Goal: Transaction & Acquisition: Purchase product/service

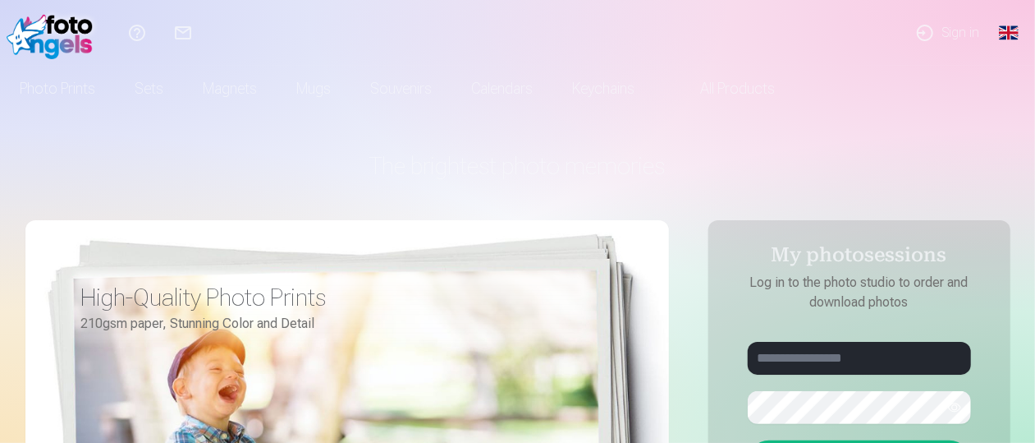
click at [951, 30] on link "Sign in" at bounding box center [947, 33] width 90 height 66
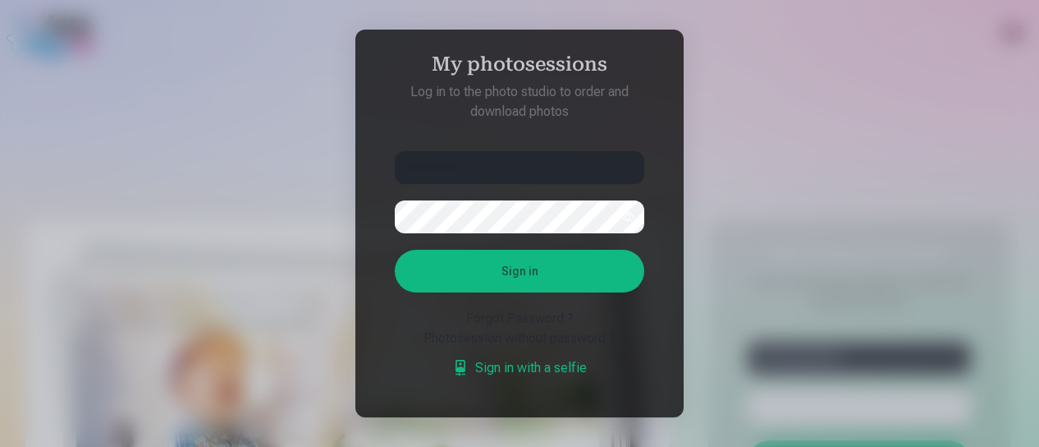
type input "**********"
click at [533, 262] on button "Sign in" at bounding box center [520, 271] width 250 height 43
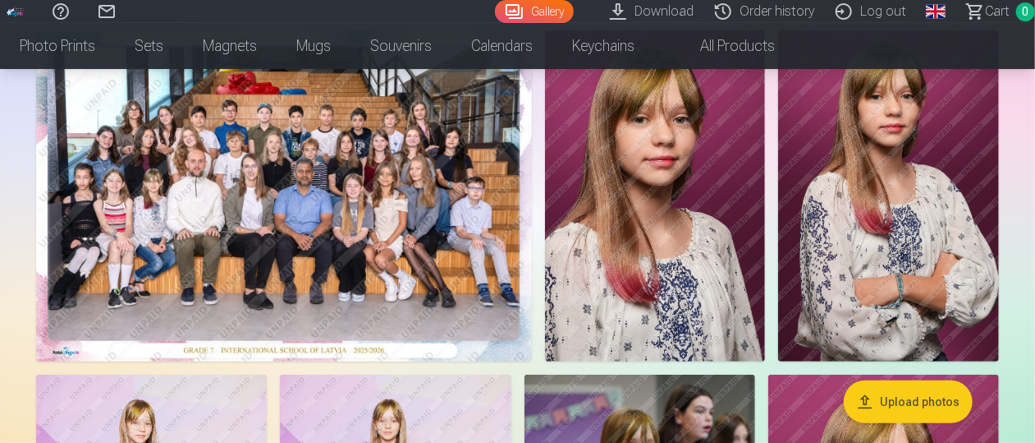
scroll to position [149, 0]
click at [651, 9] on link "Download" at bounding box center [654, 11] width 105 height 23
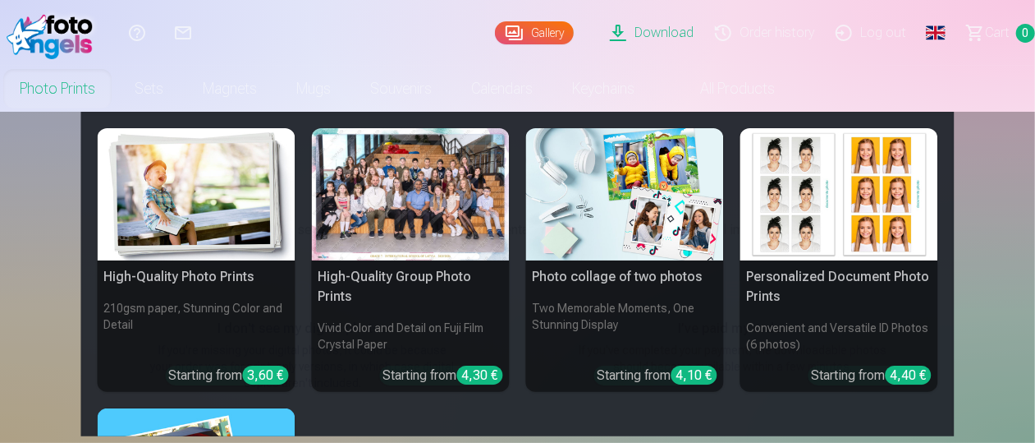
click at [71, 87] on link "Photo prints" at bounding box center [57, 89] width 115 height 46
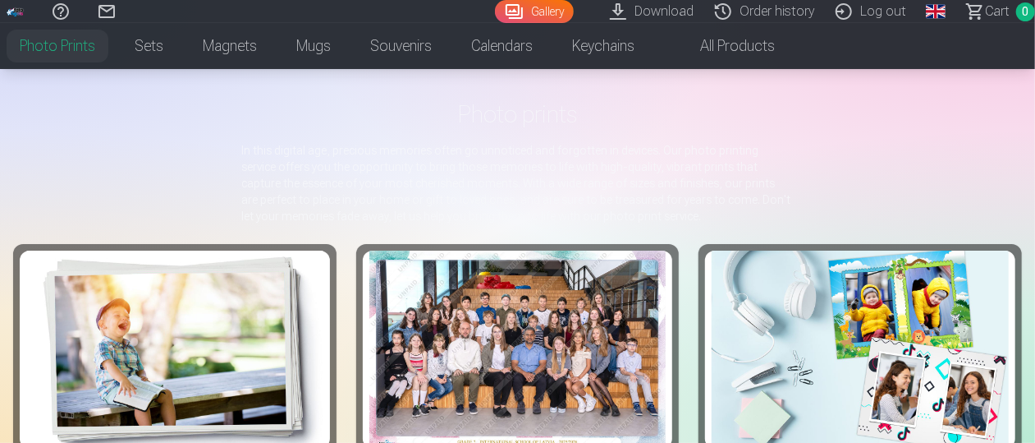
scroll to position [6, 0]
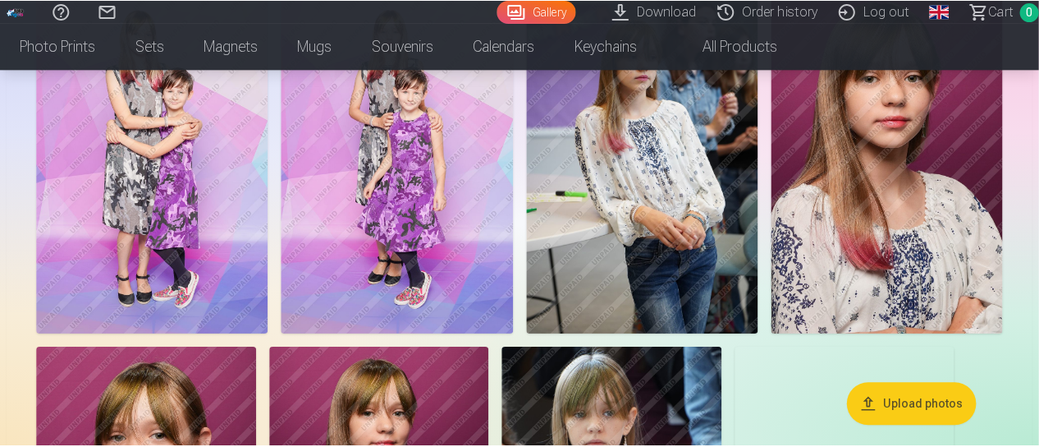
scroll to position [541, 0]
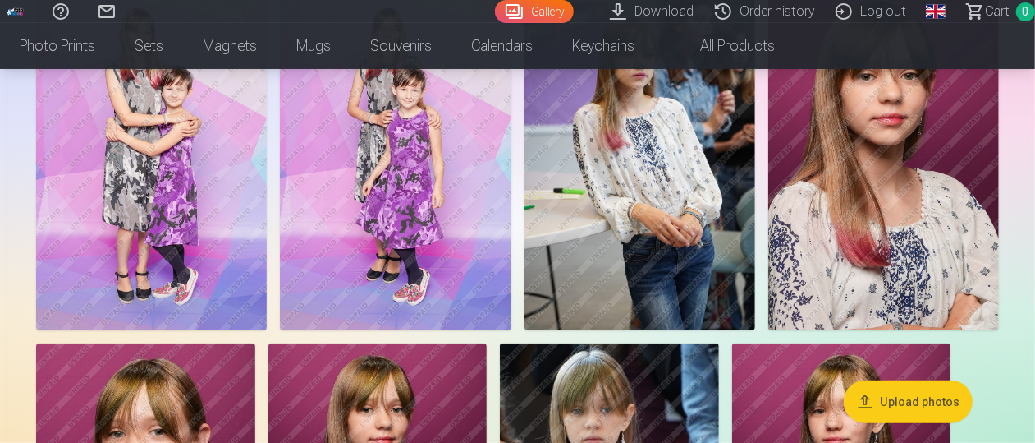
click at [145, 175] on img at bounding box center [151, 157] width 231 height 346
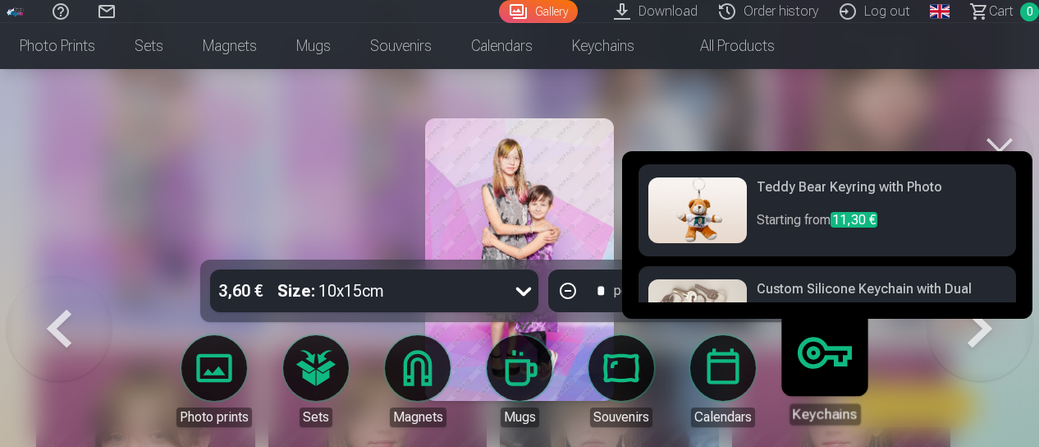
click at [833, 374] on link "Keychains" at bounding box center [824, 373] width 101 height 101
click at [830, 374] on link "Keychains" at bounding box center [824, 373] width 101 height 101
click at [836, 414] on div "Keychains" at bounding box center [825, 413] width 71 height 21
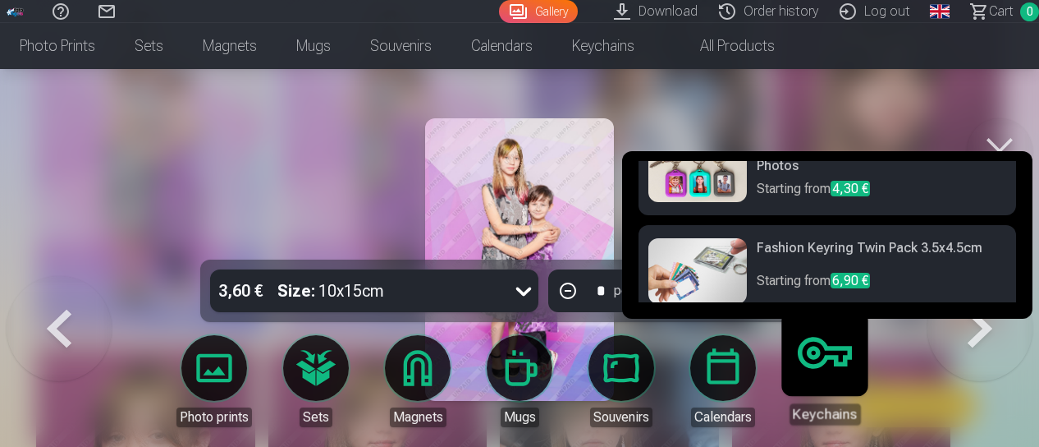
scroll to position [161, 0]
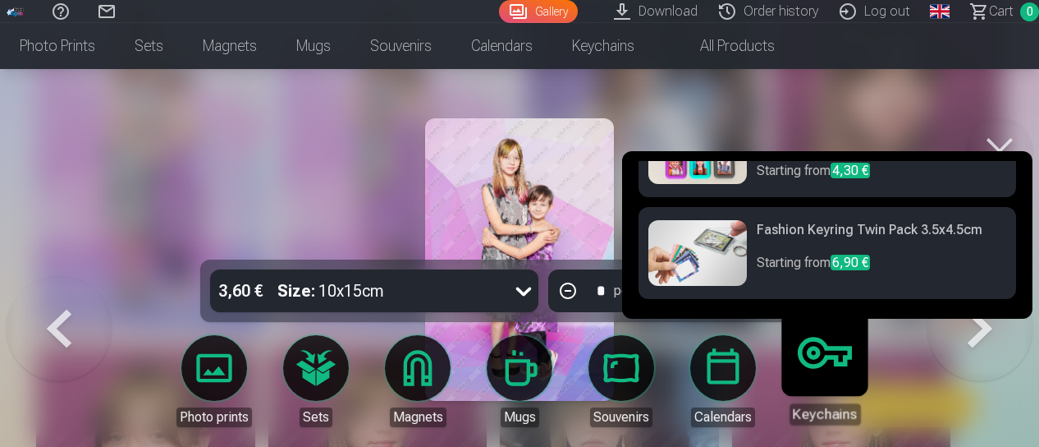
click at [823, 231] on h6 "Fashion Keyring Twin Pack 3.5x4.5cm" at bounding box center [882, 236] width 250 height 33
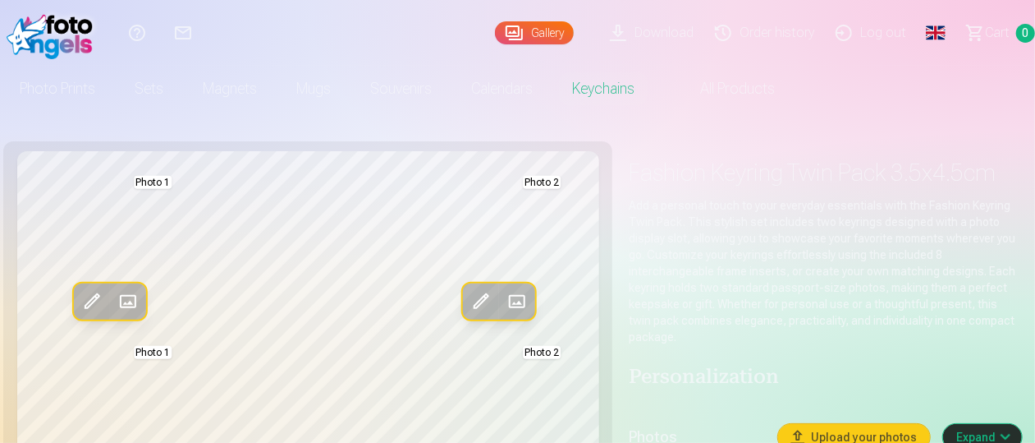
click at [90, 295] on span at bounding box center [91, 301] width 26 height 26
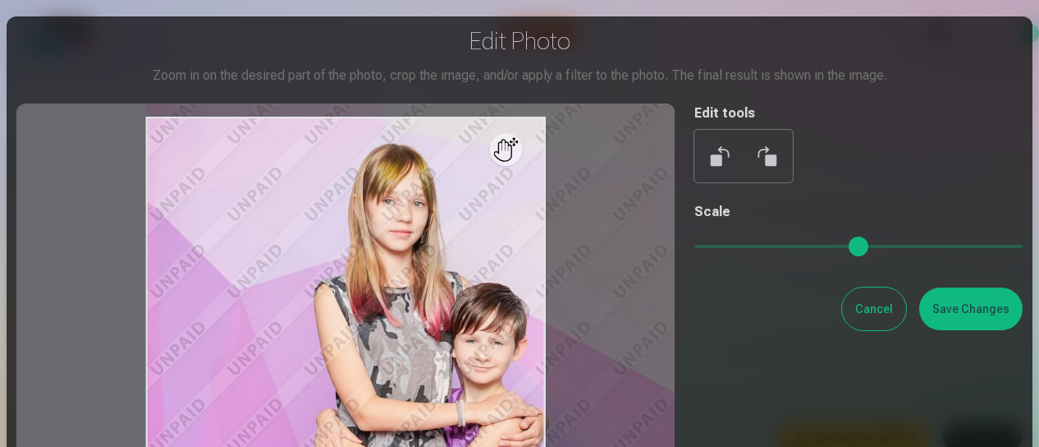
drag, startPoint x: 696, startPoint y: 245, endPoint x: 724, endPoint y: 246, distance: 27.9
click at [724, 246] on input "range" at bounding box center [859, 246] width 328 height 3
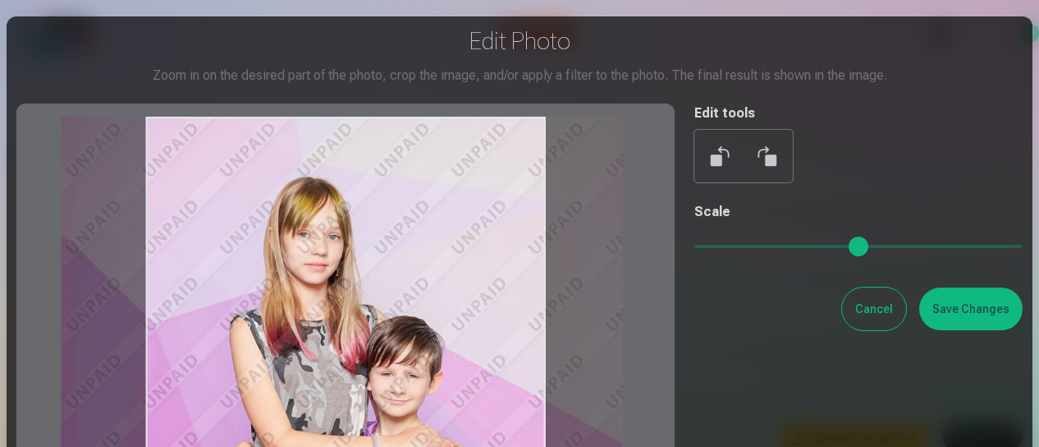
drag, startPoint x: 441, startPoint y: 288, endPoint x: 357, endPoint y: 347, distance: 102.5
click at [357, 347] on div at bounding box center [345, 373] width 658 height 540
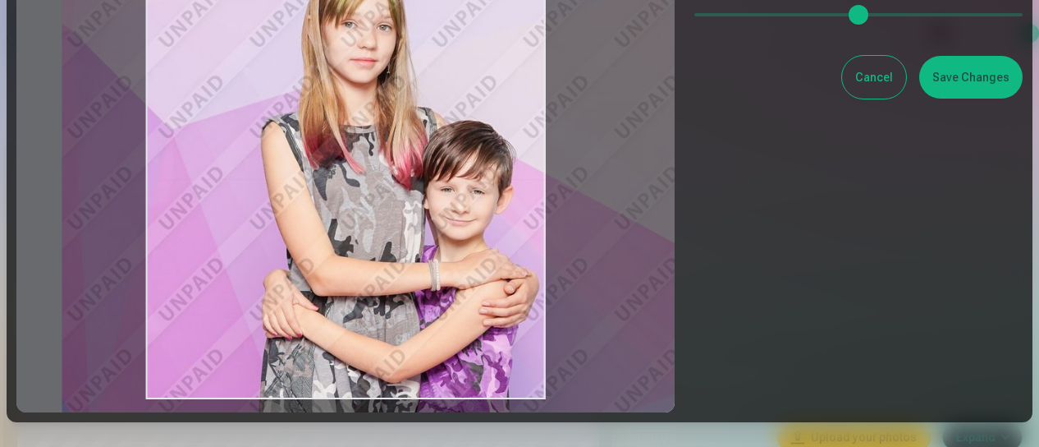
drag, startPoint x: 732, startPoint y: 15, endPoint x: 742, endPoint y: 16, distance: 9.9
click at [742, 16] on input "range" at bounding box center [859, 14] width 328 height 3
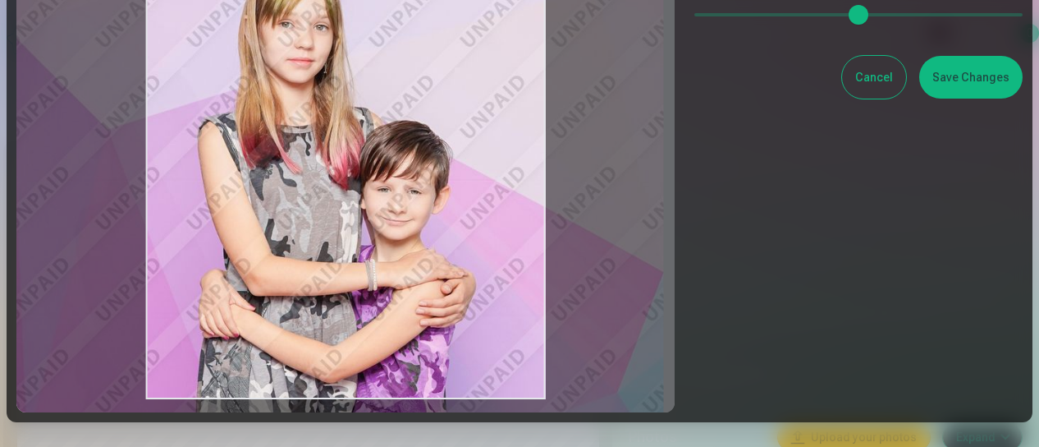
drag, startPoint x: 453, startPoint y: 241, endPoint x: 390, endPoint y: 254, distance: 64.6
click at [390, 254] on div at bounding box center [345, 142] width 658 height 540
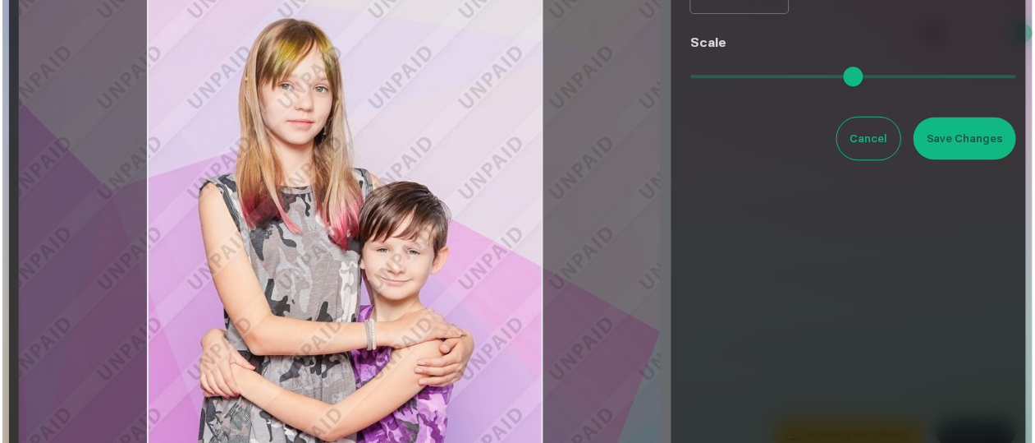
scroll to position [176, 0]
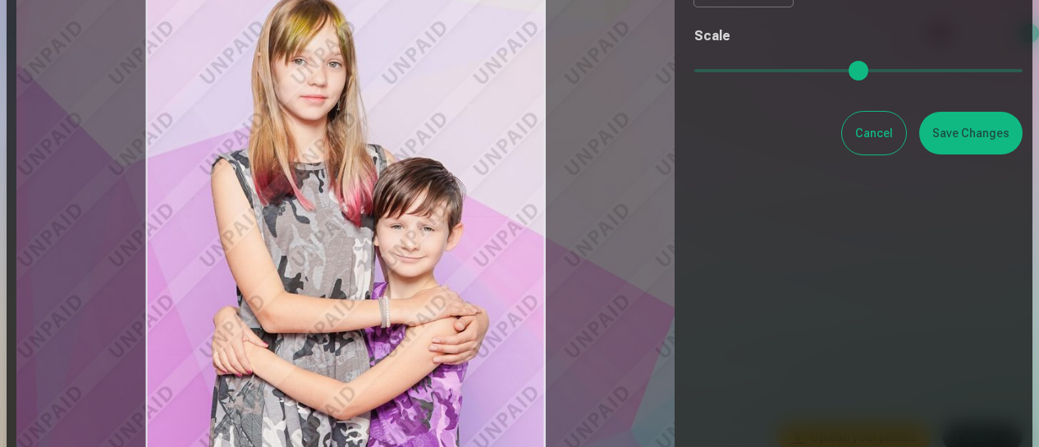
type input "****"
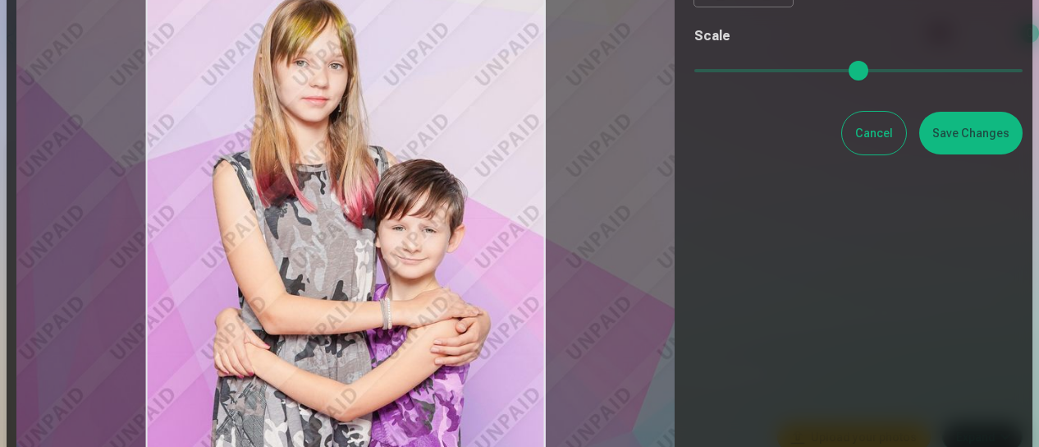
drag, startPoint x: 411, startPoint y: 301, endPoint x: 425, endPoint y: 284, distance: 22.7
click at [425, 284] on div at bounding box center [345, 198] width 658 height 540
click at [960, 139] on button "Save Changes" at bounding box center [971, 133] width 103 height 43
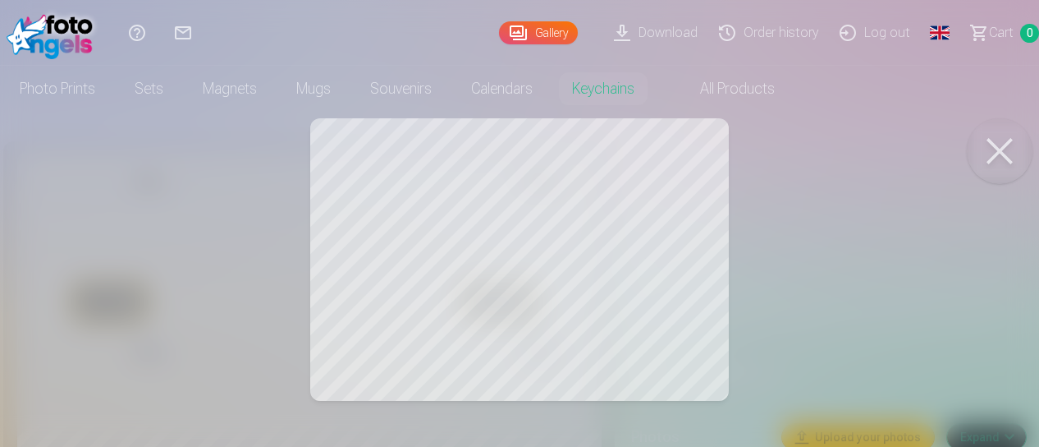
drag, startPoint x: 380, startPoint y: 163, endPoint x: 380, endPoint y: 182, distance: 18.9
click at [380, 182] on div at bounding box center [519, 223] width 1039 height 447
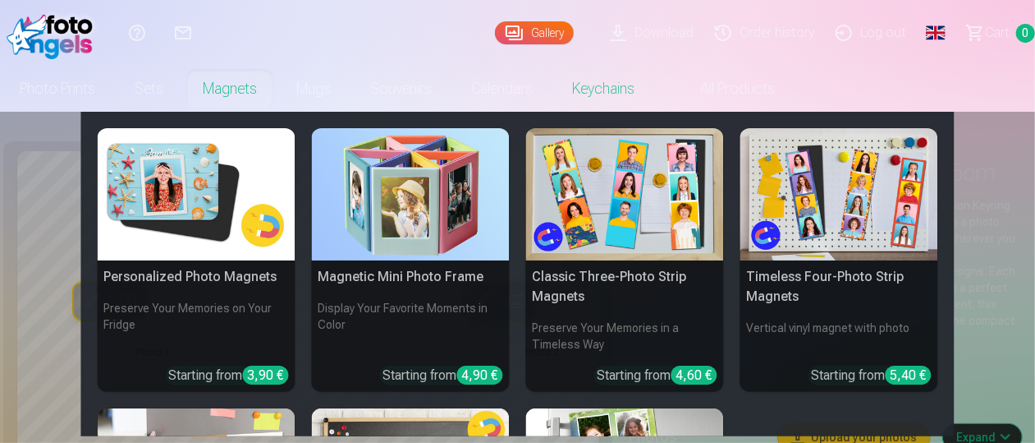
click at [229, 86] on link "Magnets" at bounding box center [230, 89] width 94 height 46
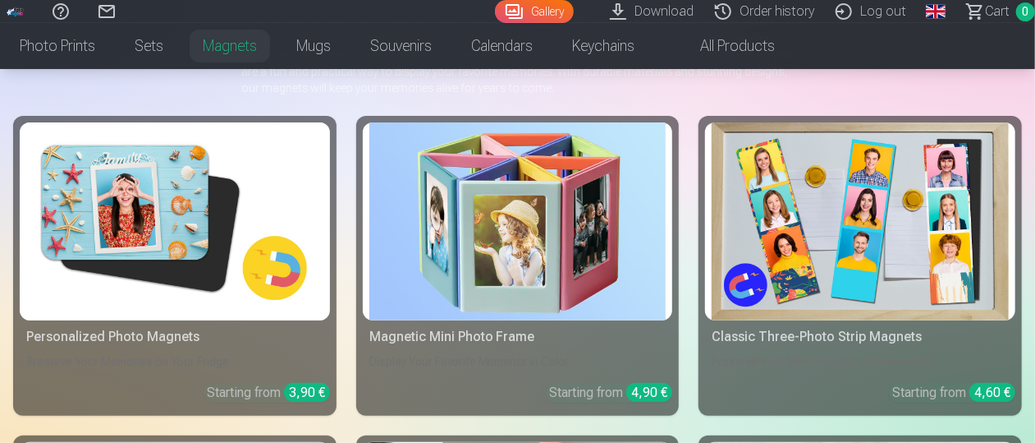
scroll to position [194, 0]
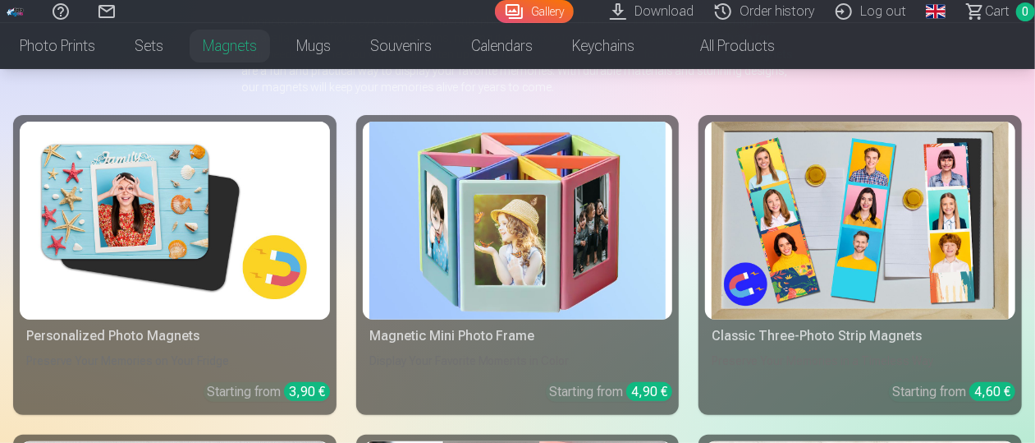
click at [548, 218] on img at bounding box center [517, 221] width 297 height 198
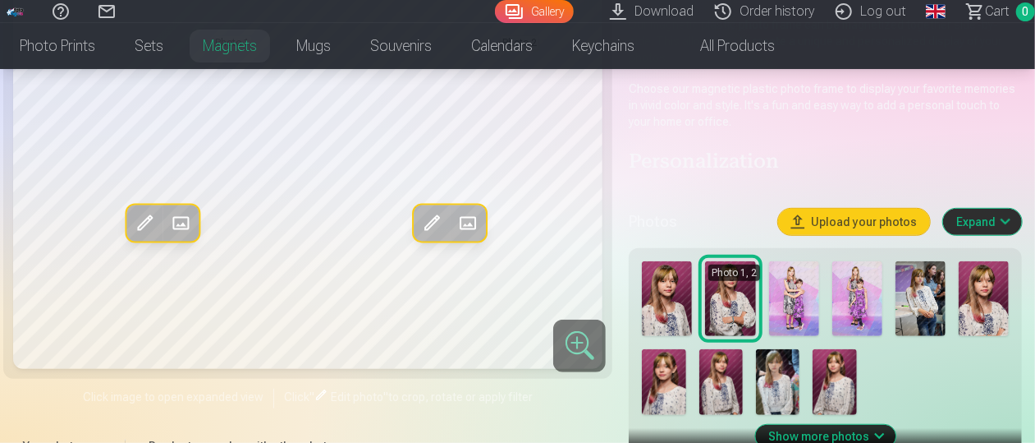
scroll to position [364, 3]
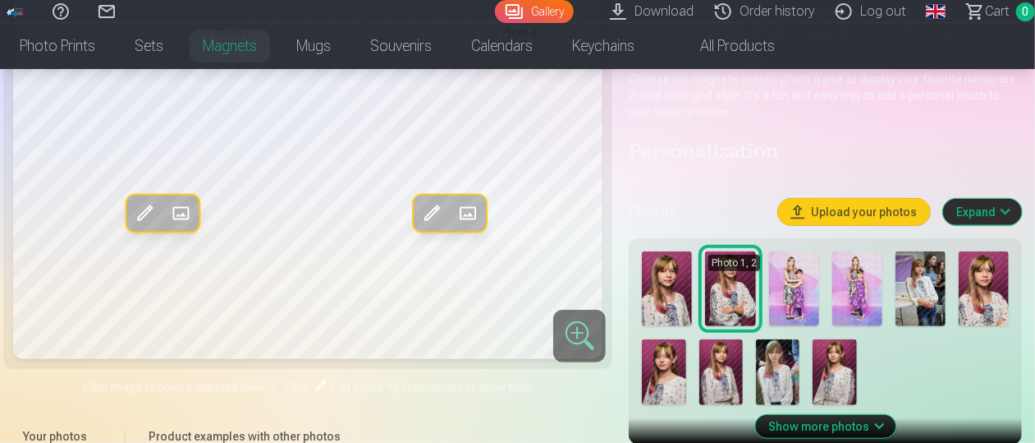
click at [791, 266] on img at bounding box center [794, 289] width 50 height 76
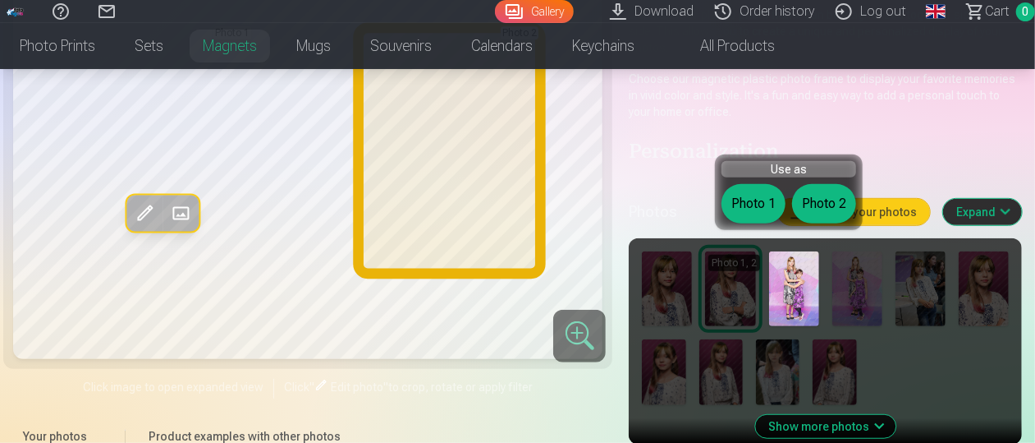
click at [824, 212] on button "Photo 2" at bounding box center [824, 203] width 64 height 39
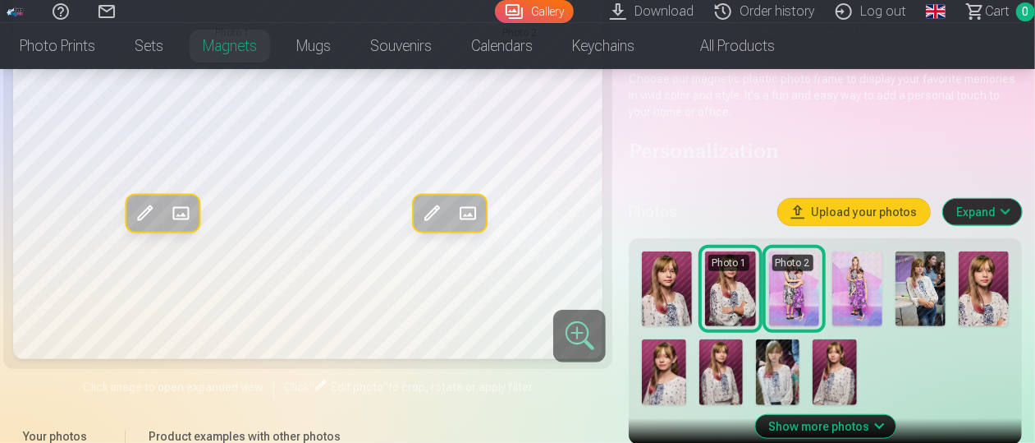
scroll to position [476, 3]
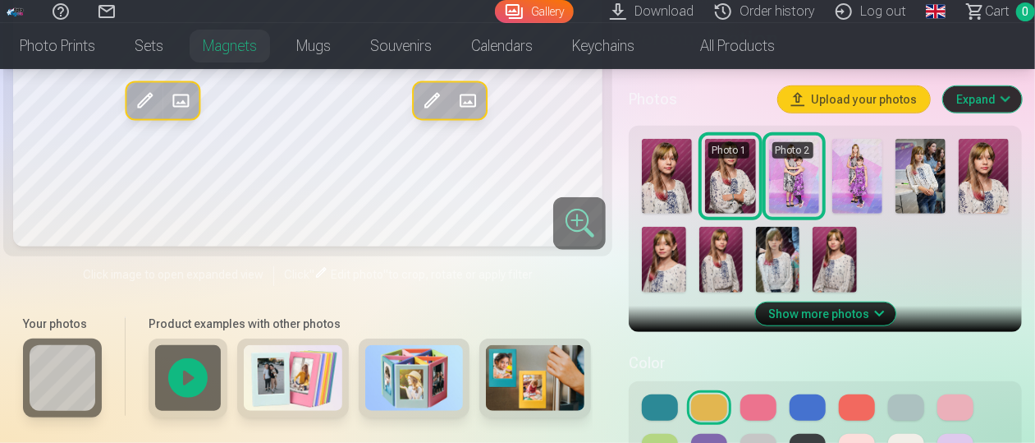
click at [860, 302] on button "Show more photos" at bounding box center [825, 313] width 140 height 23
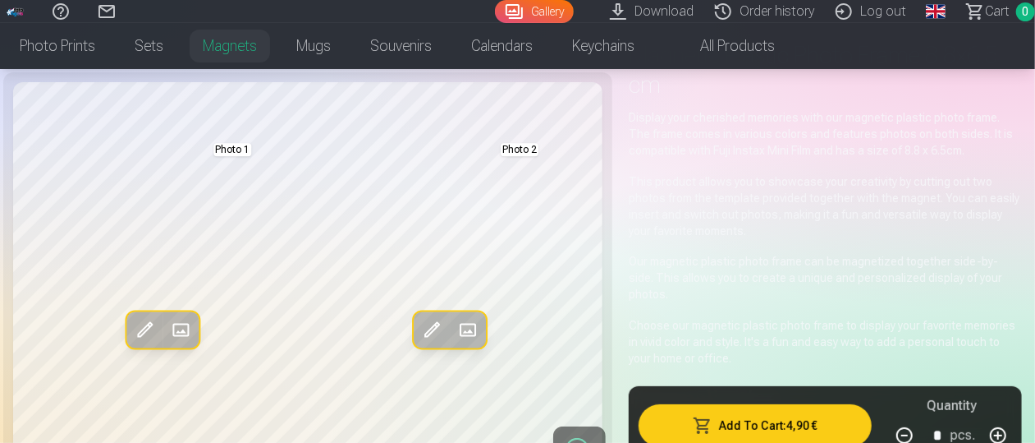
scroll to position [117, 0]
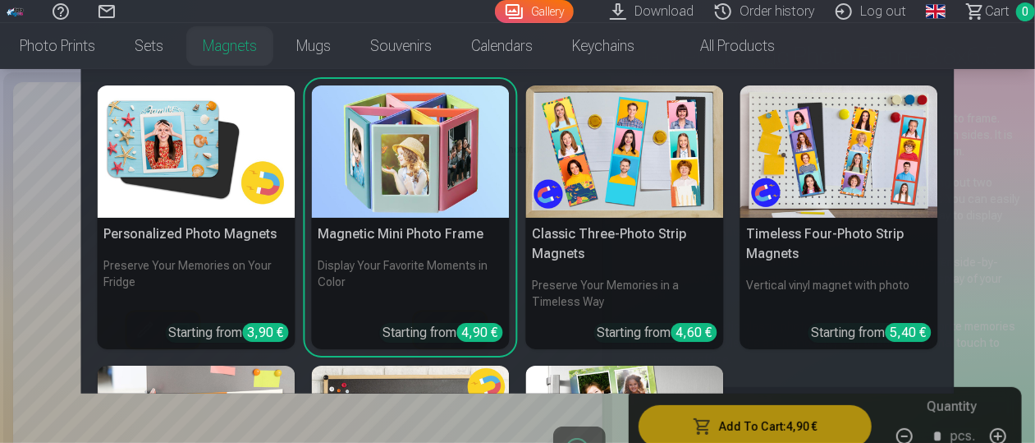
click at [631, 162] on img at bounding box center [625, 151] width 198 height 132
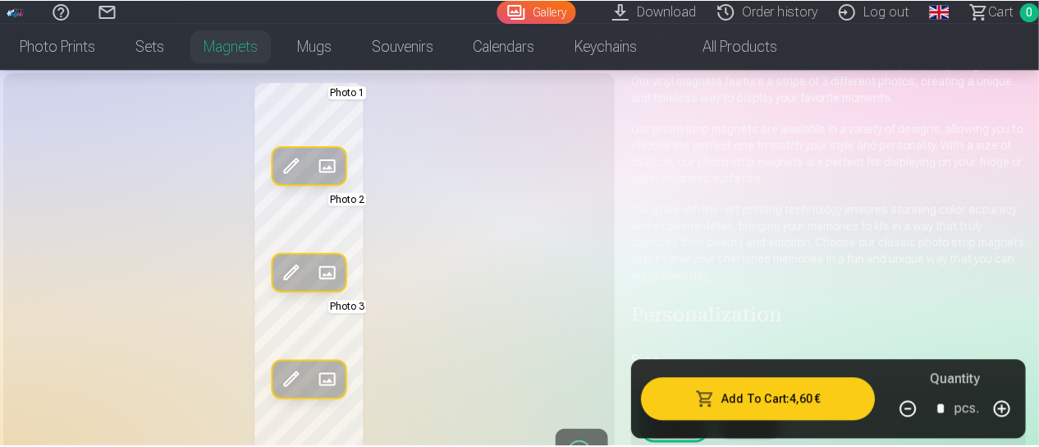
scroll to position [143, 0]
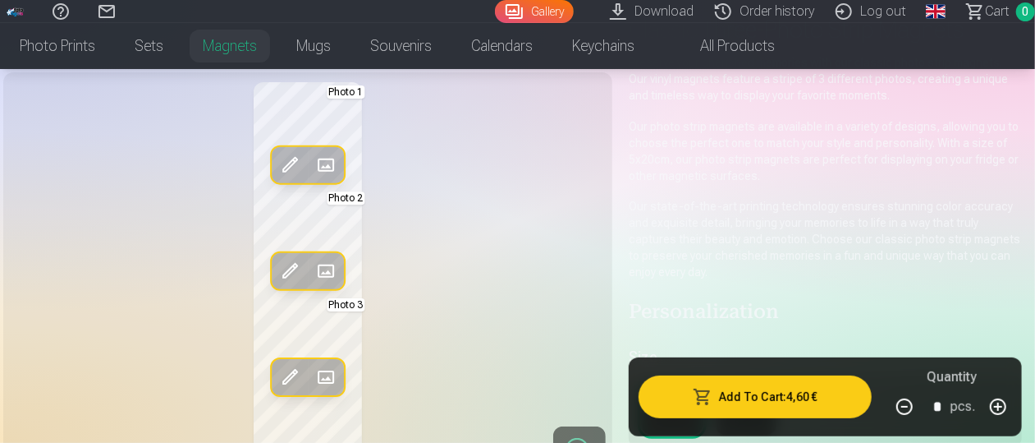
click at [291, 269] on span at bounding box center [290, 271] width 26 height 26
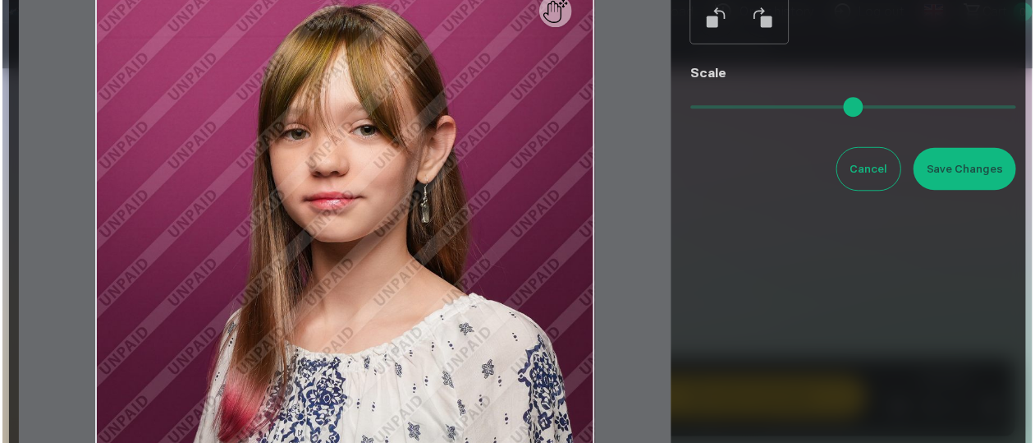
scroll to position [138, 0]
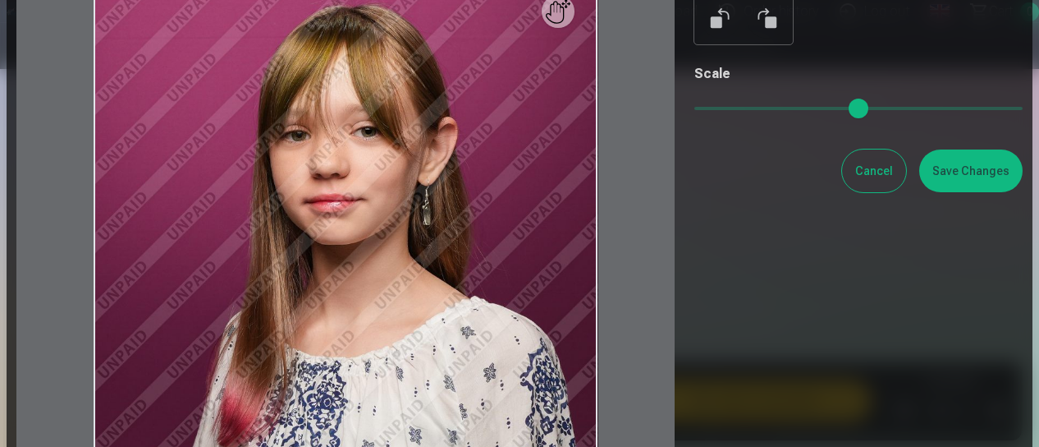
click at [884, 181] on button "Cancel" at bounding box center [874, 170] width 64 height 43
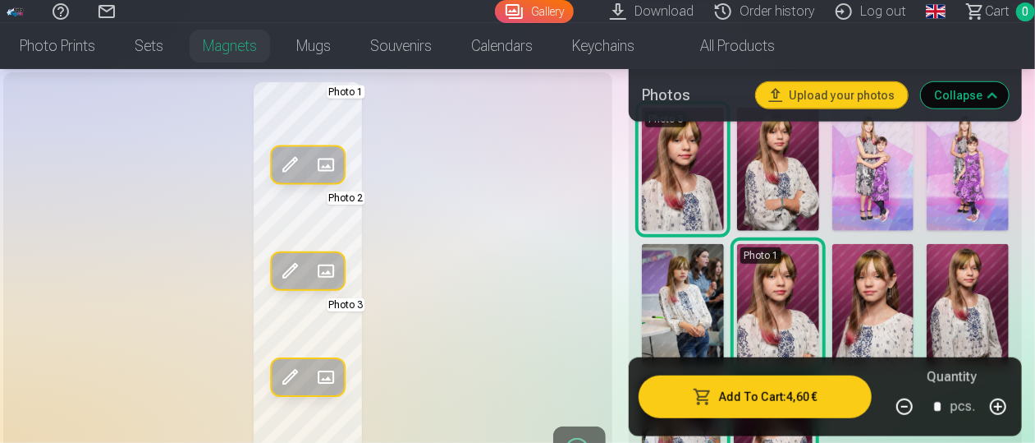
scroll to position [587, 0]
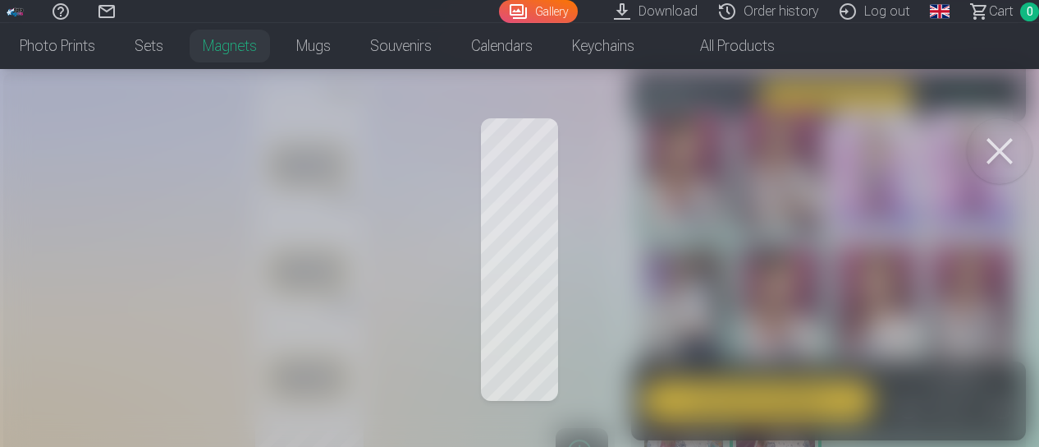
click at [536, 158] on div at bounding box center [519, 223] width 1039 height 447
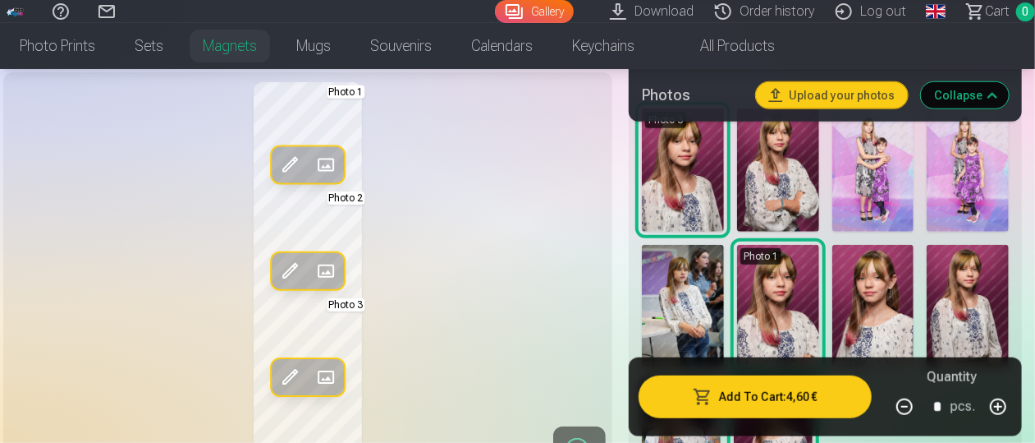
click at [696, 157] on img at bounding box center [683, 169] width 82 height 123
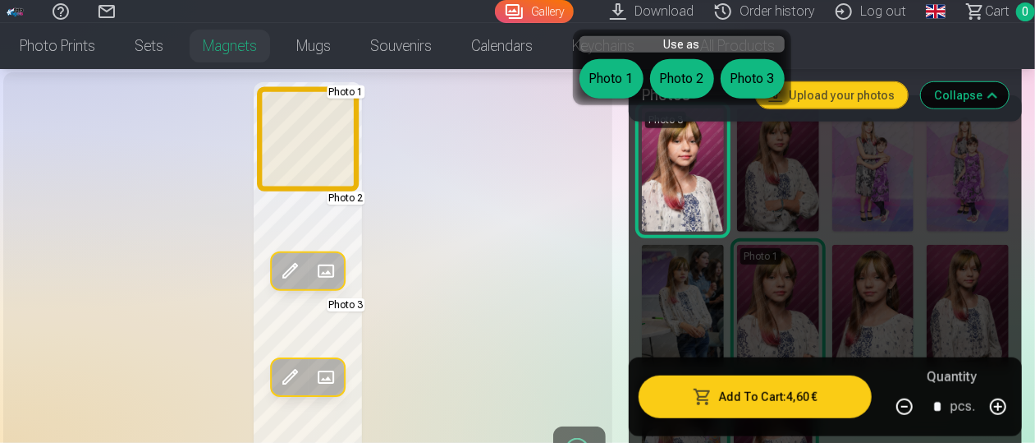
click at [621, 73] on button "Photo 1" at bounding box center [612, 78] width 64 height 39
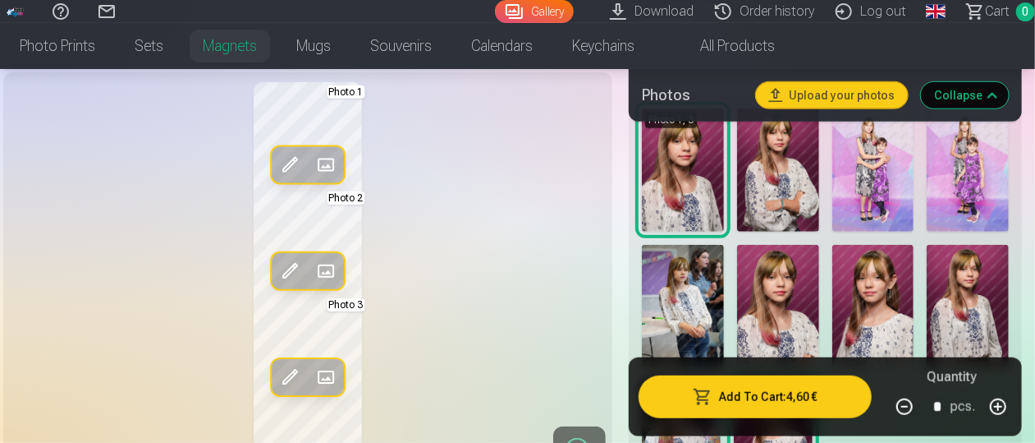
click at [882, 175] on img at bounding box center [874, 169] width 82 height 123
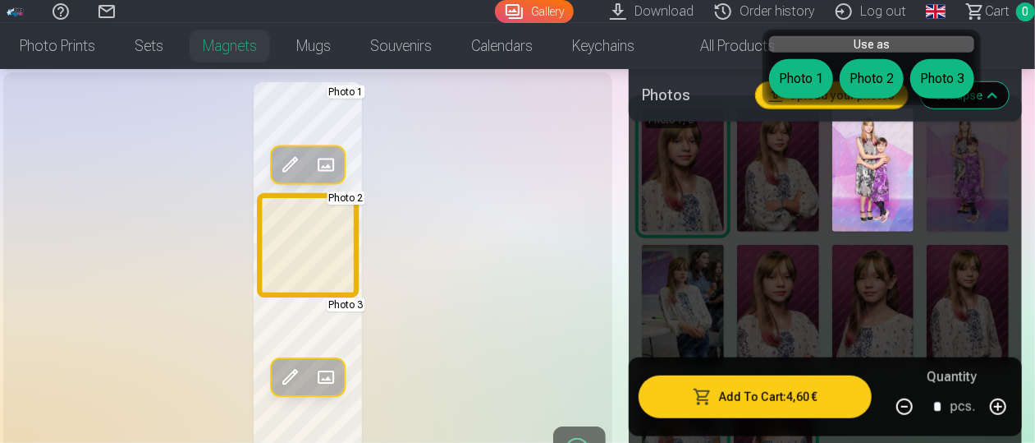
click at [887, 71] on button "Photo 2" at bounding box center [872, 78] width 64 height 39
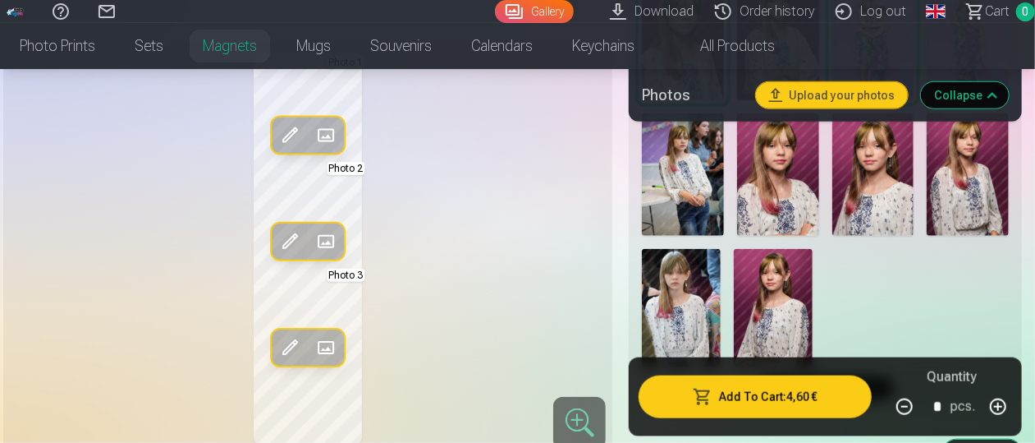
scroll to position [717, 0]
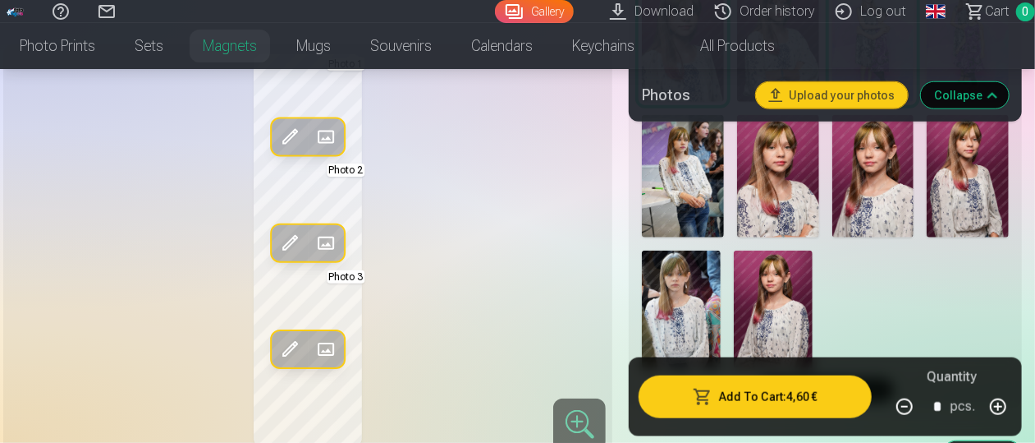
click at [702, 178] on img at bounding box center [683, 176] width 82 height 123
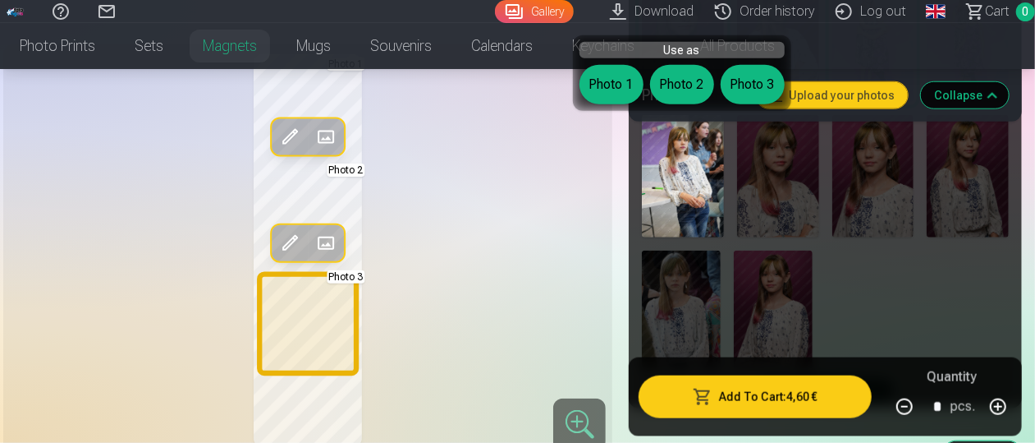
click at [770, 93] on button "Photo 3" at bounding box center [753, 84] width 64 height 39
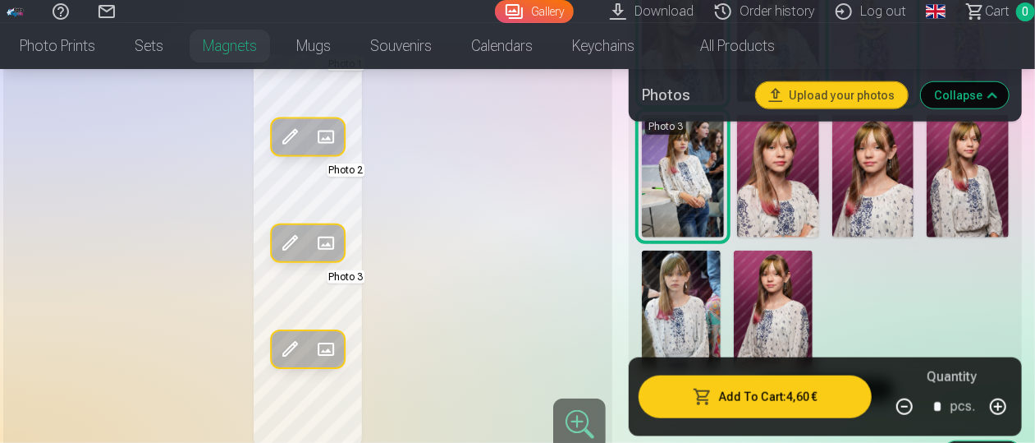
click at [686, 295] on img at bounding box center [681, 309] width 79 height 118
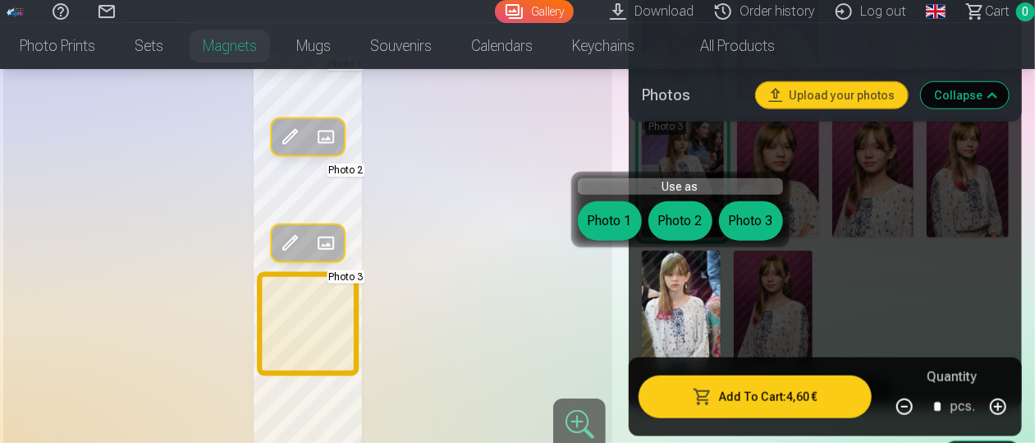
click at [757, 218] on button "Photo 3" at bounding box center [751, 220] width 64 height 39
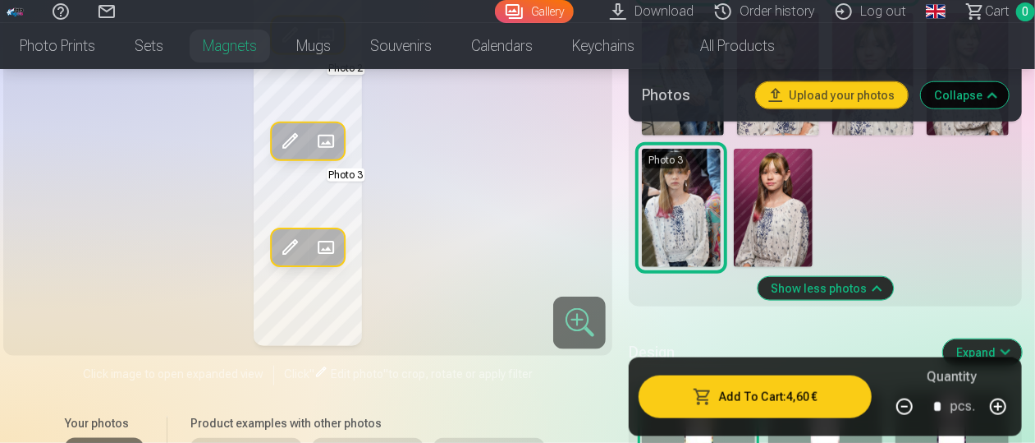
scroll to position [784, 0]
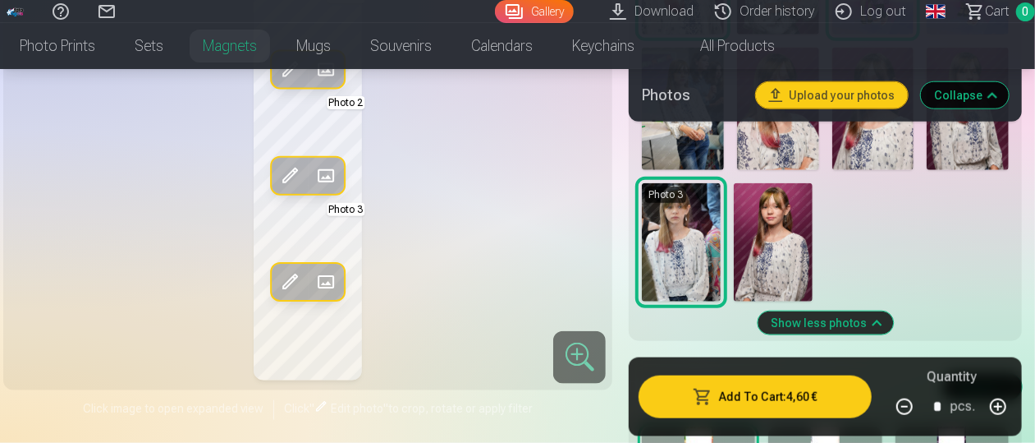
click at [798, 230] on img at bounding box center [773, 242] width 79 height 118
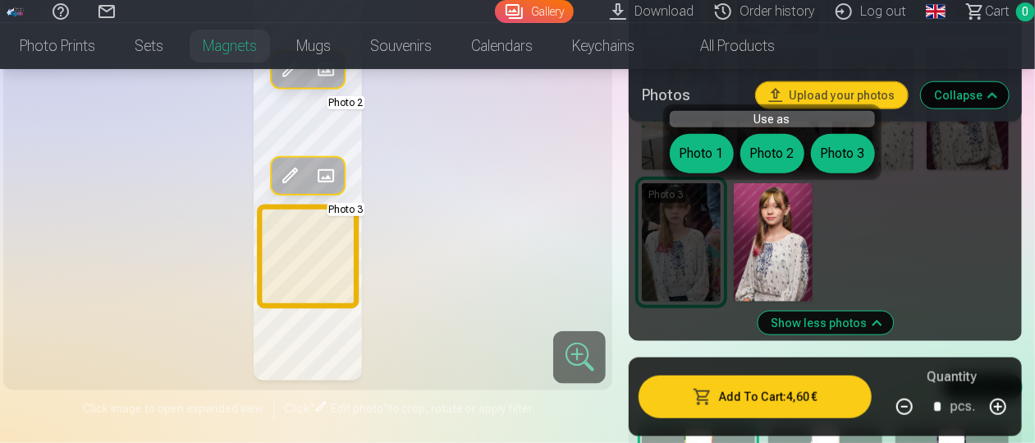
click at [870, 158] on button "Photo 3" at bounding box center [843, 153] width 64 height 39
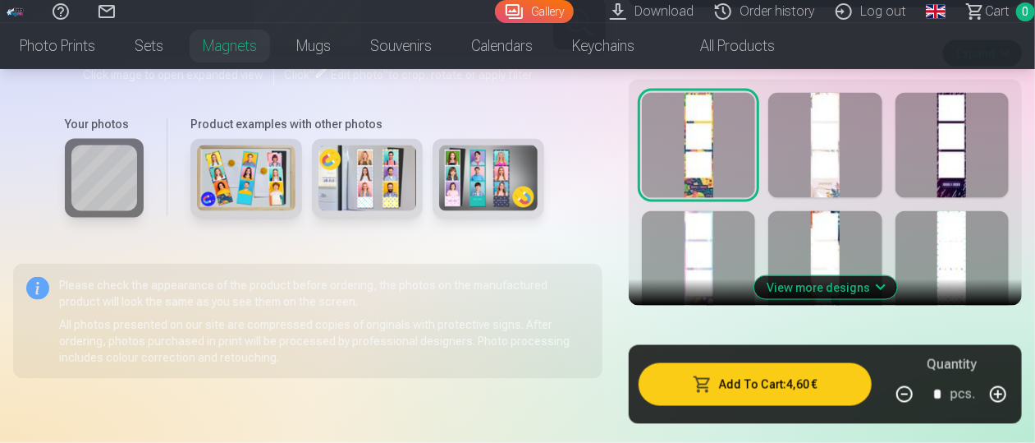
scroll to position [1118, 0]
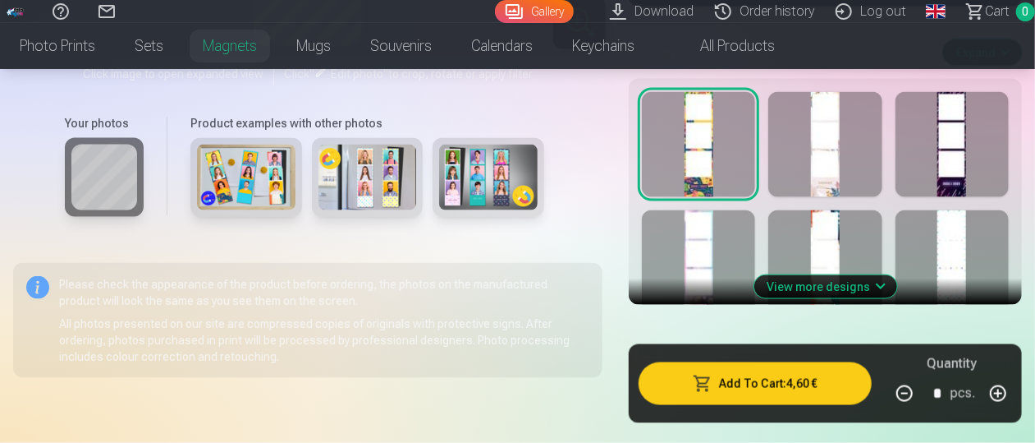
click at [816, 168] on div at bounding box center [824, 144] width 113 height 105
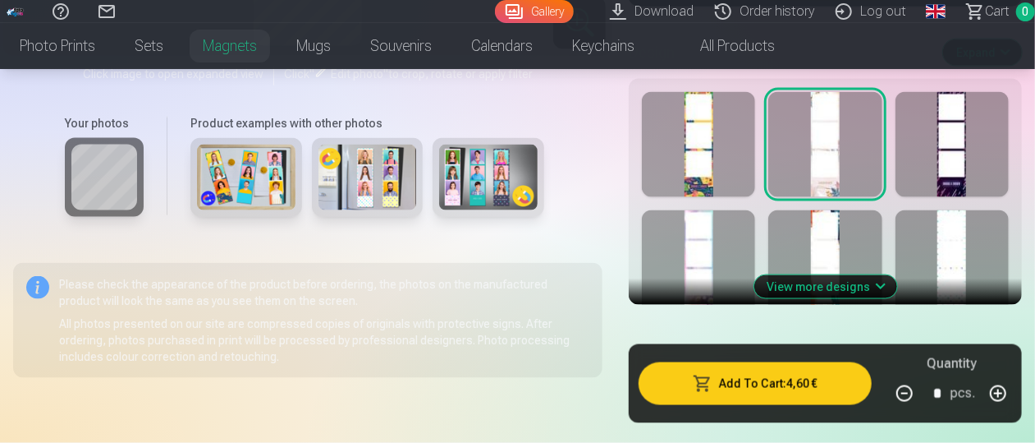
click at [975, 153] on div at bounding box center [952, 144] width 113 height 105
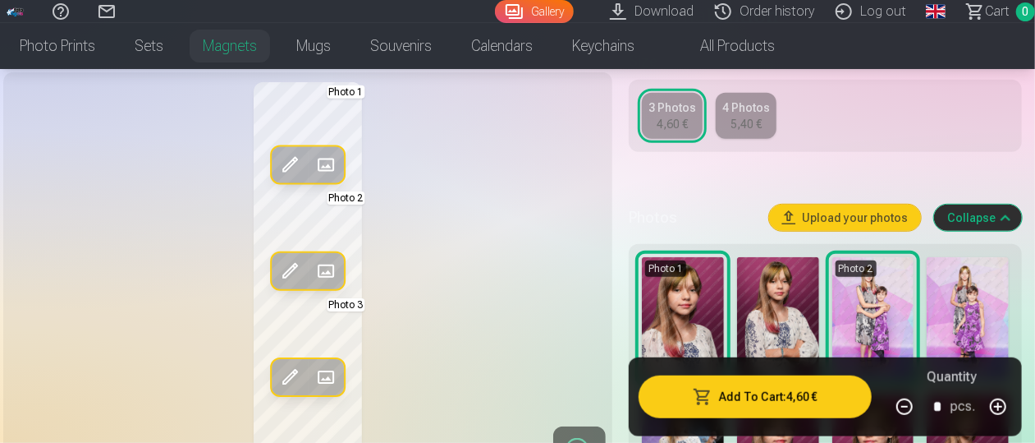
scroll to position [438, 0]
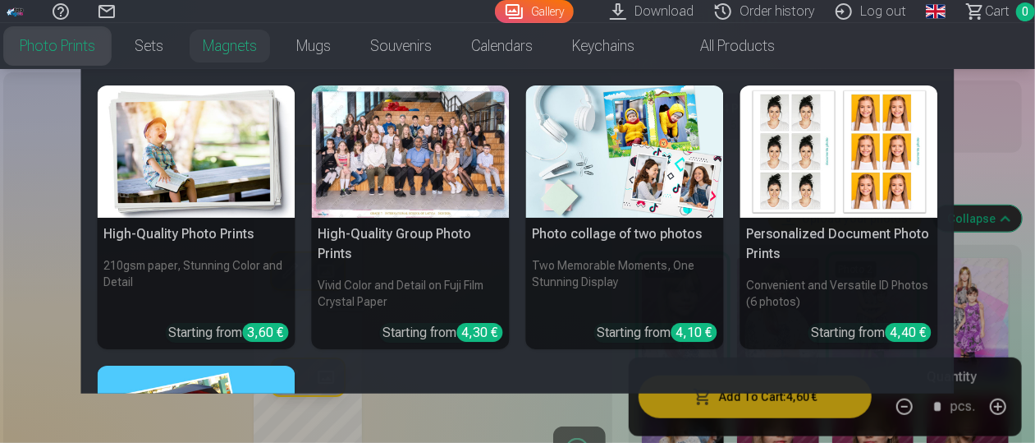
click at [75, 61] on link "Photo prints" at bounding box center [57, 46] width 115 height 46
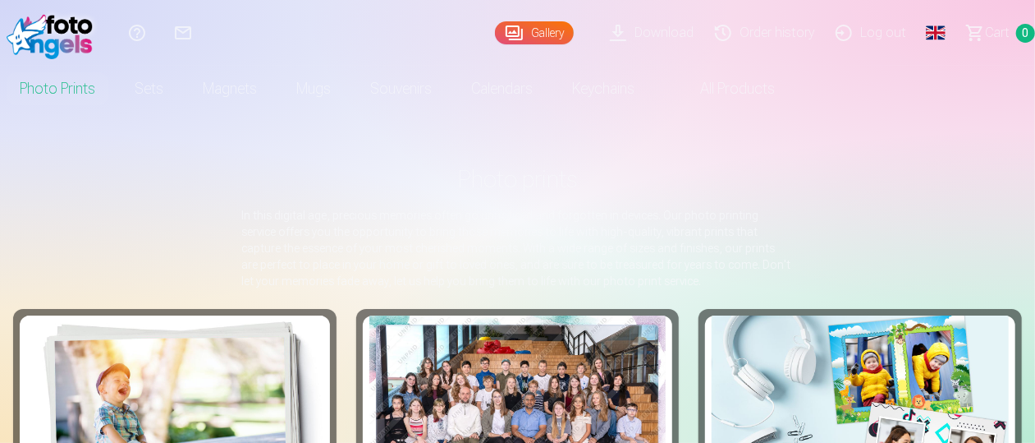
click at [229, 344] on img at bounding box center [174, 414] width 297 height 198
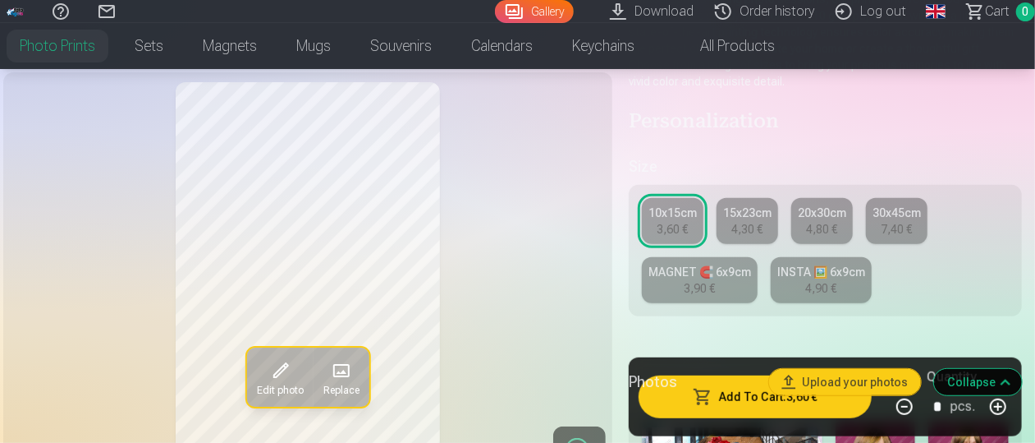
scroll to position [240, 0]
click at [845, 280] on link "INSTA 🖼️ 6x9cm 4,90 €" at bounding box center [821, 279] width 101 height 46
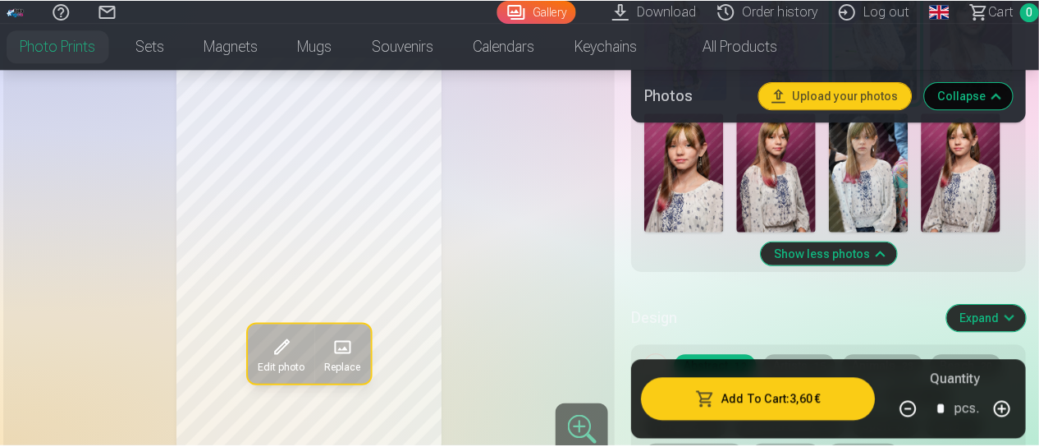
scroll to position [816, 0]
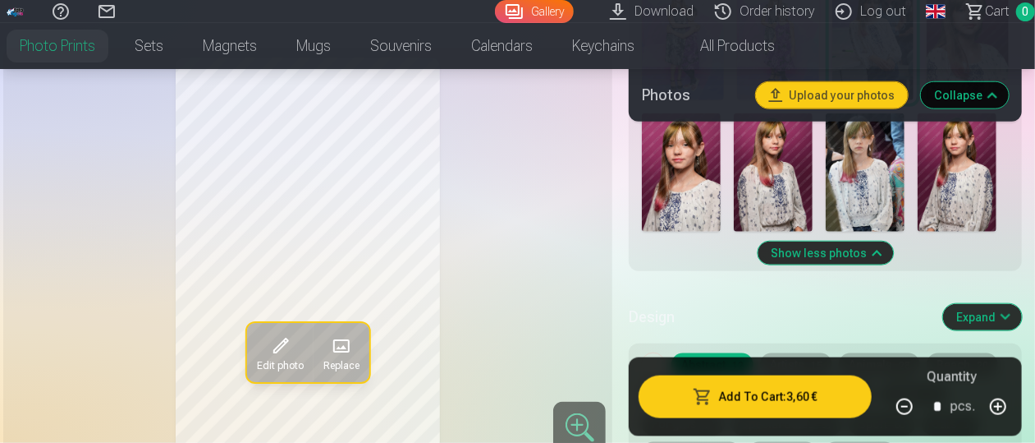
click at [277, 345] on span at bounding box center [280, 346] width 26 height 26
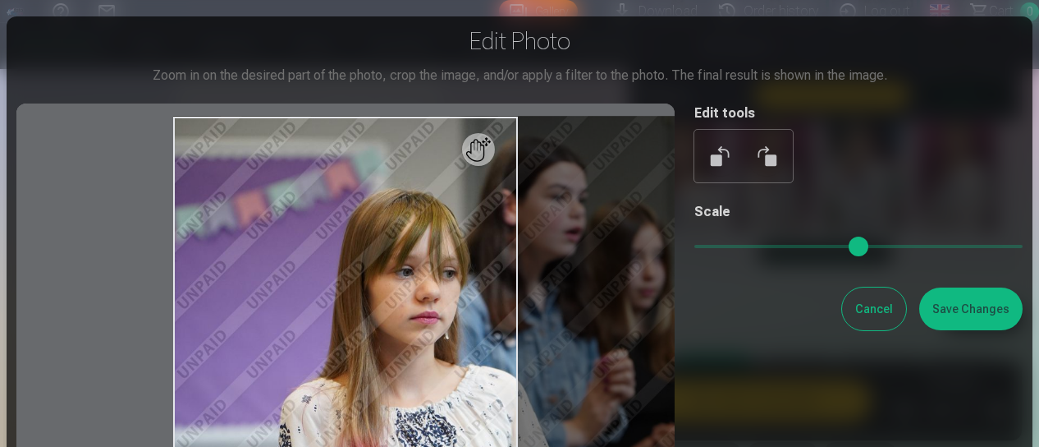
drag, startPoint x: 706, startPoint y: 249, endPoint x: 773, endPoint y: 275, distance: 71.5
click at [773, 248] on input "range" at bounding box center [859, 246] width 328 height 3
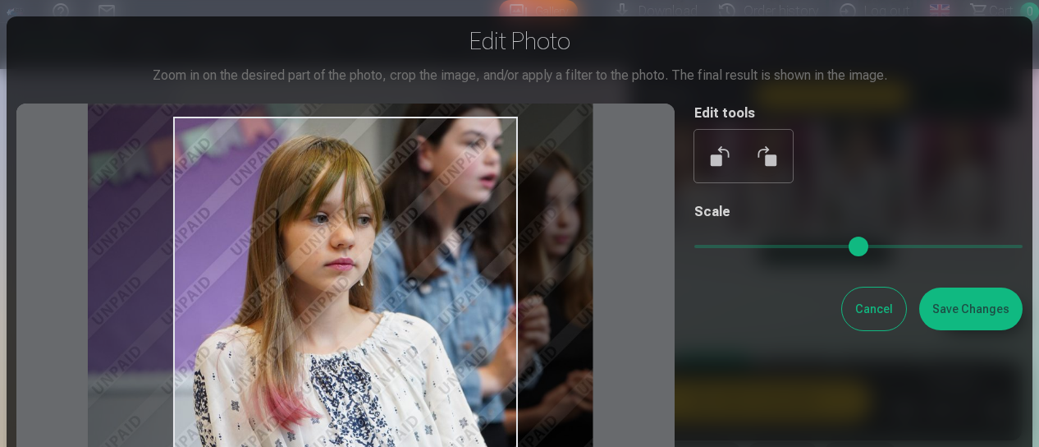
drag, startPoint x: 461, startPoint y: 363, endPoint x: 376, endPoint y: 310, distance: 100.7
click at [376, 310] on div at bounding box center [345, 373] width 658 height 540
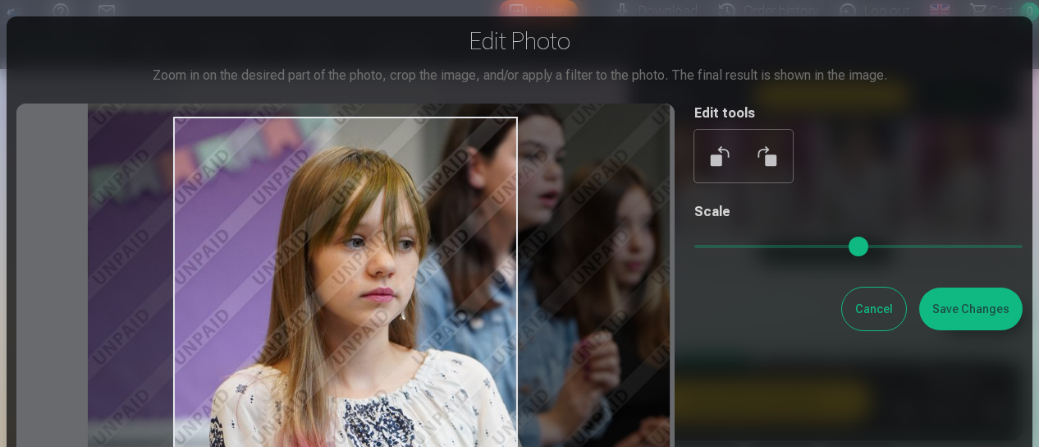
drag, startPoint x: 775, startPoint y: 249, endPoint x: 806, endPoint y: 252, distance: 31.4
click at [806, 248] on input "range" at bounding box center [859, 246] width 328 height 3
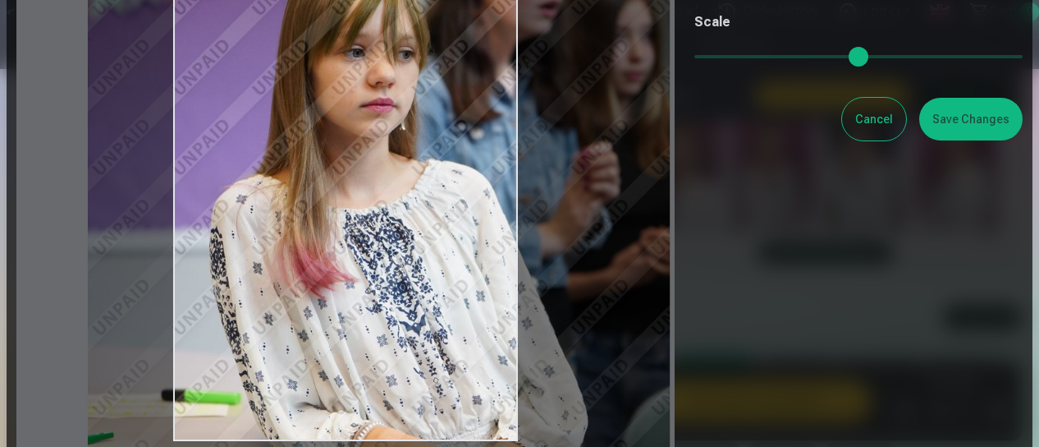
scroll to position [188, 0]
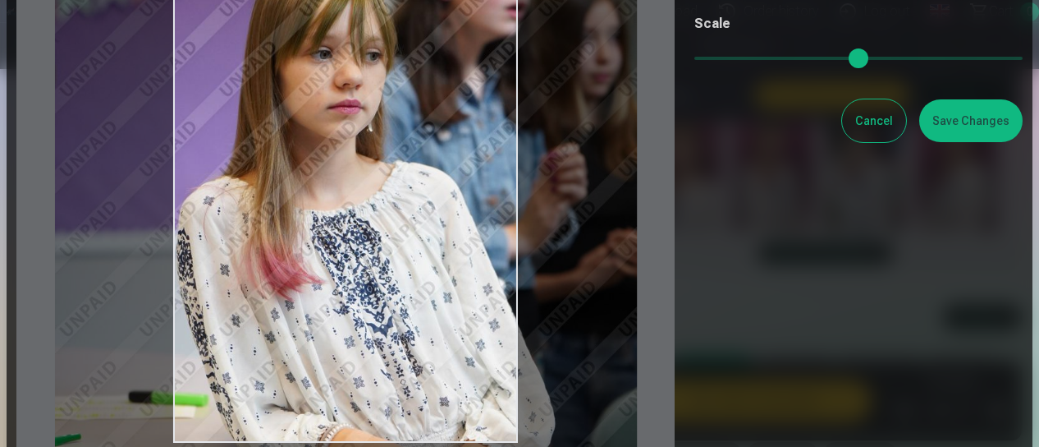
drag, startPoint x: 432, startPoint y: 333, endPoint x: 399, endPoint y: 333, distance: 32.8
click at [399, 333] on div at bounding box center [345, 185] width 658 height 540
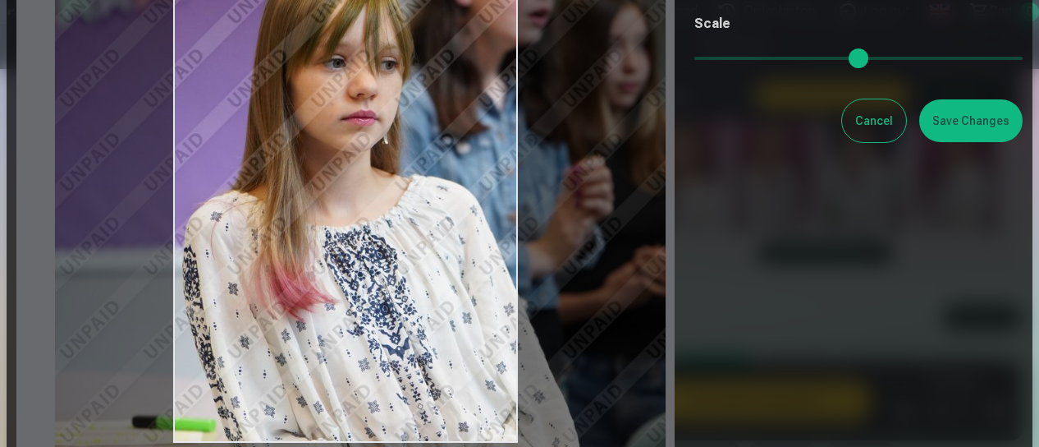
drag, startPoint x: 805, startPoint y: 62, endPoint x: 818, endPoint y: 64, distance: 13.2
click at [818, 60] on input "range" at bounding box center [859, 58] width 328 height 3
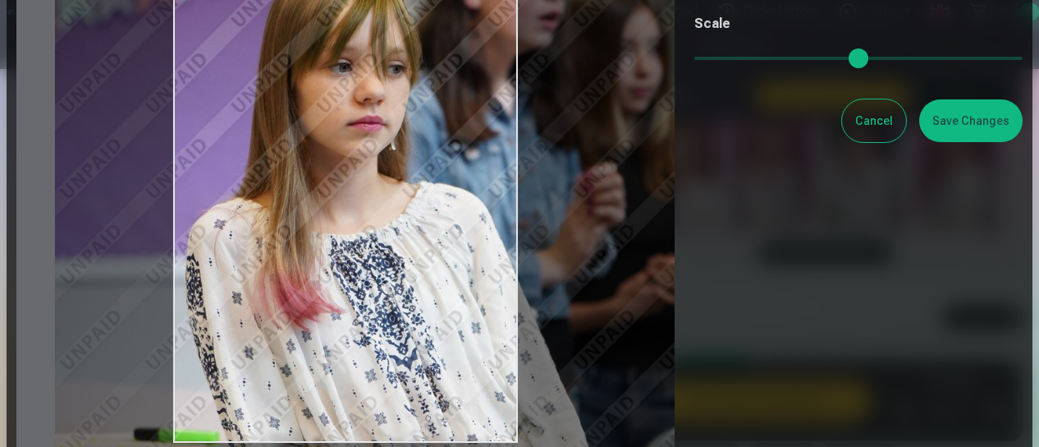
type input "***"
click at [824, 60] on input "range" at bounding box center [859, 58] width 328 height 3
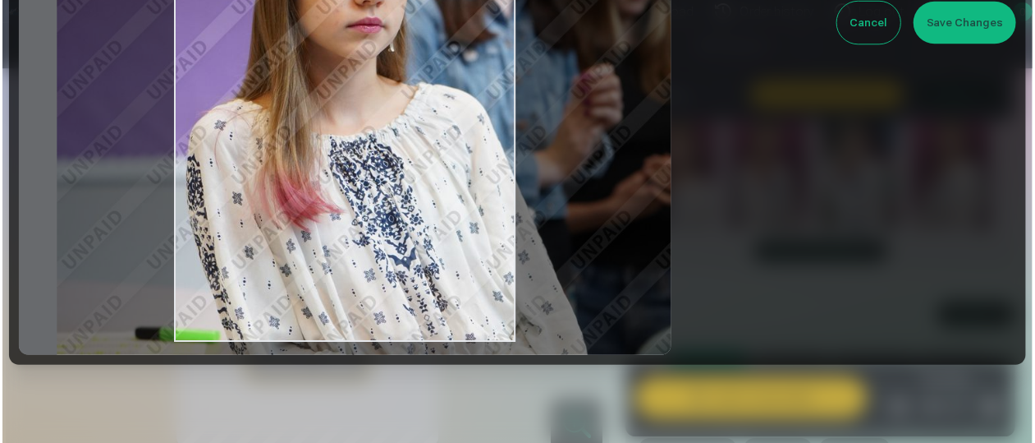
scroll to position [287, 0]
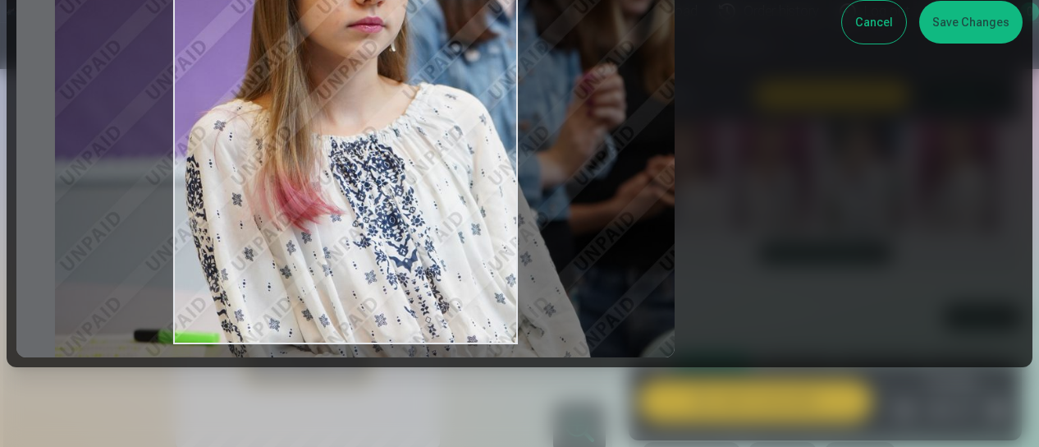
click at [970, 34] on button "Save Changes" at bounding box center [971, 22] width 103 height 43
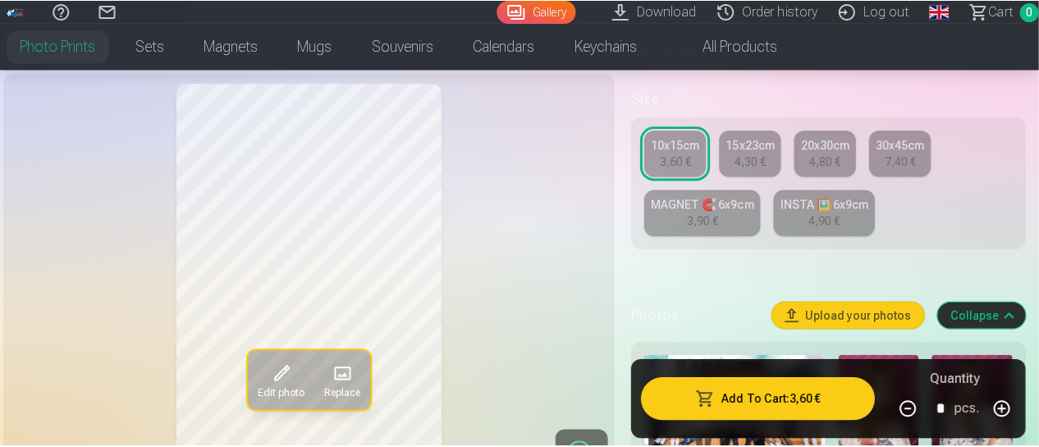
scroll to position [307, 0]
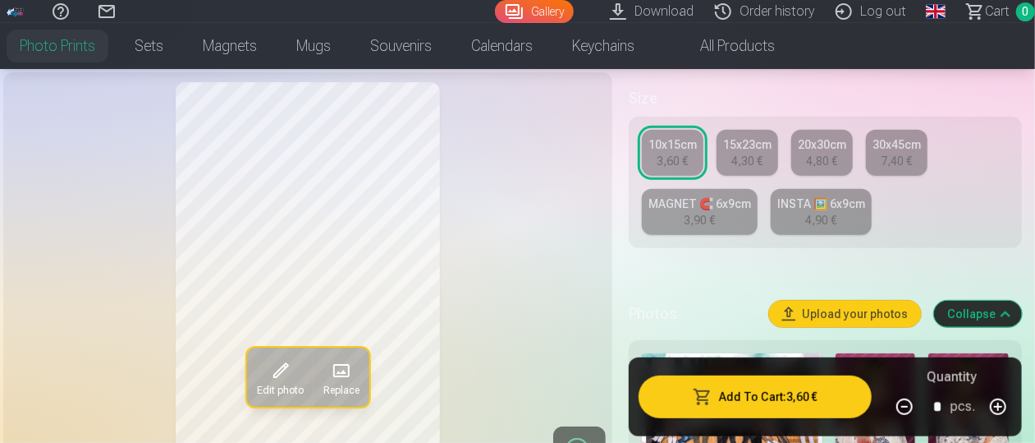
click at [688, 160] on link "10x15cm 3,60 €" at bounding box center [673, 153] width 62 height 46
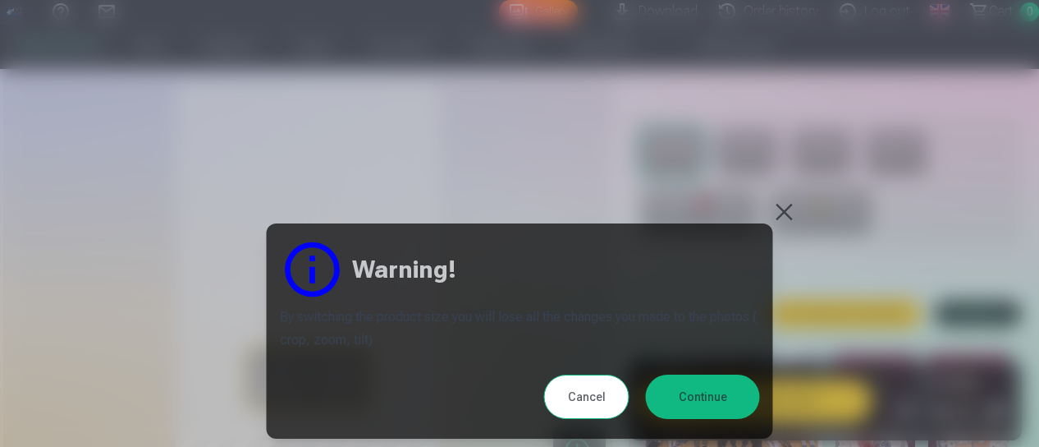
click at [691, 405] on button "Continue" at bounding box center [703, 396] width 114 height 44
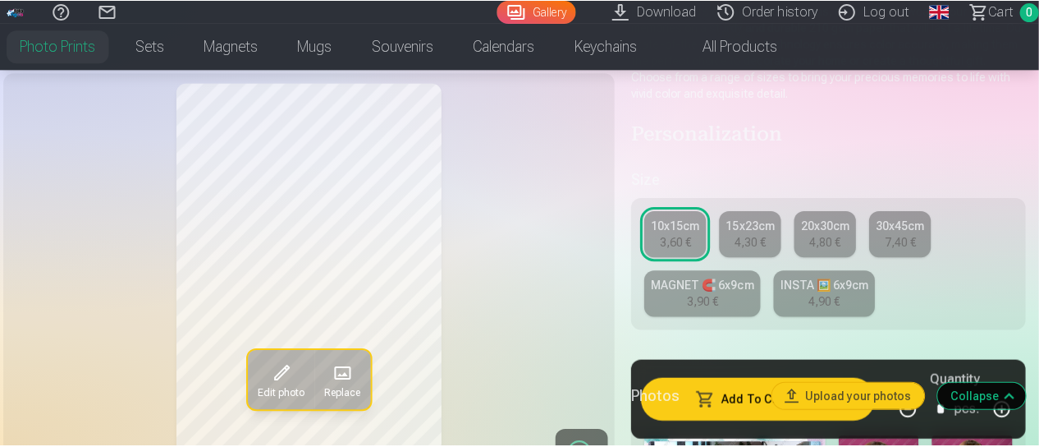
scroll to position [228, 0]
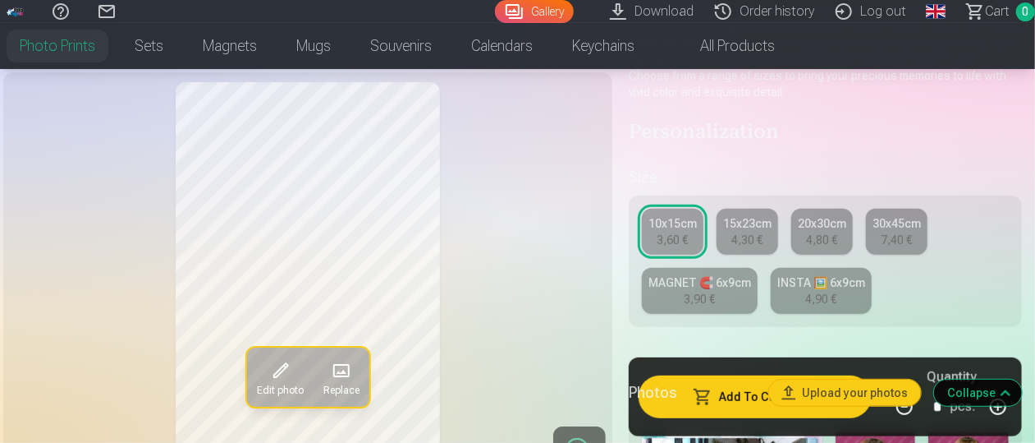
click at [273, 378] on span at bounding box center [280, 370] width 26 height 26
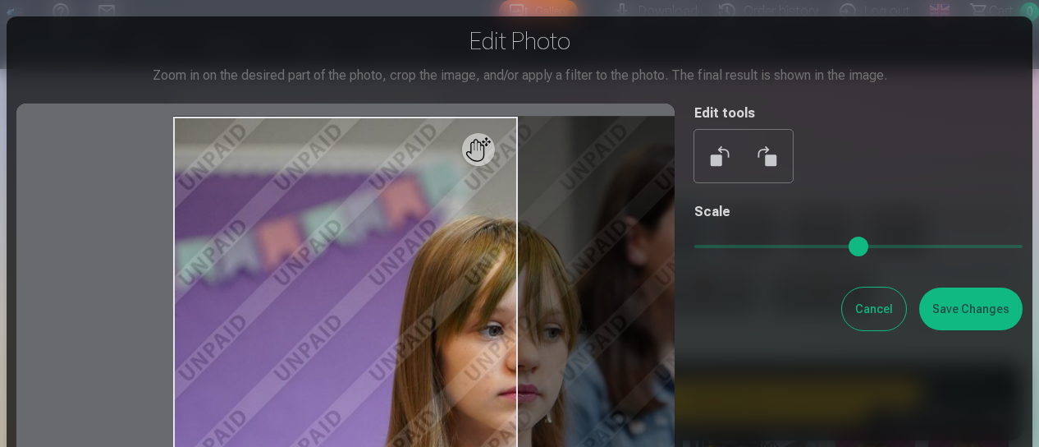
drag, startPoint x: 701, startPoint y: 241, endPoint x: 857, endPoint y: 252, distance: 156.4
type input "****"
click at [857, 248] on input "range" at bounding box center [859, 246] width 328 height 3
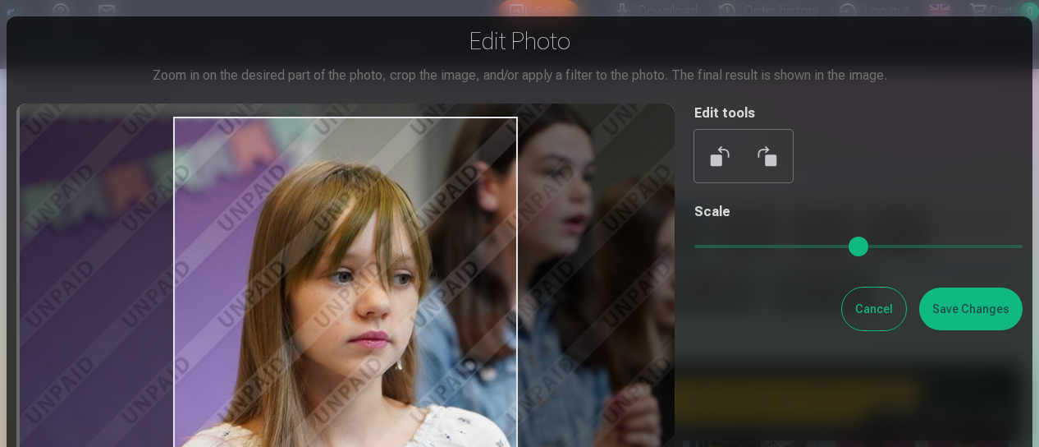
drag, startPoint x: 437, startPoint y: 369, endPoint x: 283, endPoint y: 314, distance: 163.4
click at [283, 314] on div at bounding box center [345, 373] width 658 height 540
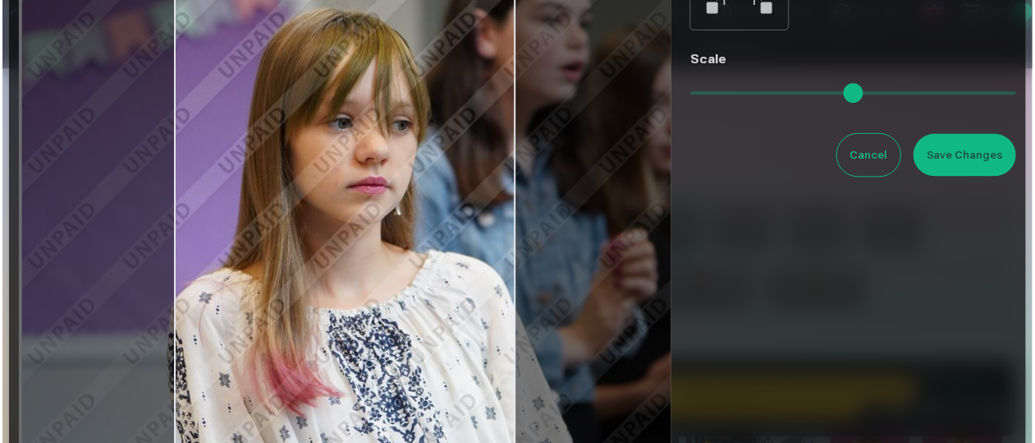
scroll to position [149, 0]
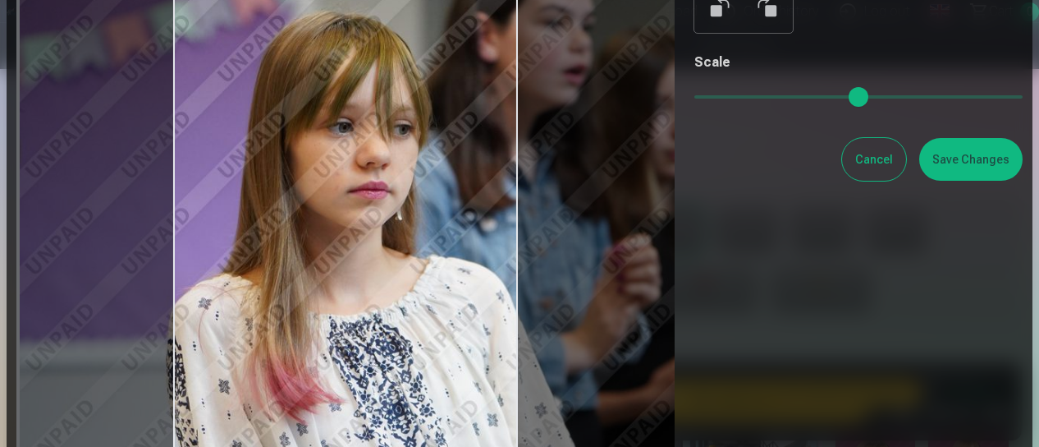
click at [893, 163] on button "Cancel" at bounding box center [874, 159] width 64 height 43
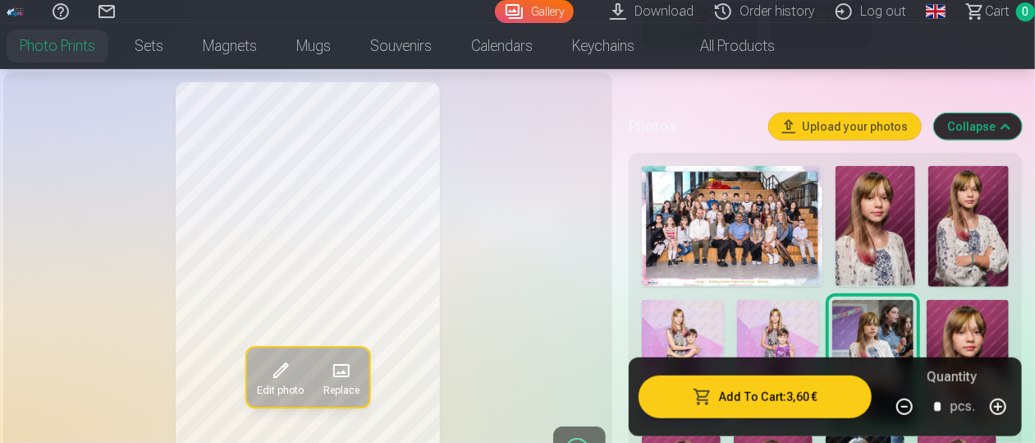
scroll to position [504, 0]
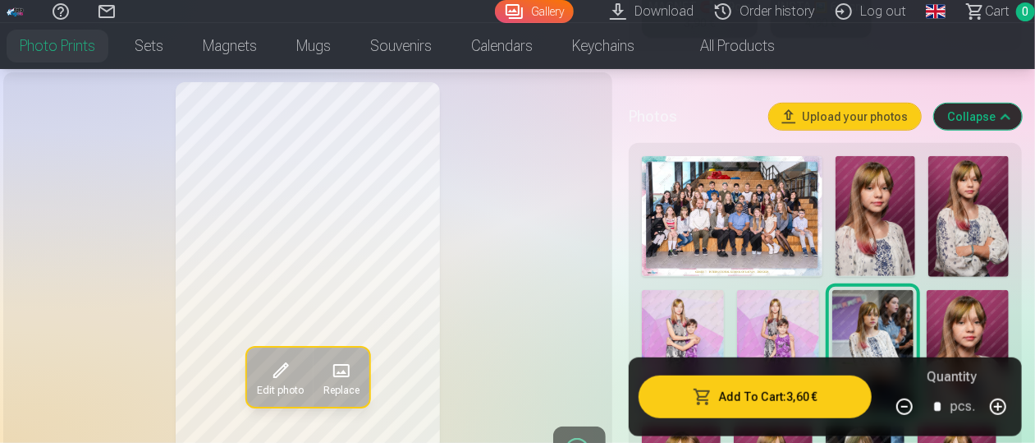
click at [885, 212] on img at bounding box center [876, 216] width 80 height 120
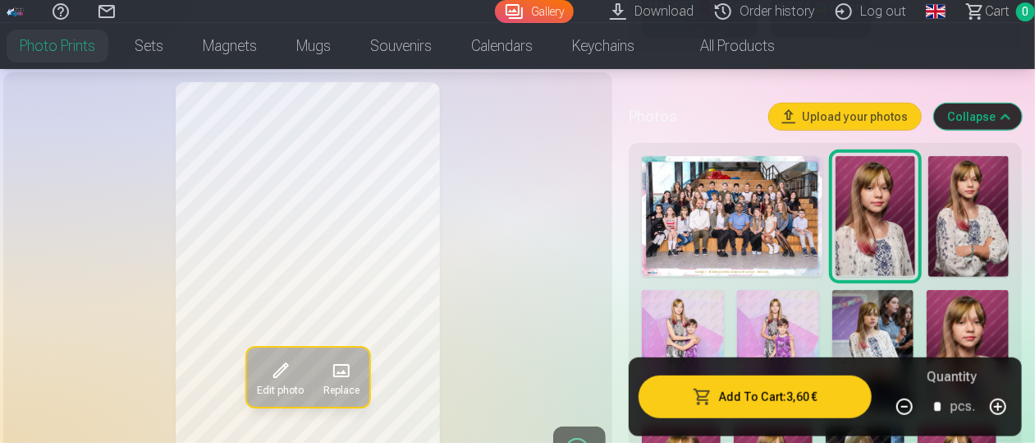
scroll to position [504, 3]
click at [975, 196] on img at bounding box center [969, 216] width 80 height 121
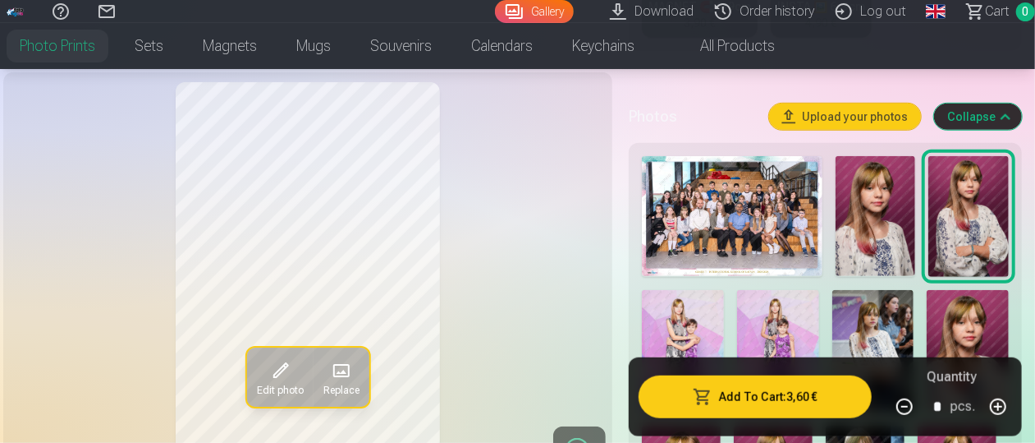
scroll to position [545, 3]
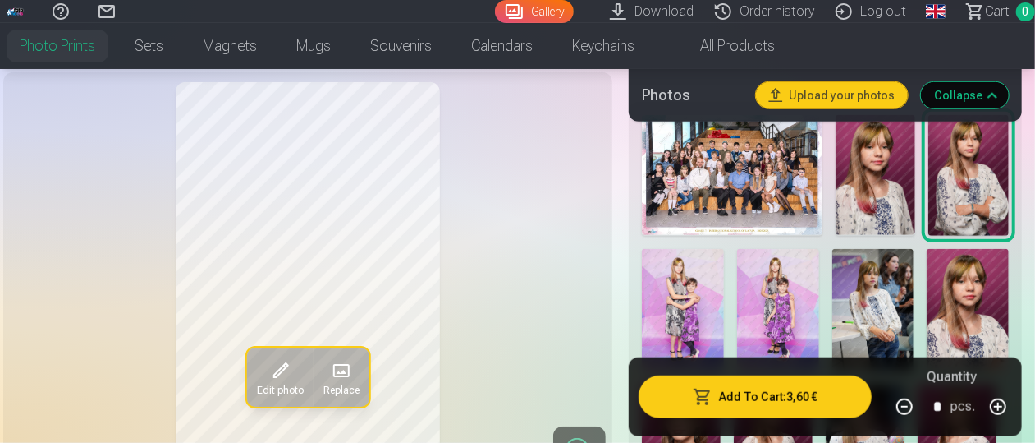
click at [963, 282] on img at bounding box center [968, 310] width 82 height 123
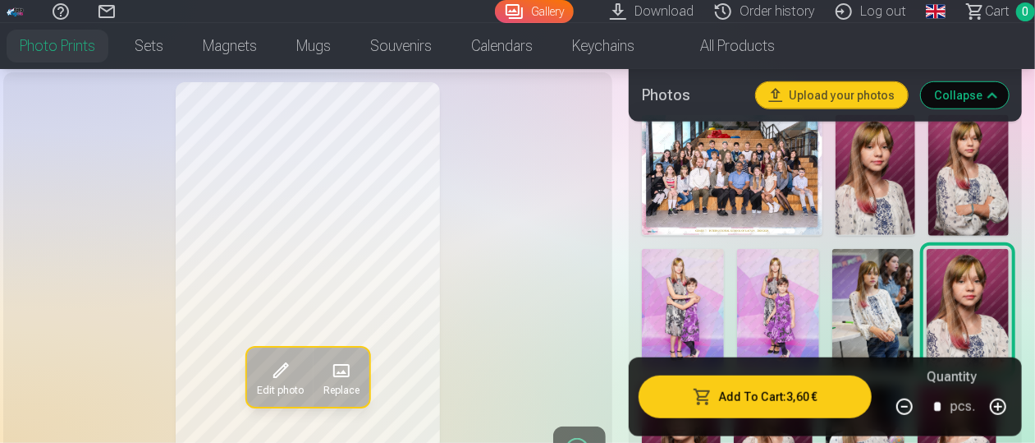
click at [892, 189] on img at bounding box center [876, 175] width 80 height 120
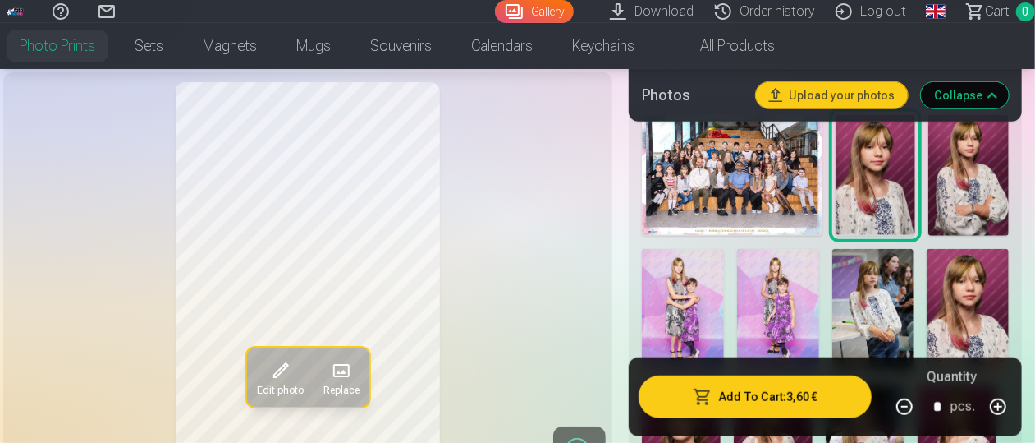
click at [957, 293] on img at bounding box center [968, 310] width 82 height 123
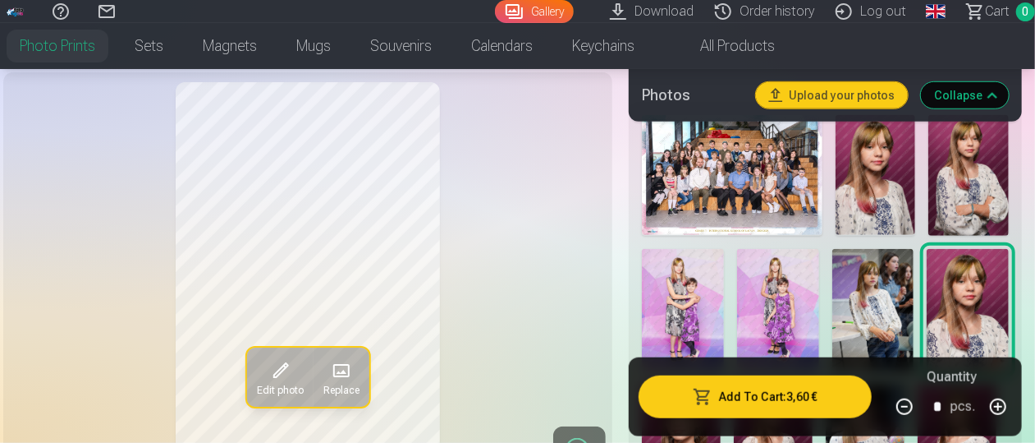
click at [892, 201] on img at bounding box center [876, 175] width 80 height 120
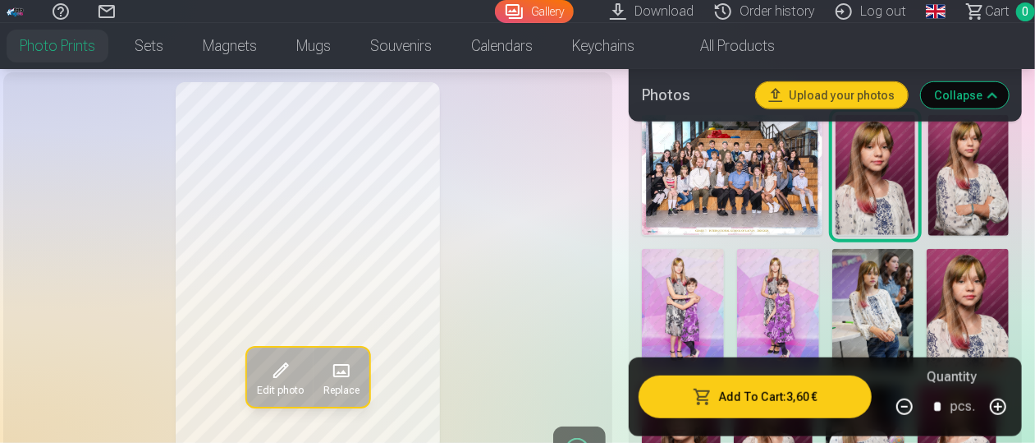
click at [967, 293] on img at bounding box center [968, 310] width 82 height 123
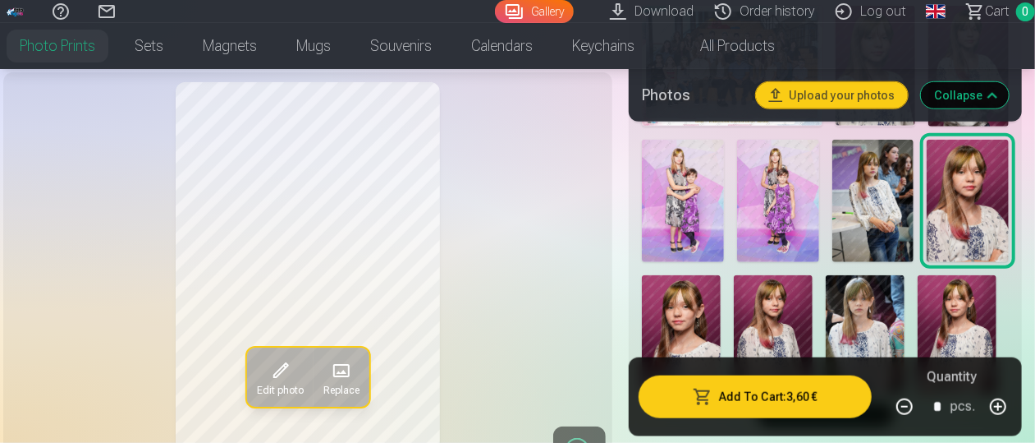
scroll to position [655, 3]
click at [696, 307] on img at bounding box center [681, 333] width 79 height 118
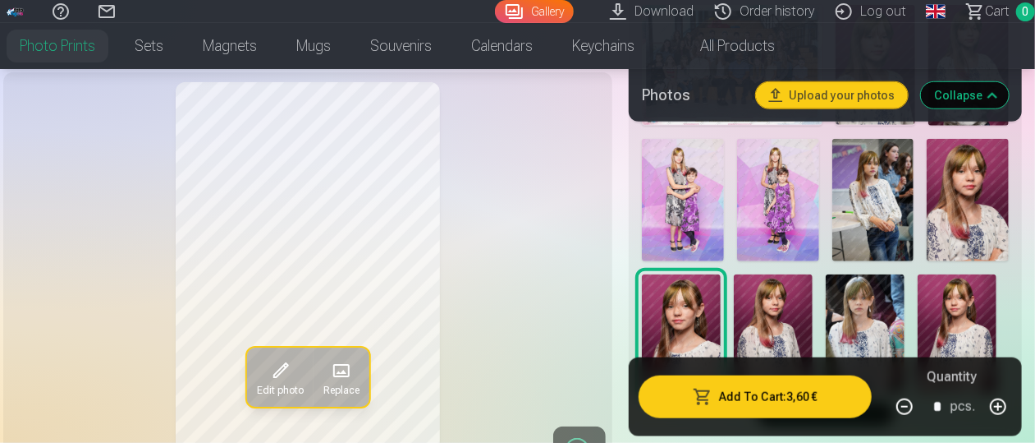
click at [770, 311] on img at bounding box center [773, 333] width 79 height 118
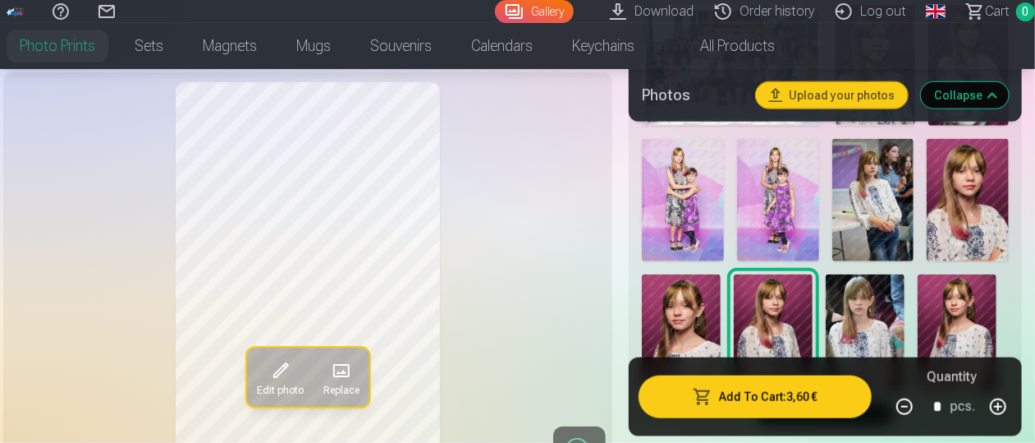
click at [872, 333] on img at bounding box center [865, 333] width 79 height 118
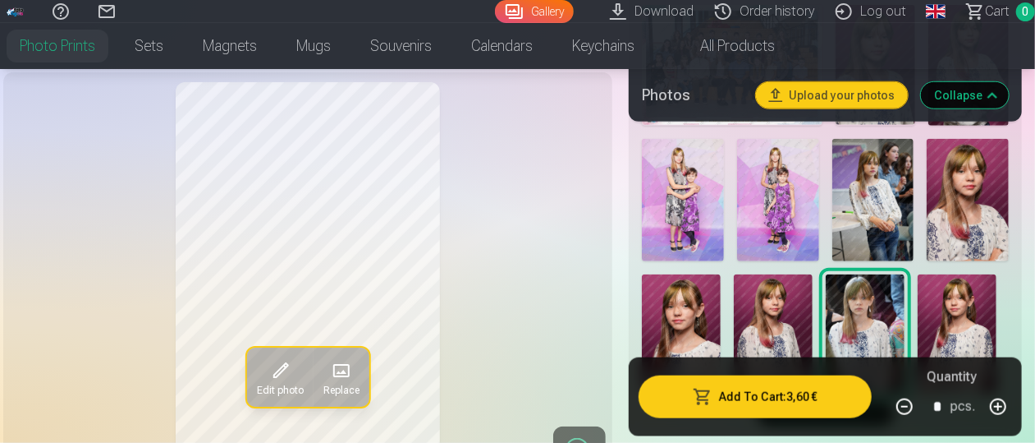
click at [968, 319] on img at bounding box center [957, 333] width 79 height 118
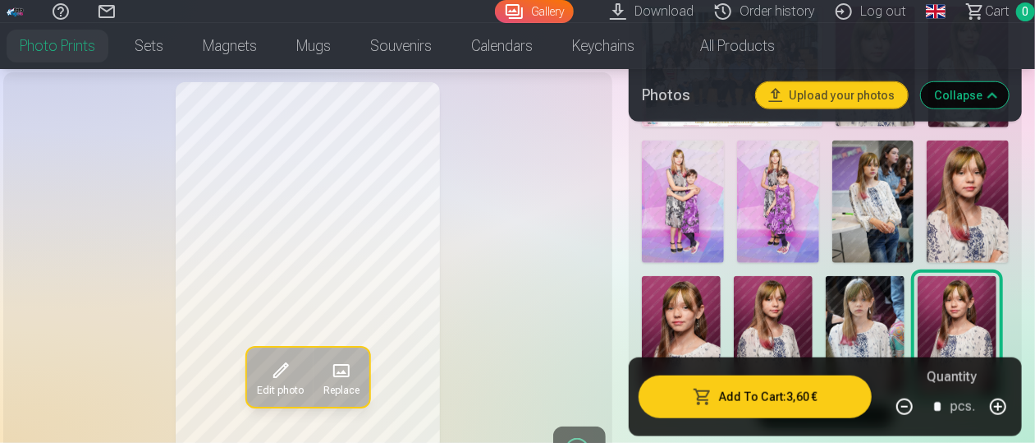
scroll to position [652, 0]
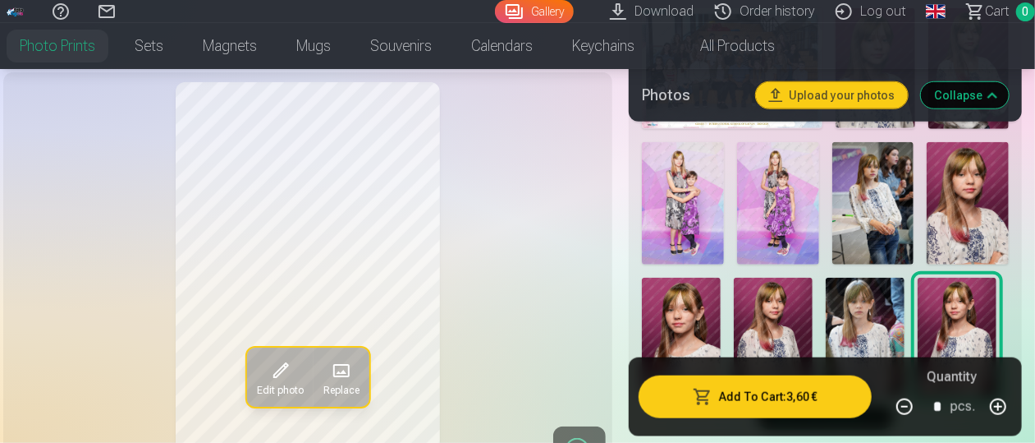
click at [967, 225] on img at bounding box center [968, 203] width 82 height 123
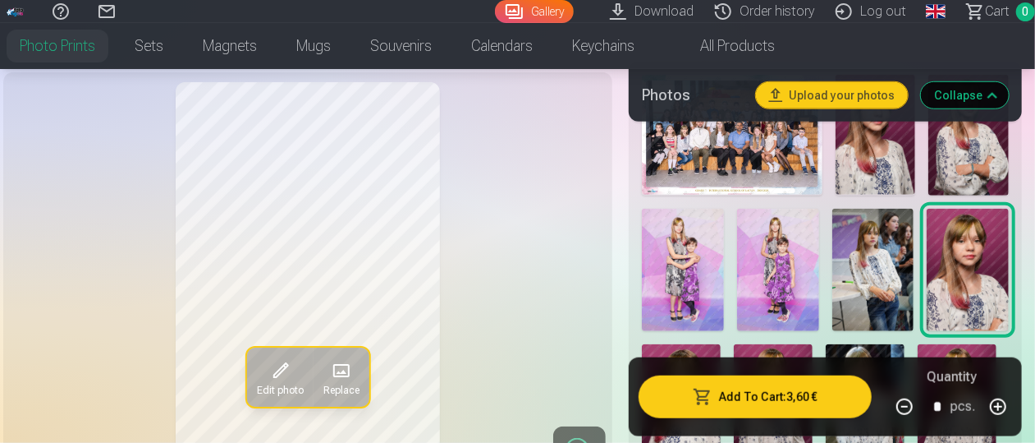
scroll to position [584, 0]
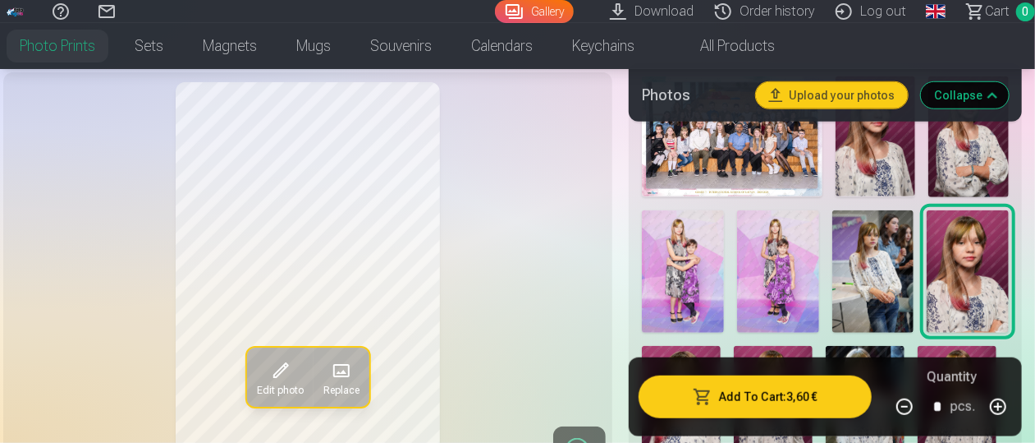
click at [861, 139] on img at bounding box center [876, 136] width 80 height 120
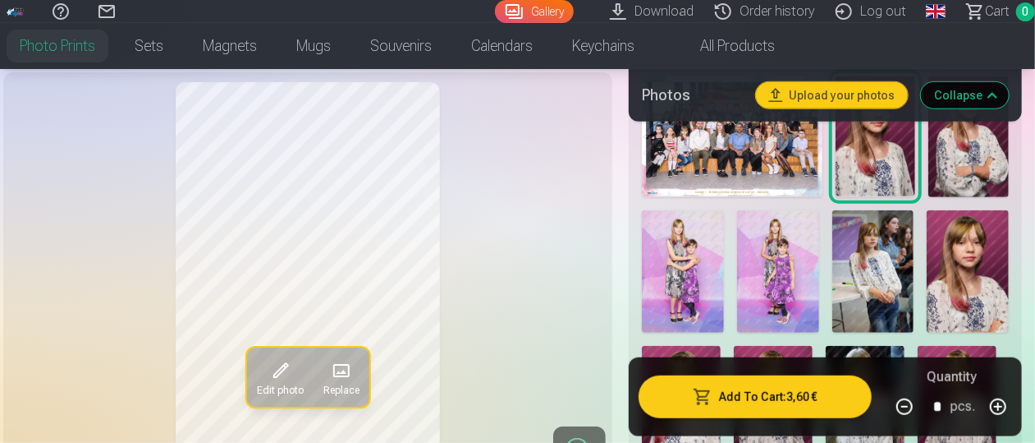
click at [996, 279] on img at bounding box center [968, 271] width 82 height 123
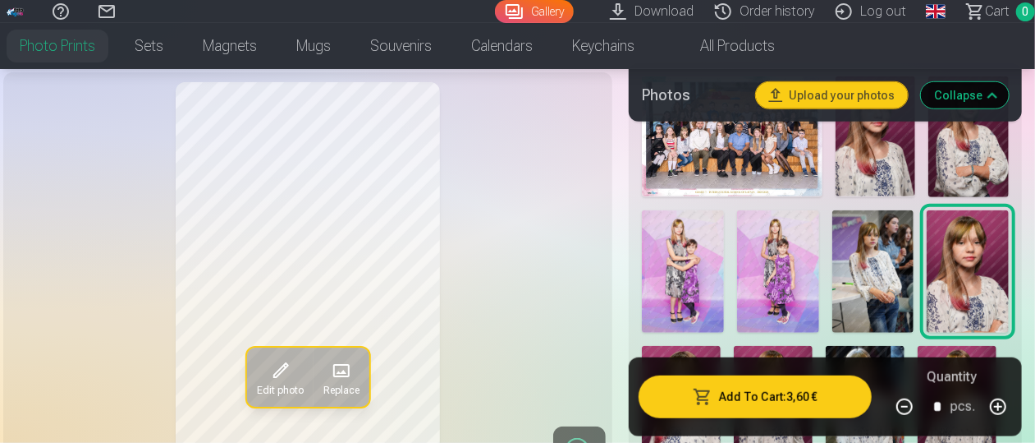
click at [881, 160] on img at bounding box center [876, 136] width 80 height 120
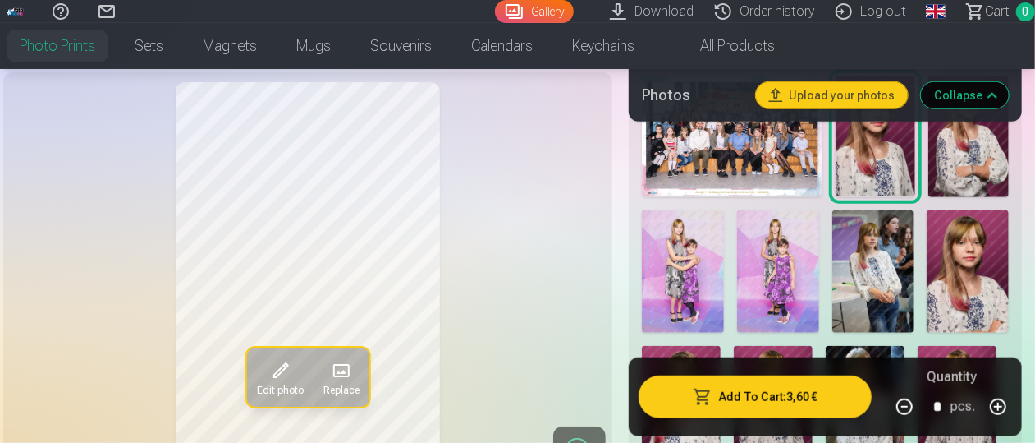
click at [966, 232] on img at bounding box center [968, 271] width 82 height 123
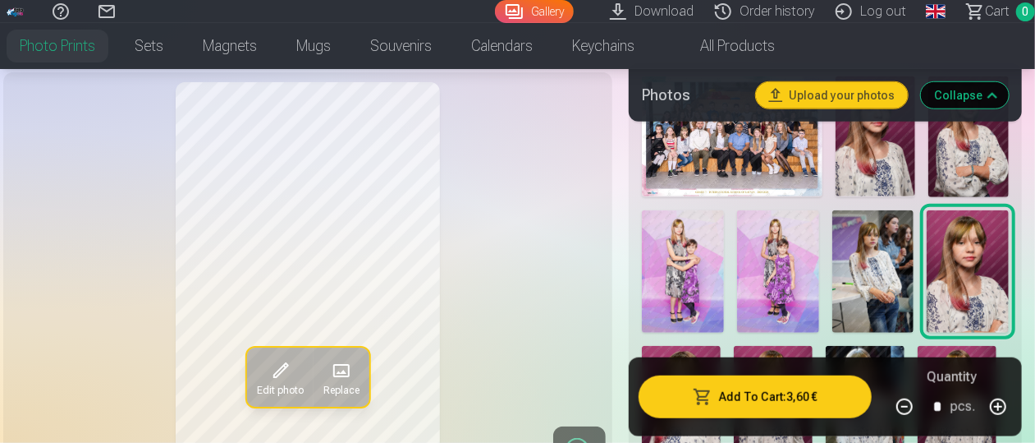
click at [884, 174] on img at bounding box center [876, 136] width 80 height 120
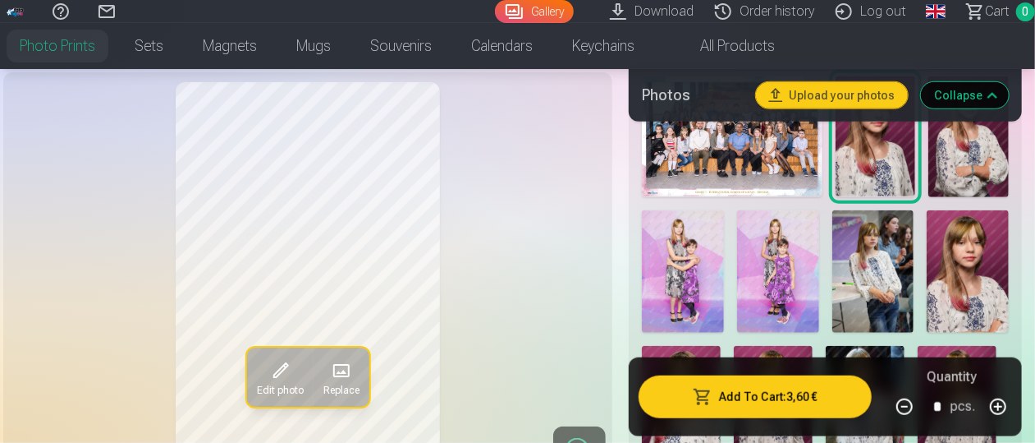
click at [956, 272] on img at bounding box center [968, 271] width 82 height 123
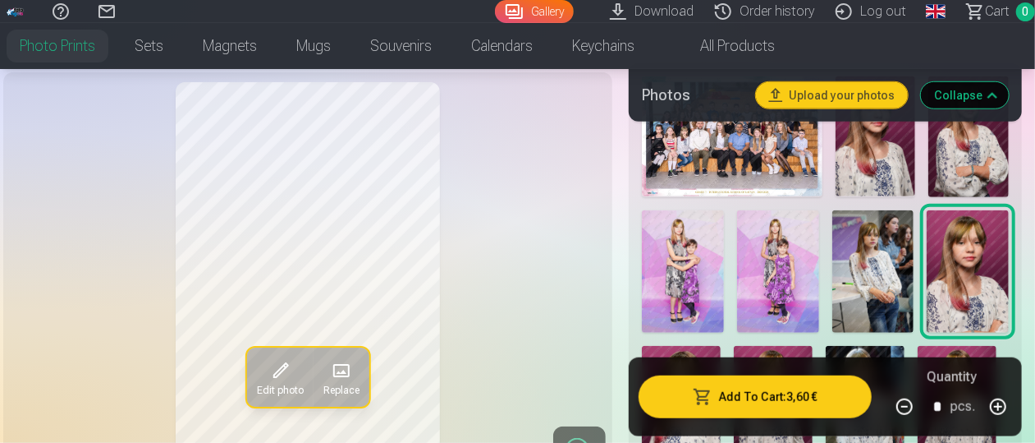
click at [887, 172] on img at bounding box center [876, 136] width 80 height 120
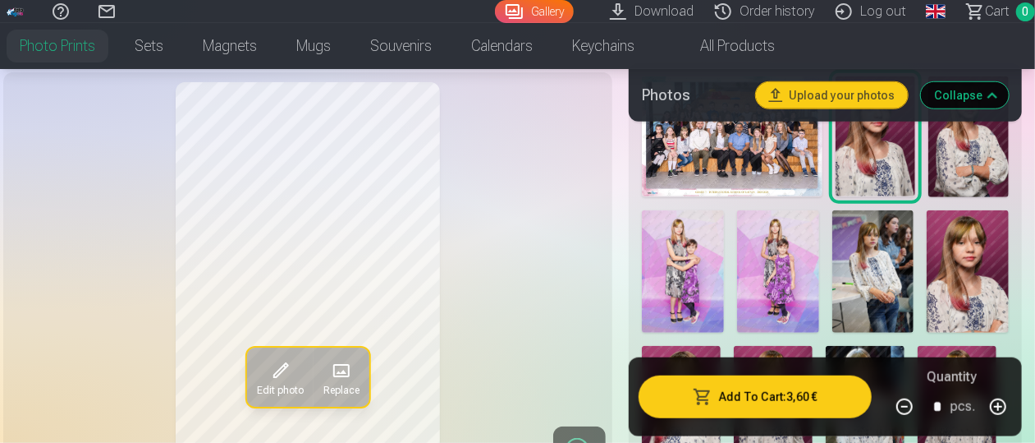
click at [965, 259] on img at bounding box center [968, 271] width 82 height 123
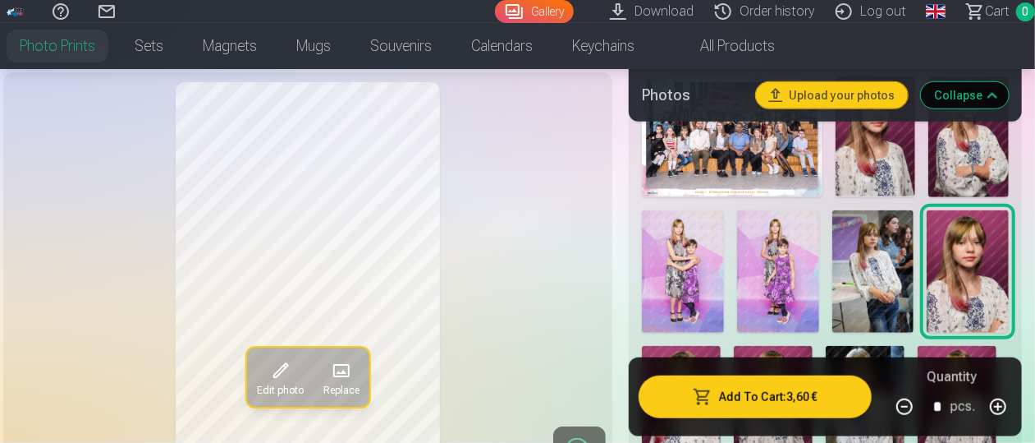
click at [880, 158] on img at bounding box center [876, 136] width 80 height 120
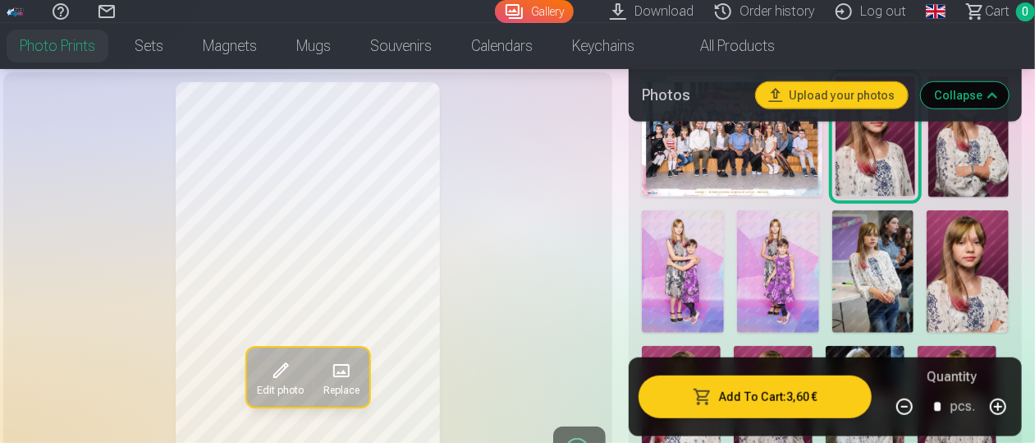
click at [989, 261] on img at bounding box center [968, 271] width 82 height 123
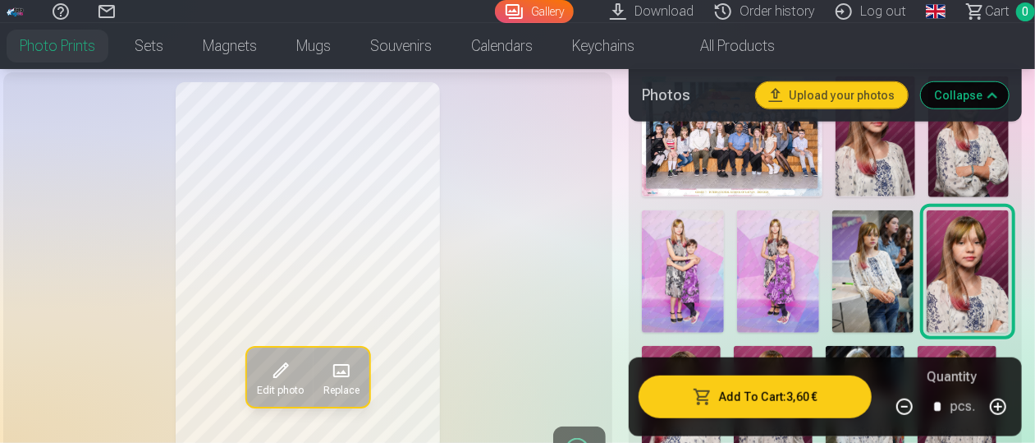
click at [884, 180] on img at bounding box center [876, 136] width 80 height 120
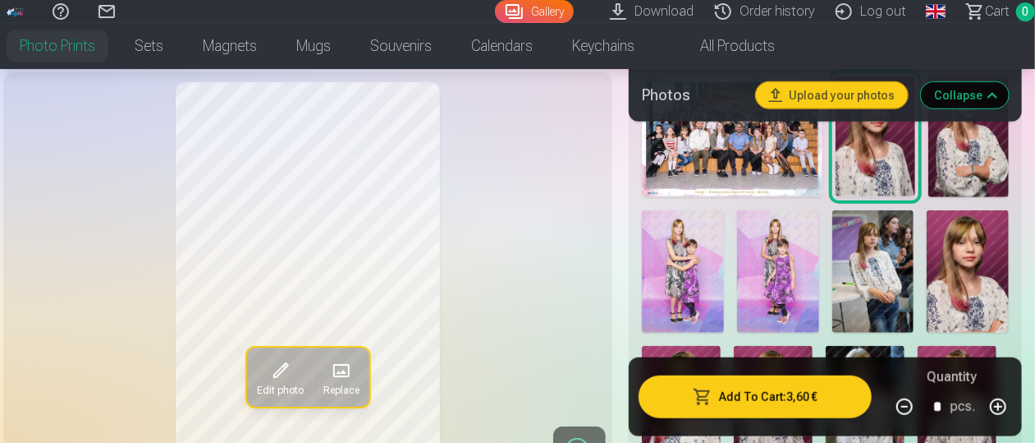
click at [985, 287] on img at bounding box center [968, 271] width 82 height 123
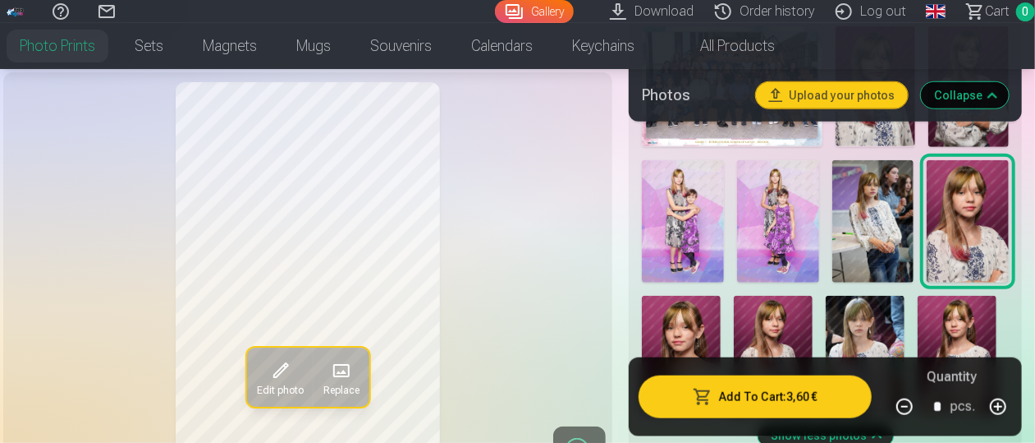
scroll to position [633, 0]
click at [701, 201] on img at bounding box center [683, 222] width 82 height 123
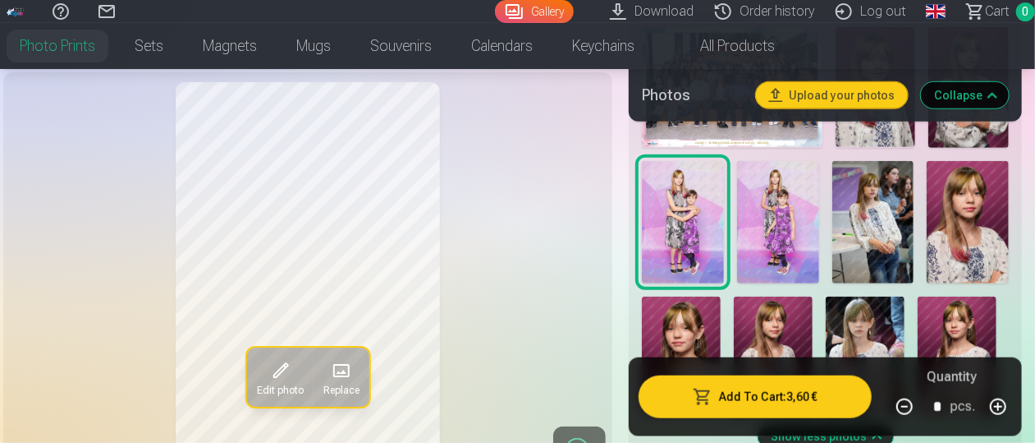
click at [789, 221] on img at bounding box center [778, 222] width 82 height 123
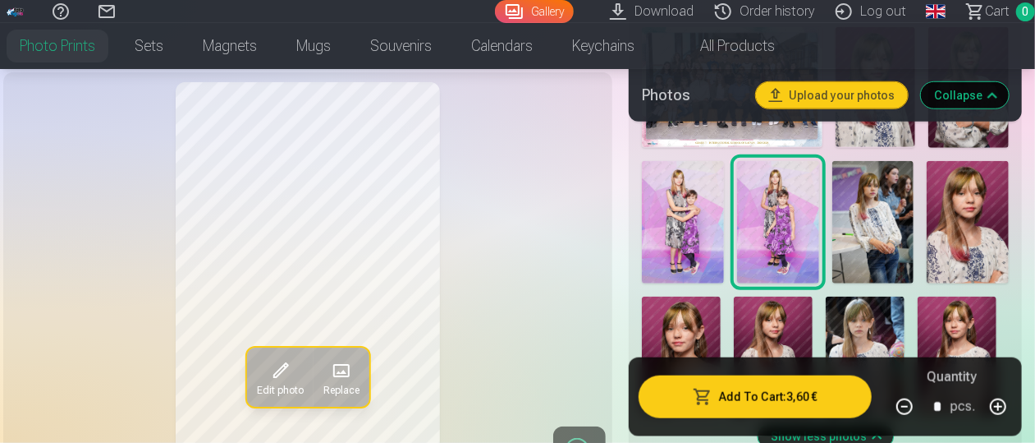
click at [667, 220] on img at bounding box center [683, 222] width 82 height 123
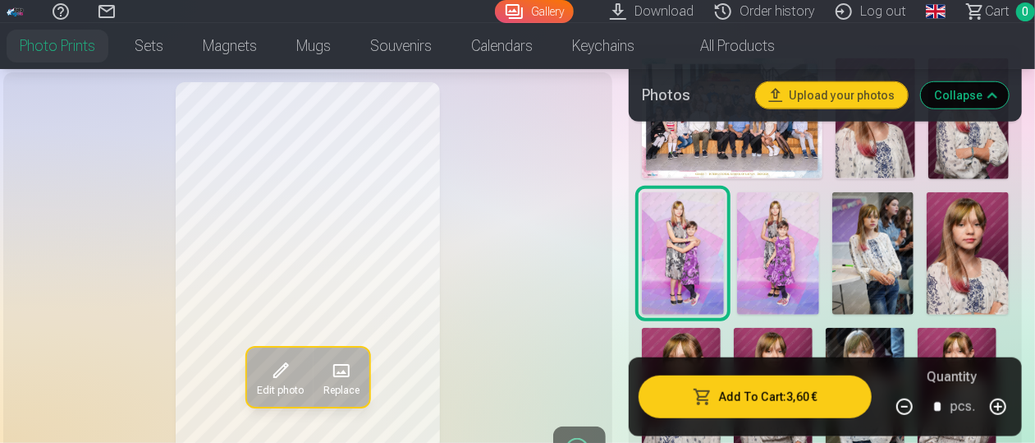
scroll to position [601, 0]
click at [686, 347] on img at bounding box center [681, 387] width 79 height 118
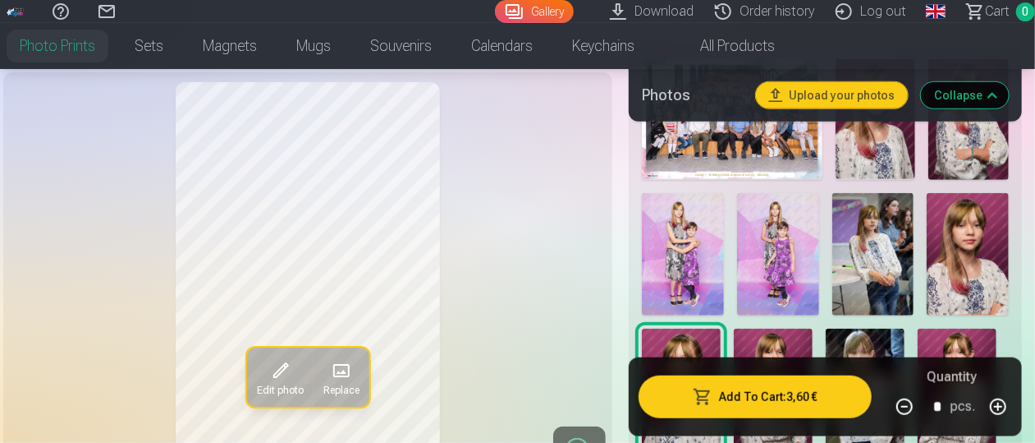
click at [970, 256] on img at bounding box center [968, 254] width 82 height 123
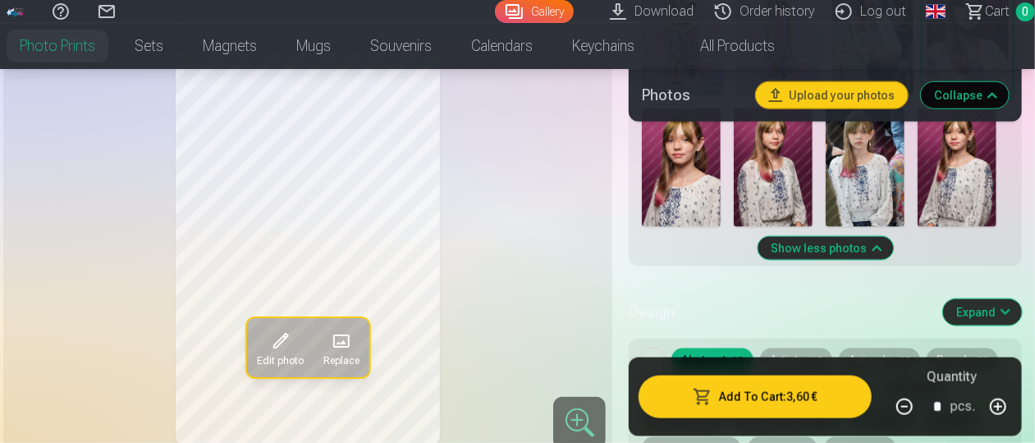
scroll to position [828, 3]
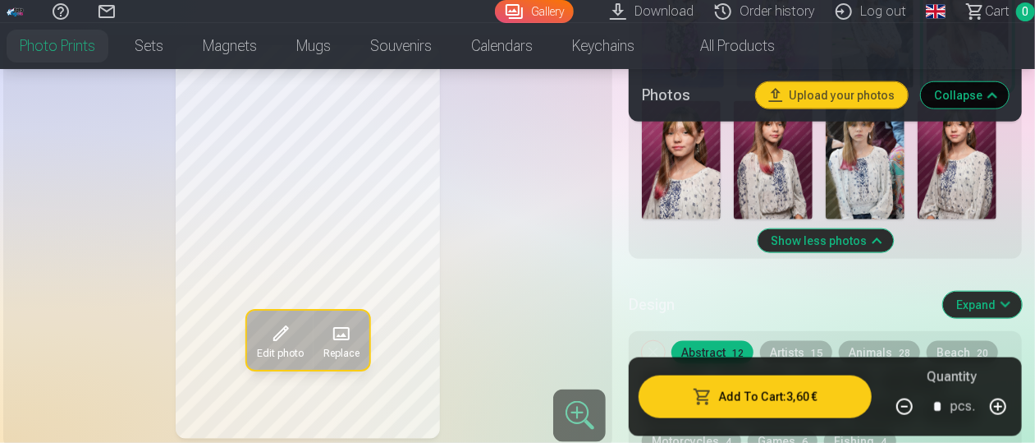
click at [888, 149] on img at bounding box center [865, 160] width 79 height 118
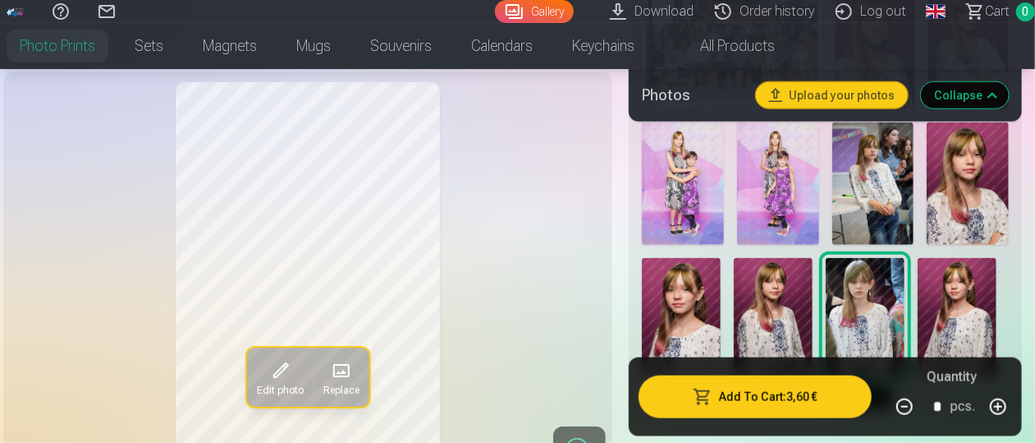
scroll to position [671, 3]
click at [888, 149] on img at bounding box center [874, 184] width 82 height 123
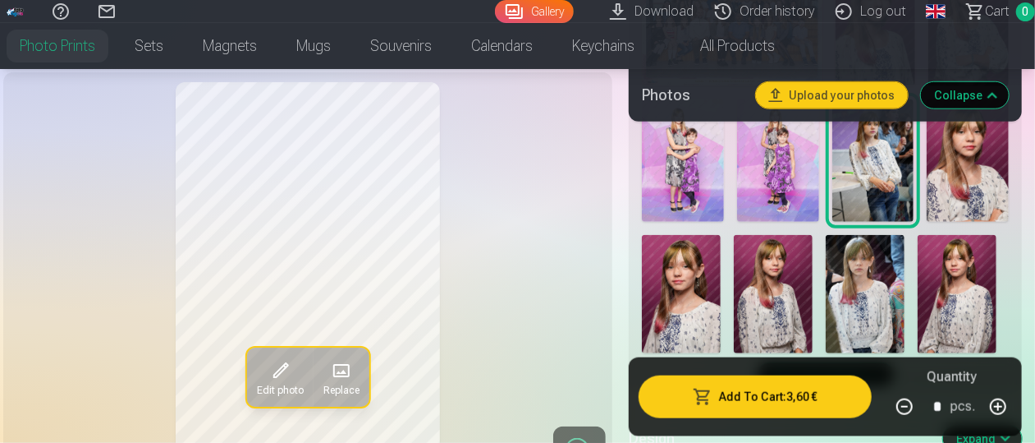
scroll to position [697, 3]
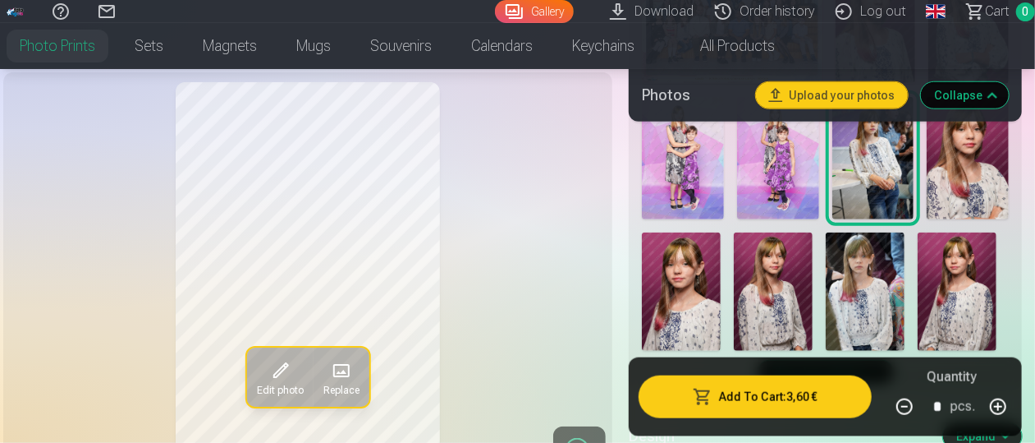
click at [971, 190] on img at bounding box center [968, 158] width 82 height 123
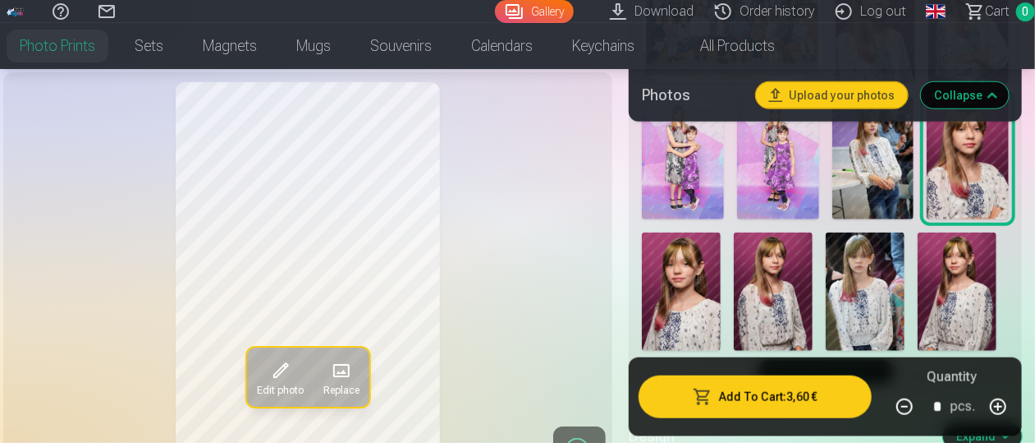
click at [764, 401] on button "Add To Cart : 3,60 €" at bounding box center [755, 396] width 233 height 43
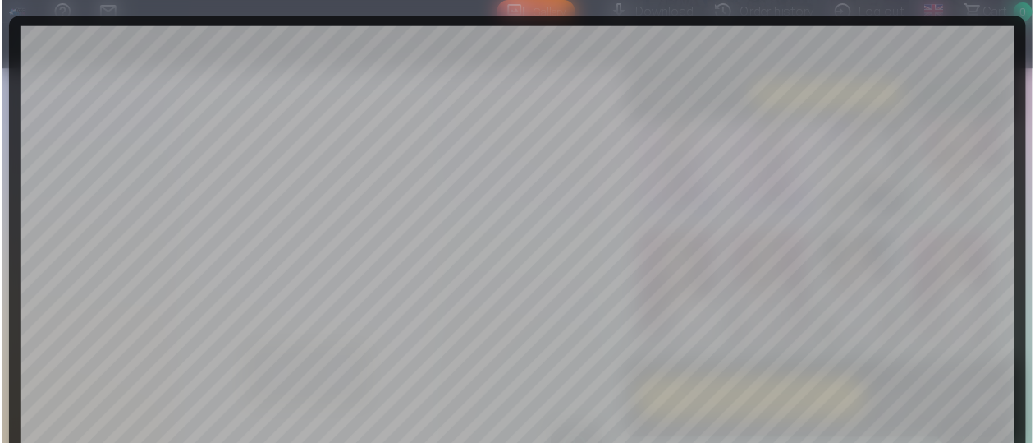
scroll to position [673, 0]
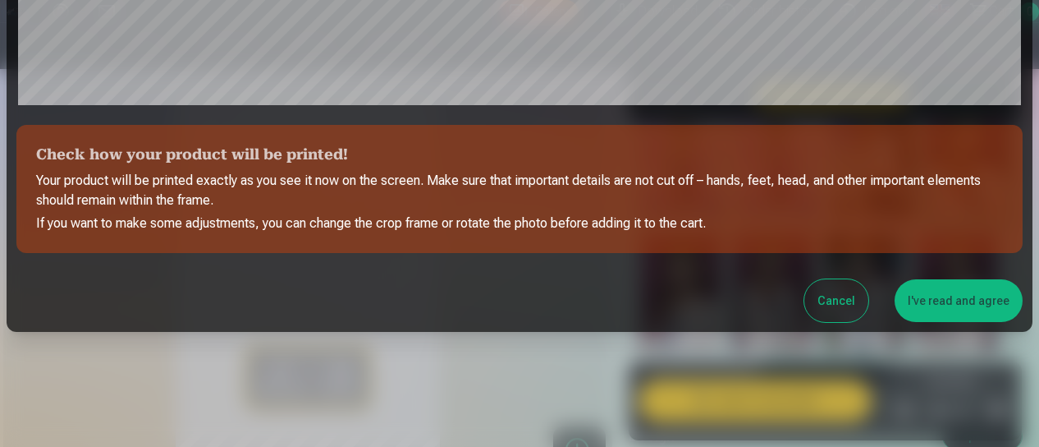
click at [972, 303] on button "I've read and agree" at bounding box center [959, 300] width 128 height 43
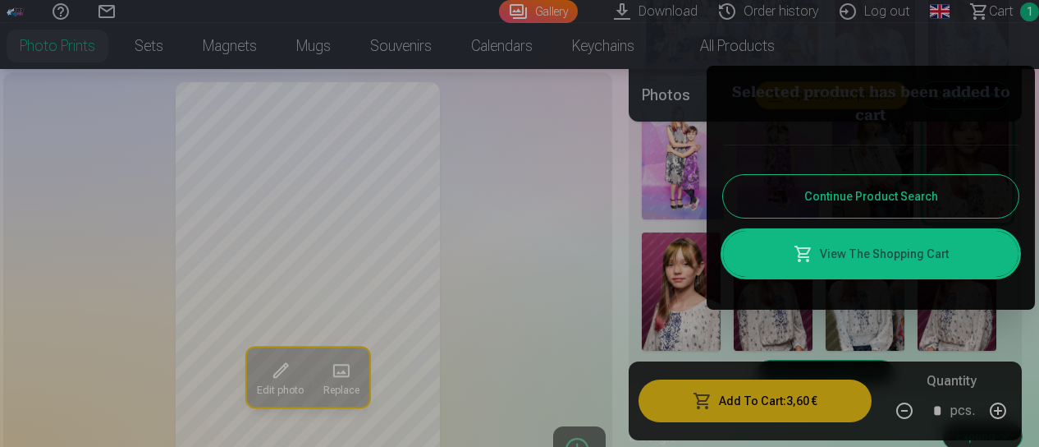
click at [1005, 14] on div at bounding box center [519, 223] width 1039 height 447
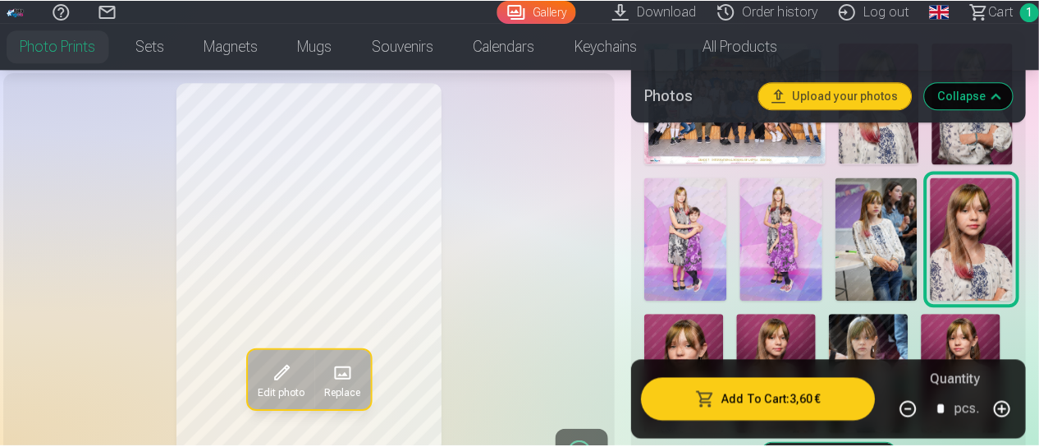
scroll to position [619, 0]
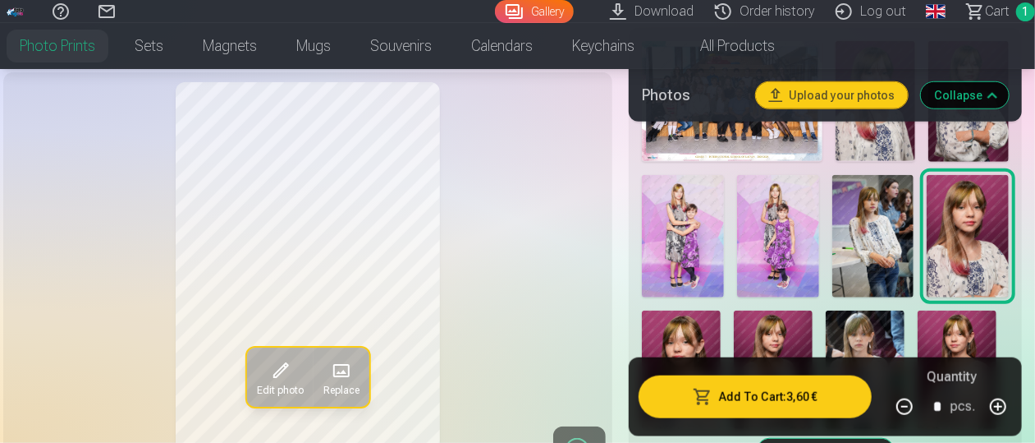
click at [683, 213] on img at bounding box center [683, 236] width 82 height 123
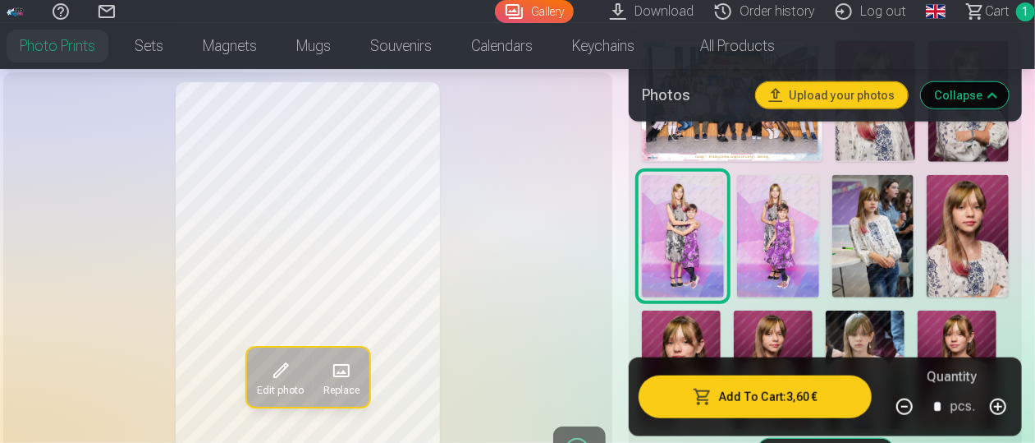
click at [768, 410] on button "Add To Cart : 3,60 €" at bounding box center [755, 396] width 233 height 43
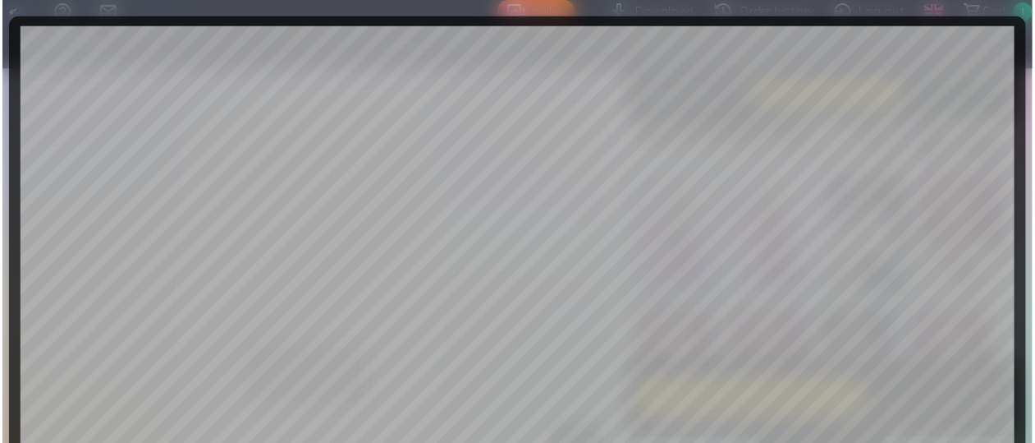
scroll to position [673, 0]
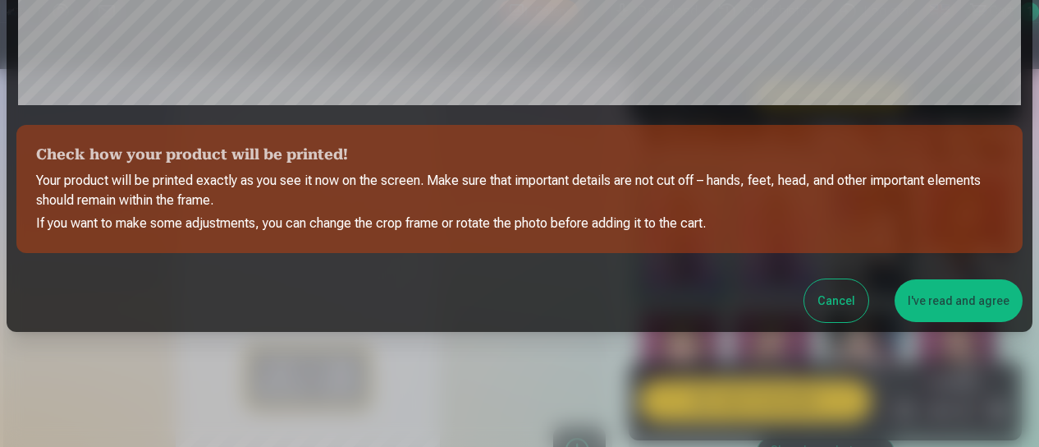
click at [987, 310] on button "I've read and agree" at bounding box center [959, 300] width 128 height 43
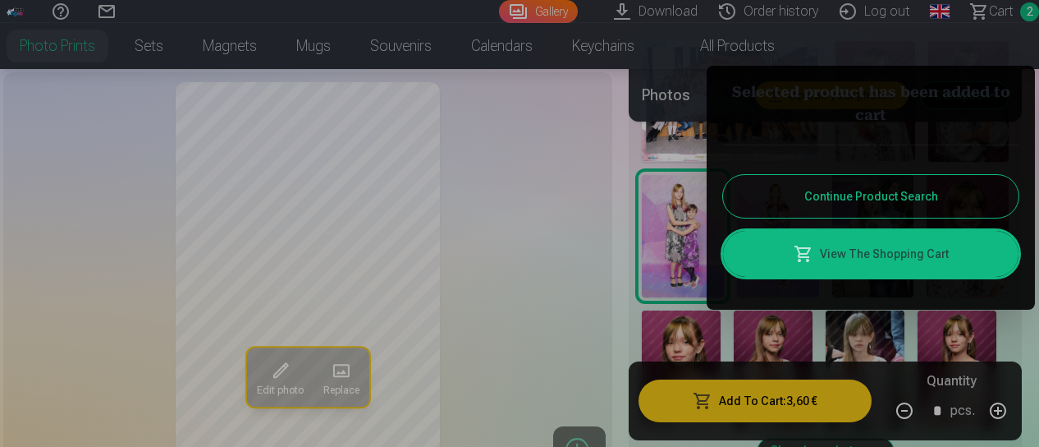
click at [1000, 13] on div at bounding box center [519, 223] width 1039 height 447
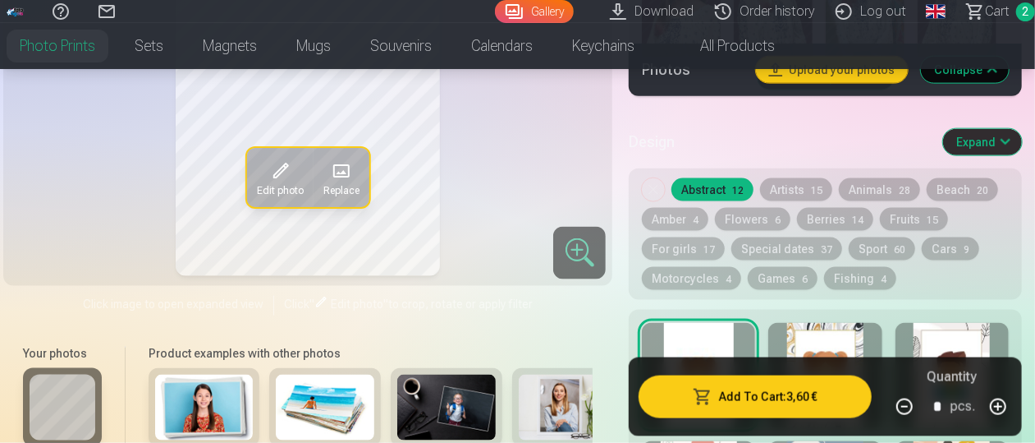
scroll to position [992, 0]
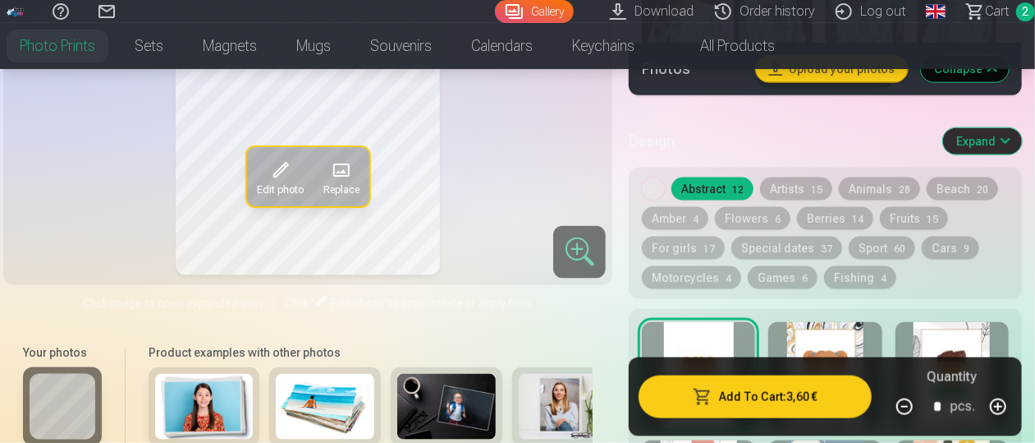
click at [1000, 13] on span "Сart" at bounding box center [997, 12] width 25 height 20
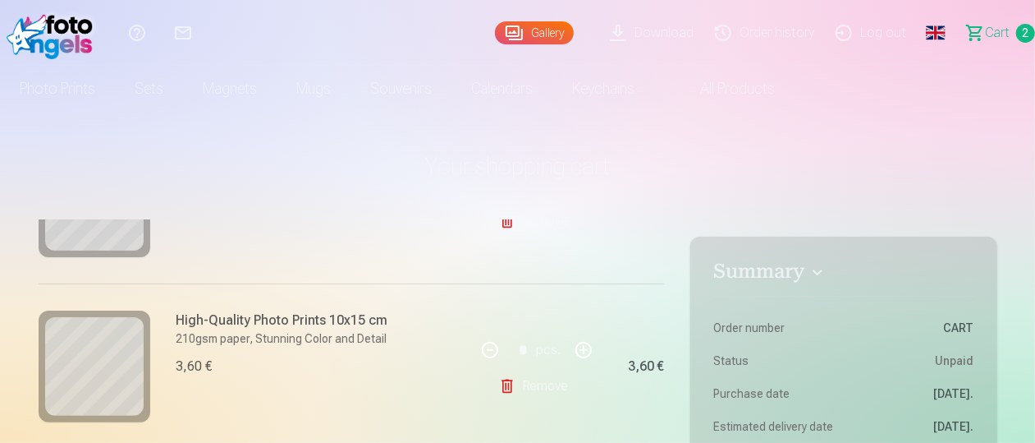
scroll to position [294, 0]
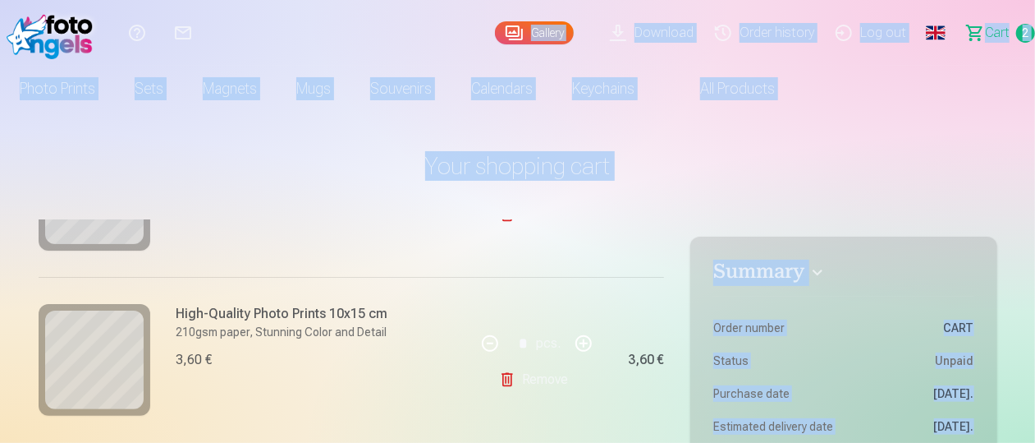
drag, startPoint x: 392, startPoint y: 274, endPoint x: 411, endPoint y: 23, distance: 251.9
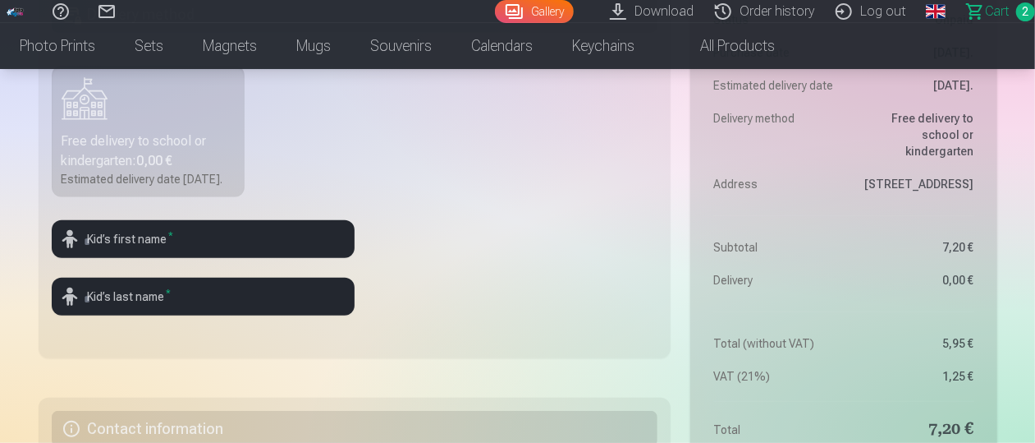
scroll to position [477, 0]
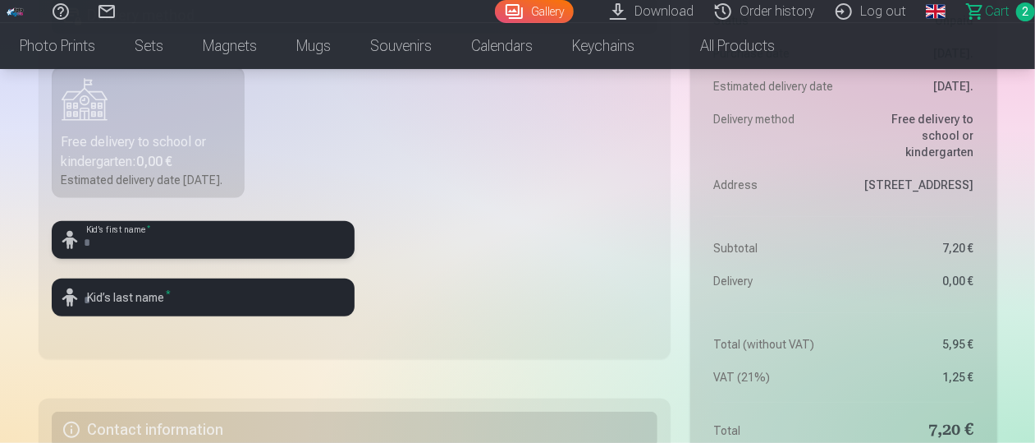
click at [228, 259] on input "text" at bounding box center [203, 240] width 303 height 38
type input "*****"
type input "*********"
click at [504, 304] on fieldset "Delivery method Free delivery to school or kindergarten : 0,00 € Estimated deli…" at bounding box center [355, 171] width 633 height 374
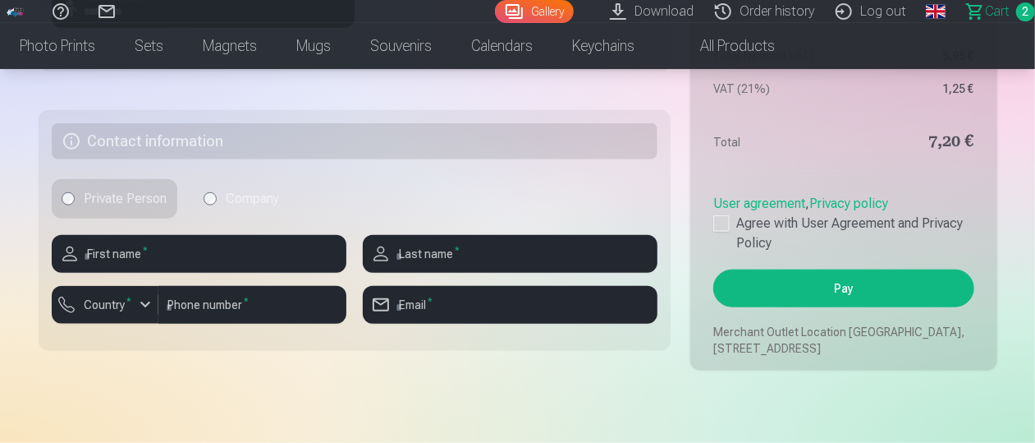
scroll to position [766, 0]
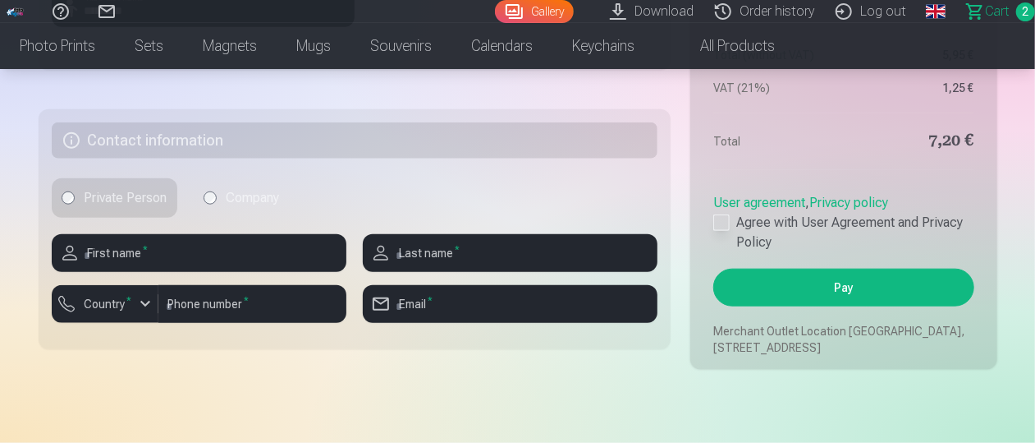
click at [722, 231] on div at bounding box center [721, 222] width 16 height 16
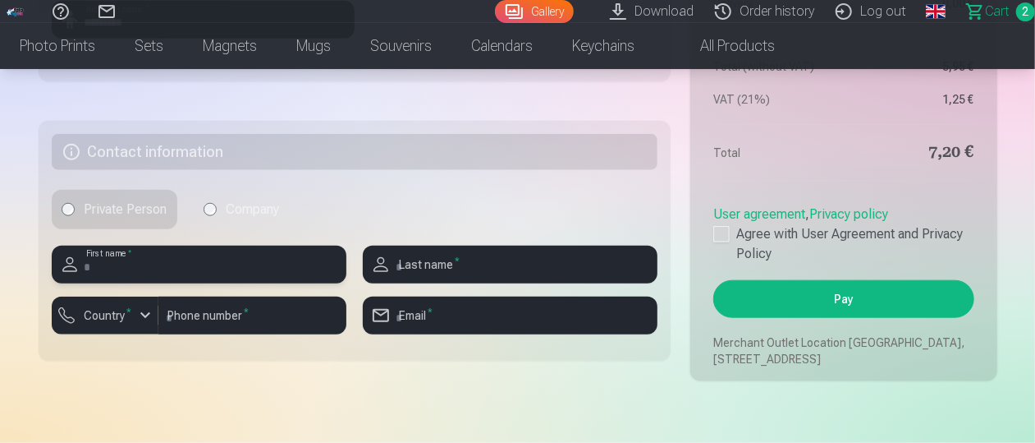
click at [245, 282] on input "text" at bounding box center [199, 264] width 295 height 38
type input "*****"
type input "*********"
click at [143, 325] on div "button" at bounding box center [145, 315] width 20 height 20
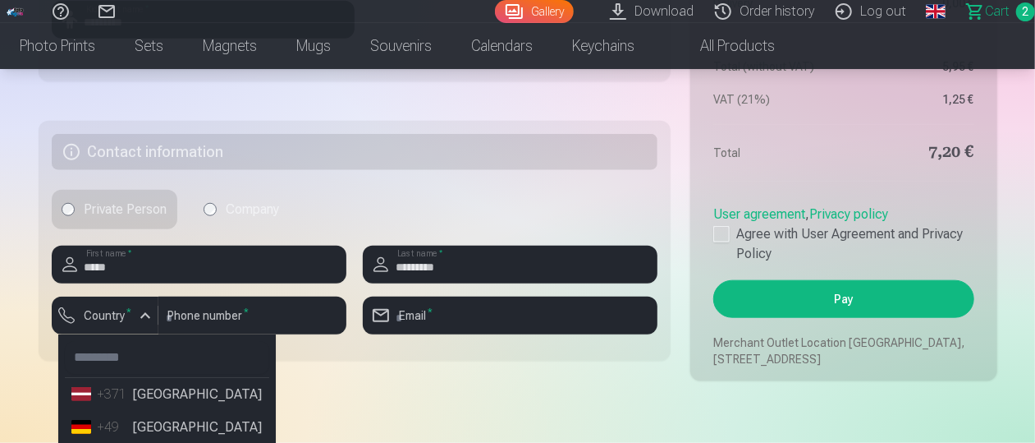
click at [161, 411] on li "+371 Latvia" at bounding box center [167, 394] width 204 height 33
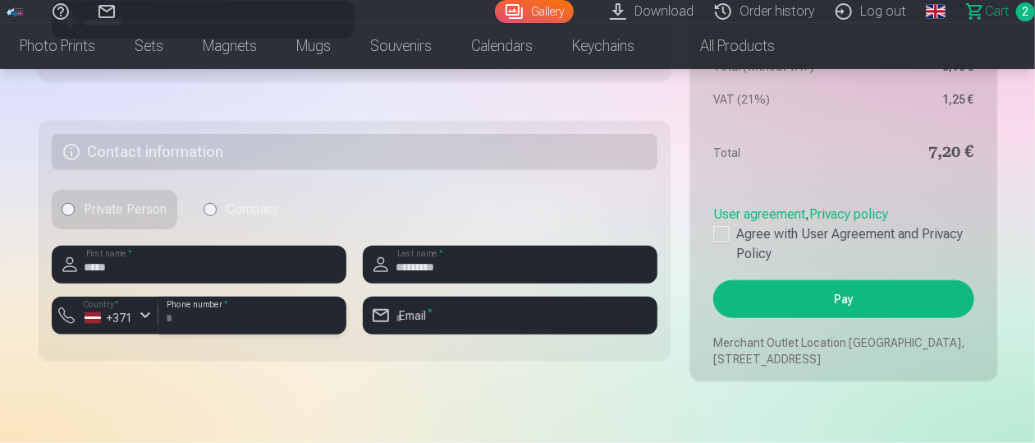
click at [234, 334] on input "number" at bounding box center [252, 315] width 188 height 38
type input "********"
click at [477, 334] on input "email" at bounding box center [510, 315] width 295 height 38
type input "**********"
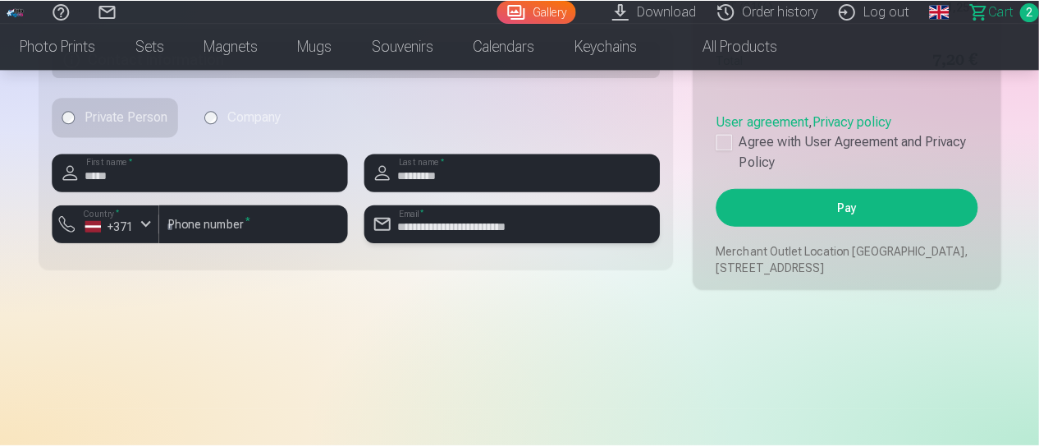
scroll to position [853, 0]
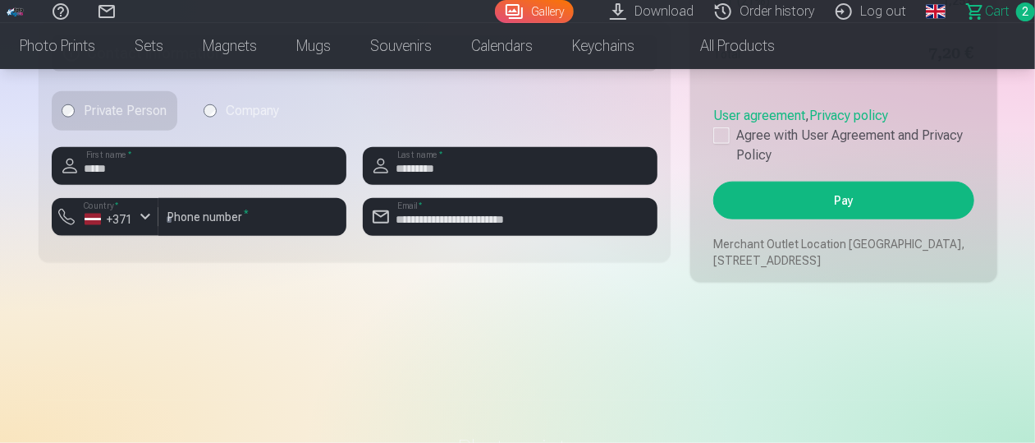
click at [852, 219] on button "Pay" at bounding box center [843, 200] width 260 height 38
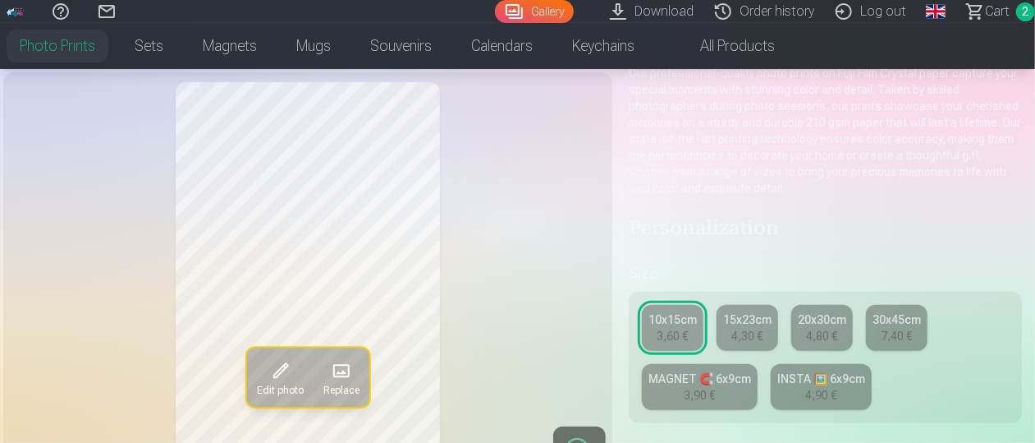
scroll to position [126, 3]
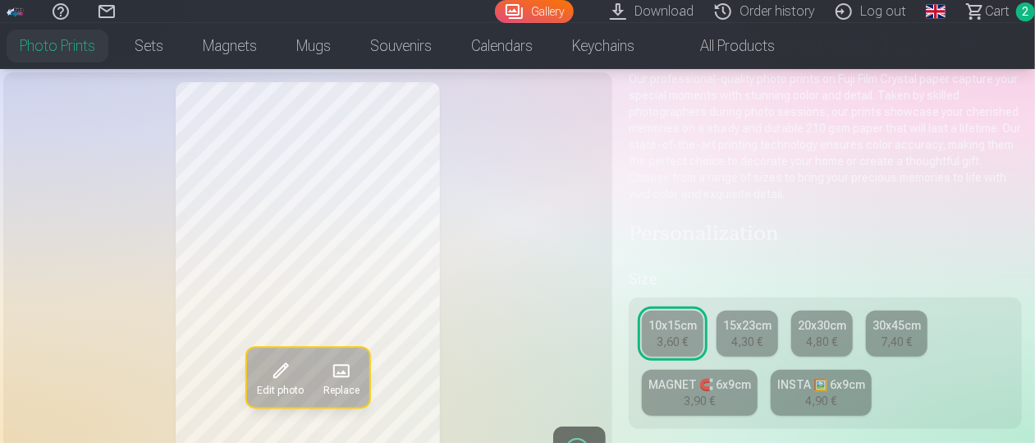
click at [1008, 12] on span "Сart" at bounding box center [997, 12] width 25 height 20
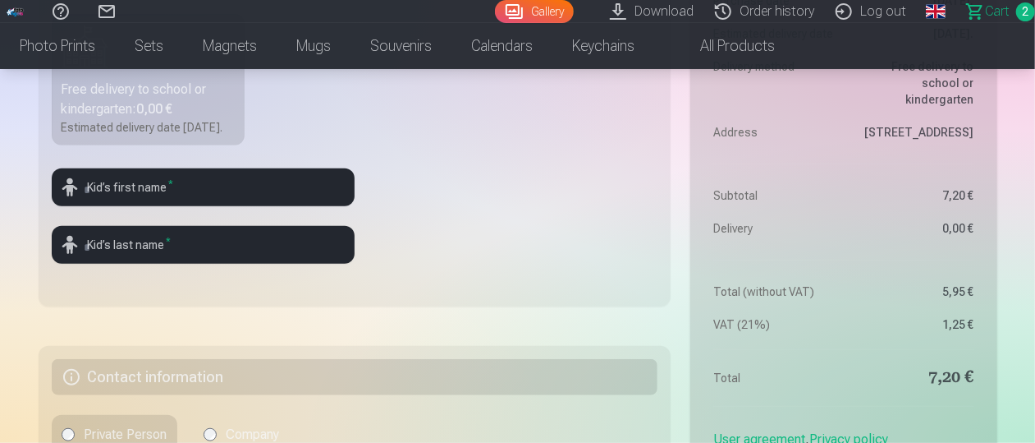
scroll to position [530, 0]
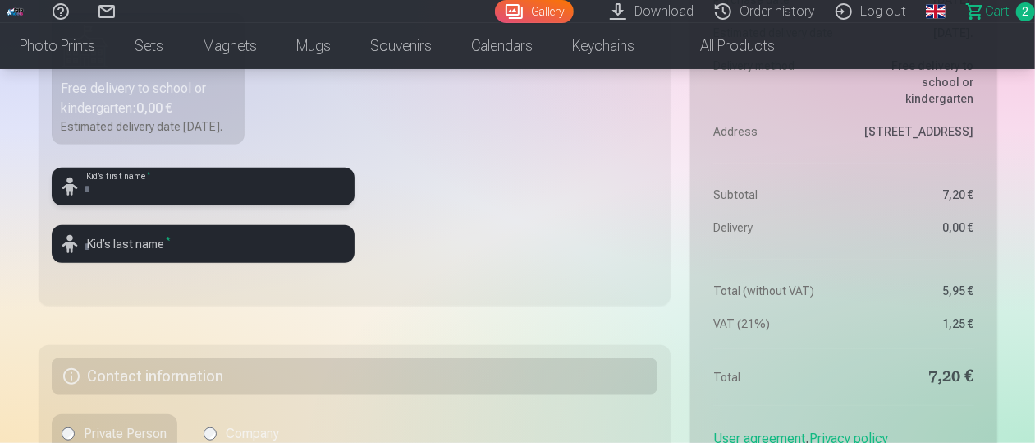
click at [261, 205] on input "text" at bounding box center [203, 186] width 303 height 38
type input "*****"
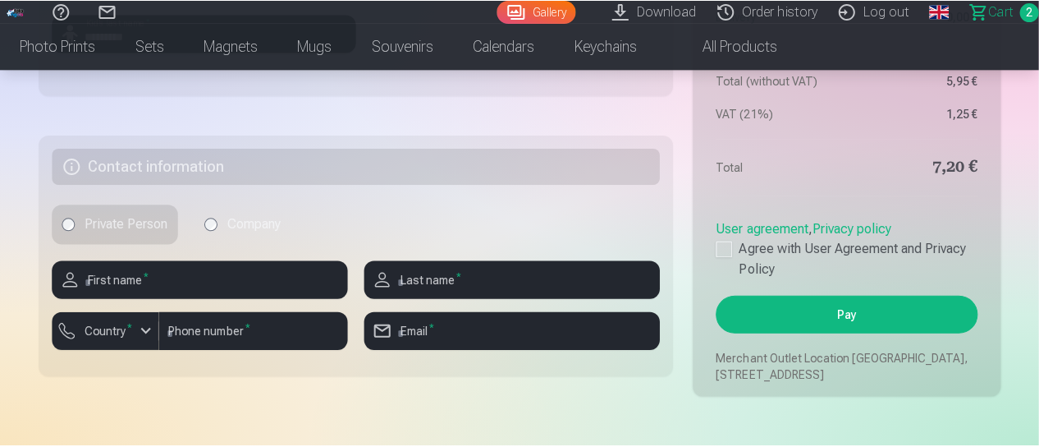
scroll to position [764, 0]
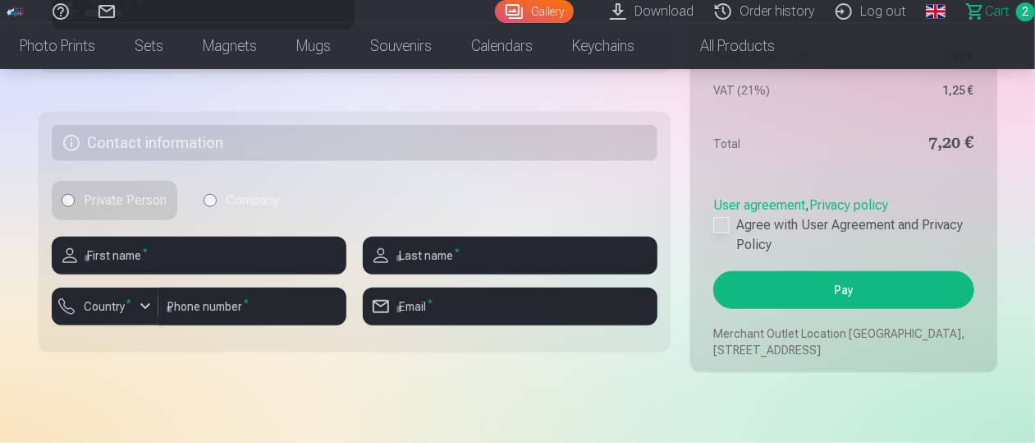
type input "*********"
click at [722, 233] on div at bounding box center [721, 225] width 16 height 16
click at [240, 267] on input "text" at bounding box center [199, 255] width 295 height 38
type input "*****"
type input "*********"
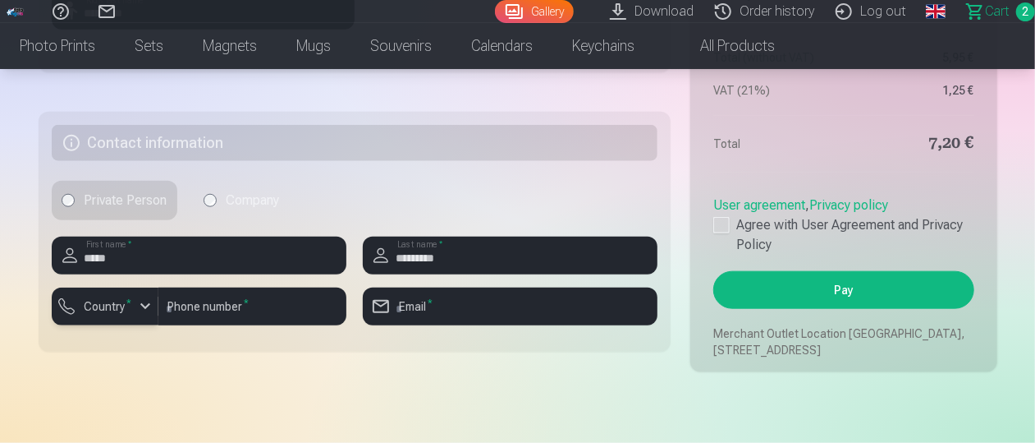
click at [155, 325] on button "Country *" at bounding box center [105, 306] width 107 height 38
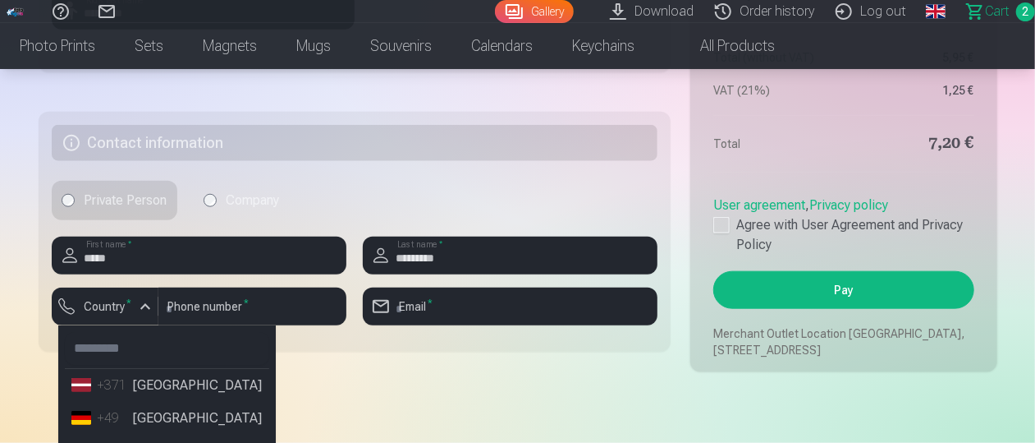
click at [137, 401] on li "+371 Latvia" at bounding box center [167, 385] width 204 height 33
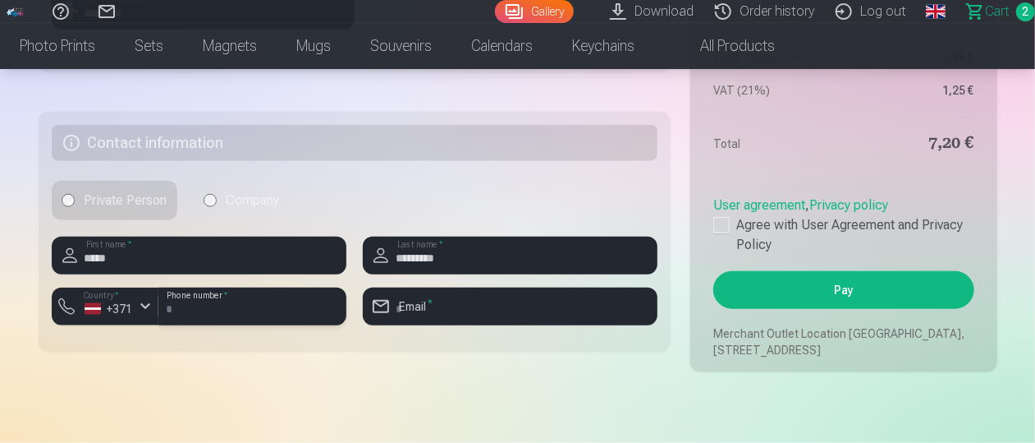
click at [213, 325] on input "number" at bounding box center [252, 306] width 188 height 38
type input "********"
click at [493, 325] on input "email" at bounding box center [510, 306] width 295 height 38
type input "**********"
click at [839, 295] on button "Pay" at bounding box center [843, 290] width 260 height 38
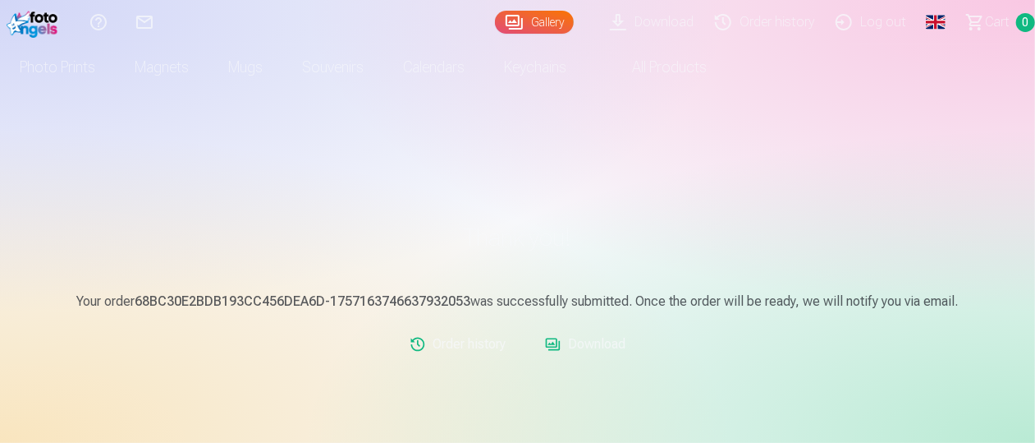
scroll to position [21, 0]
click at [594, 347] on link "Download" at bounding box center [586, 343] width 94 height 33
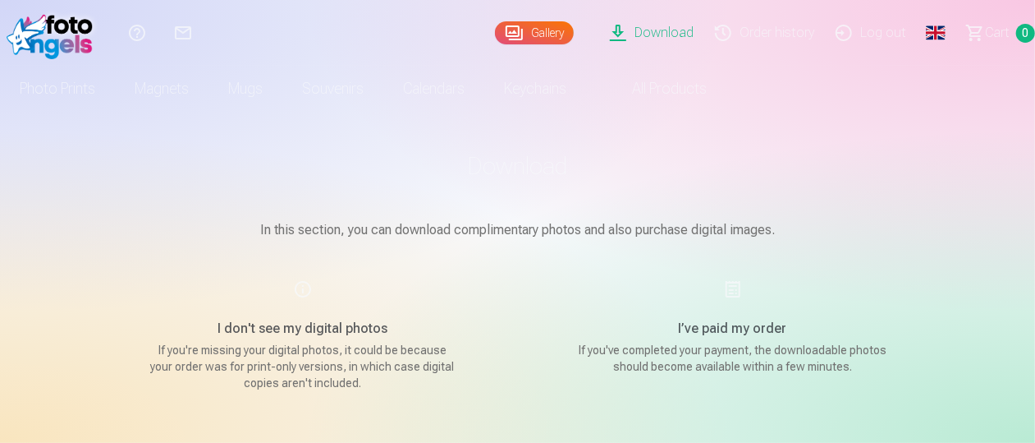
click at [685, 30] on link "Download" at bounding box center [654, 33] width 105 height 66
click at [535, 32] on link "Gallery" at bounding box center [534, 32] width 79 height 23
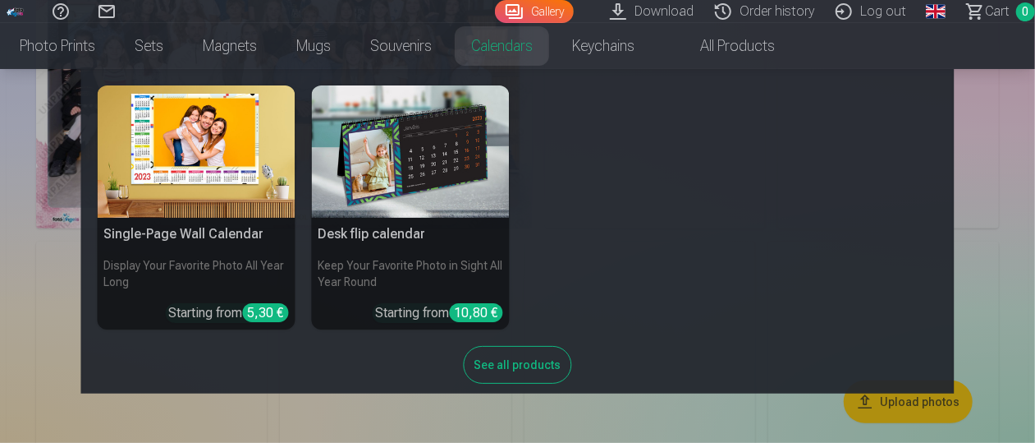
scroll to position [284, 0]
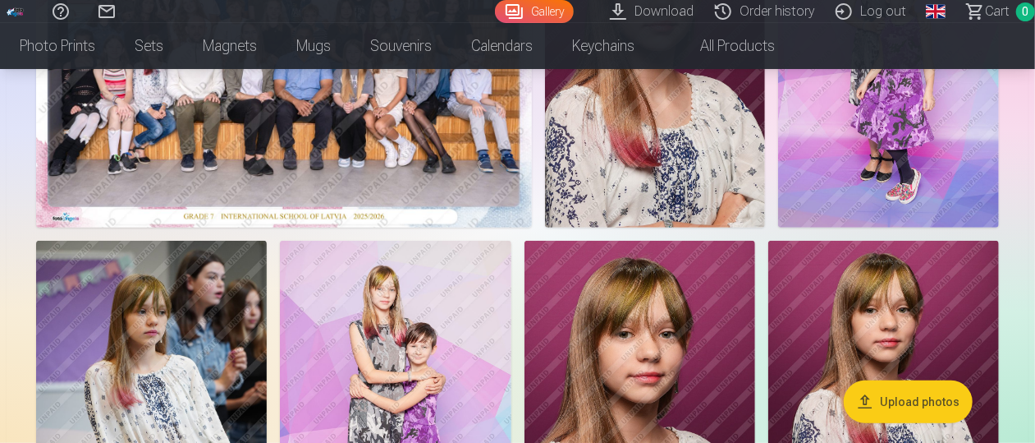
click at [785, 46] on link "All products" at bounding box center [724, 46] width 140 height 46
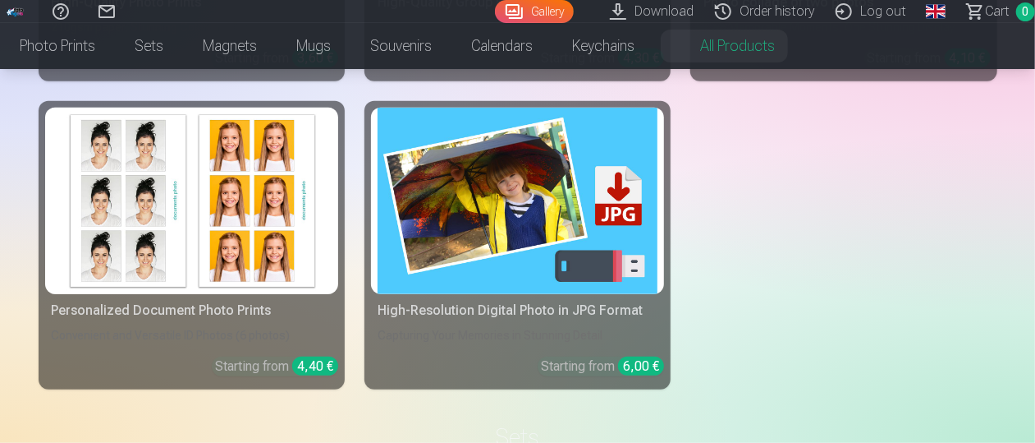
scroll to position [422, 0]
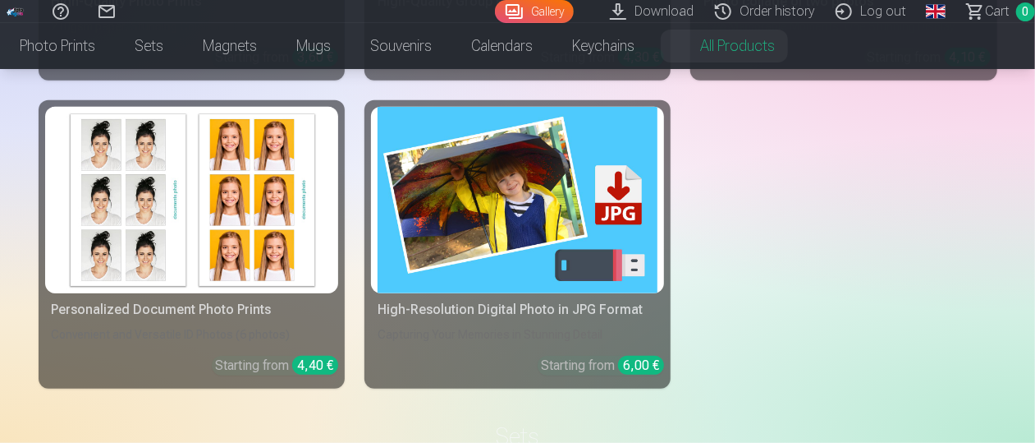
click at [590, 216] on img at bounding box center [518, 200] width 280 height 187
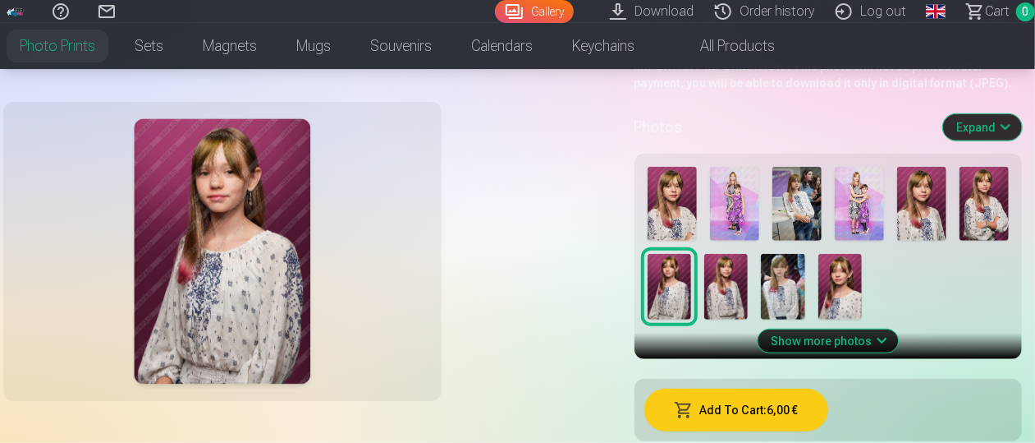
scroll to position [479, 0]
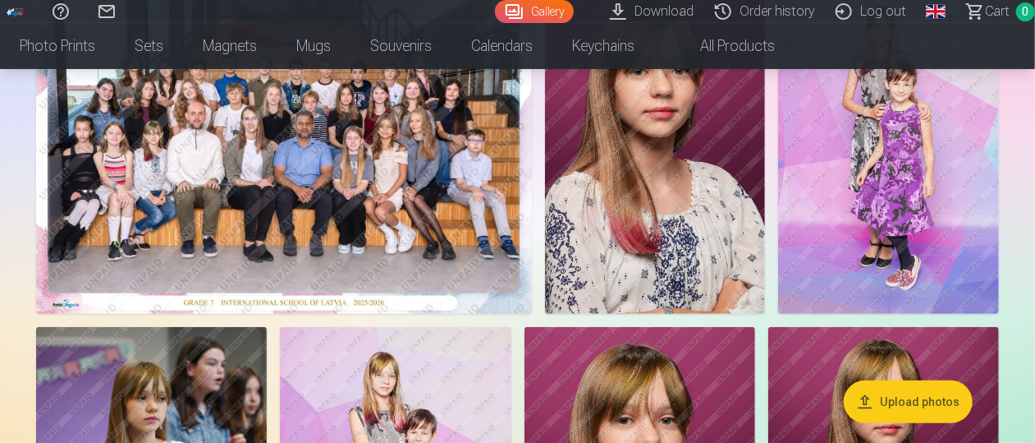
scroll to position [3, 0]
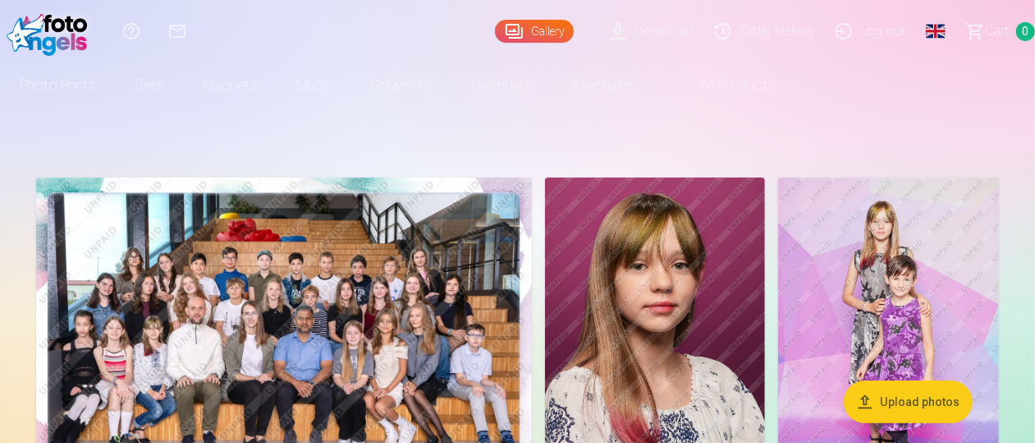
click at [751, 33] on link "Order history" at bounding box center [767, 31] width 121 height 62
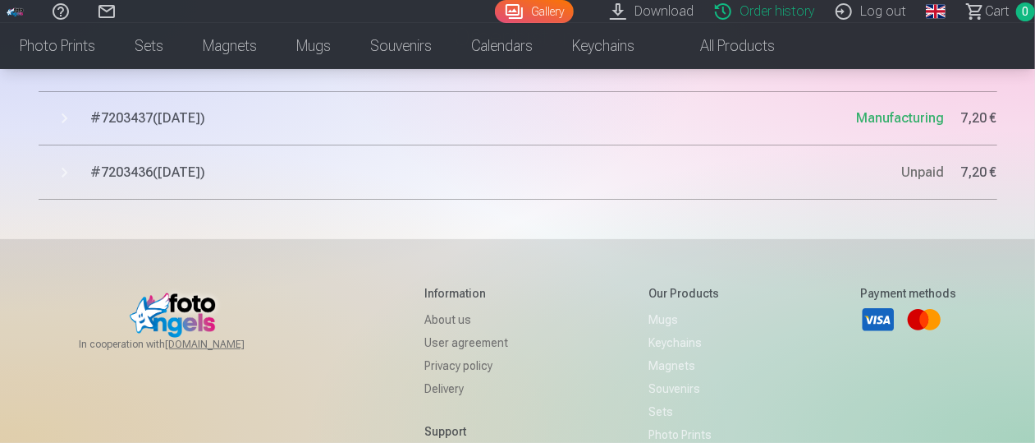
scroll to position [126, 0]
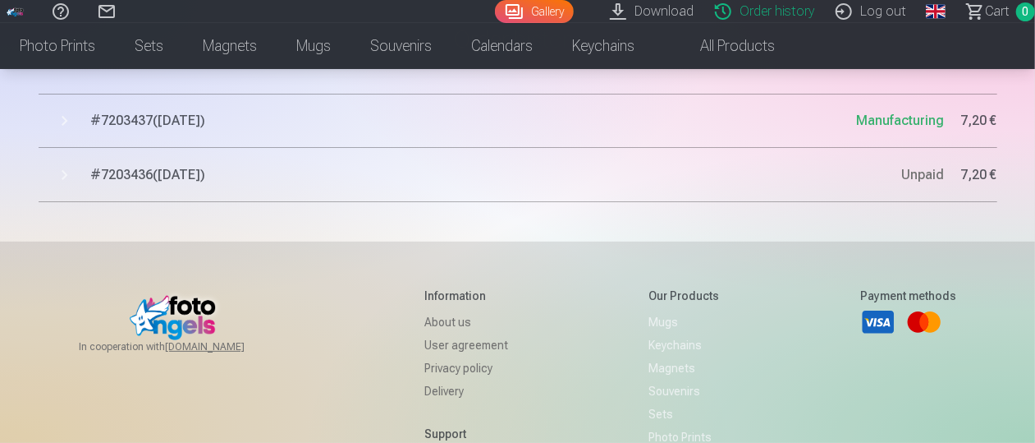
click at [64, 176] on button "# 7203436 ( 6.09.2025 ) Unpaid 7,20 €" at bounding box center [518, 175] width 959 height 54
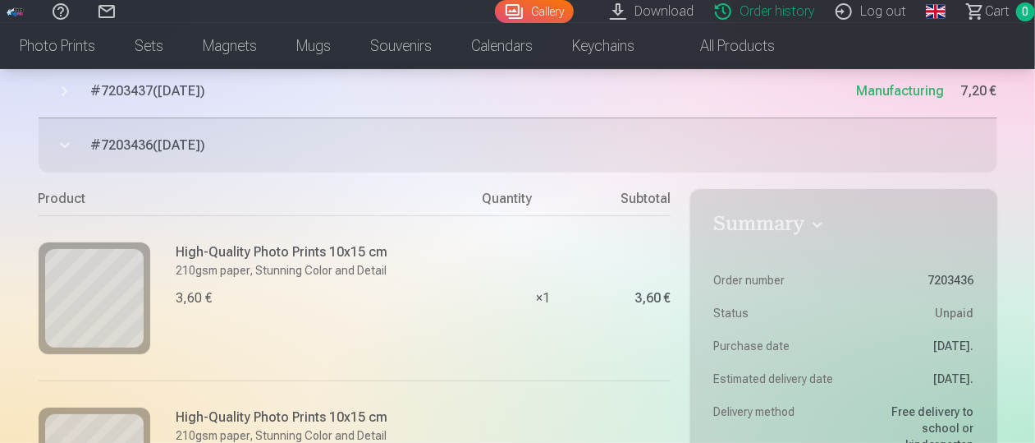
scroll to position [85, 0]
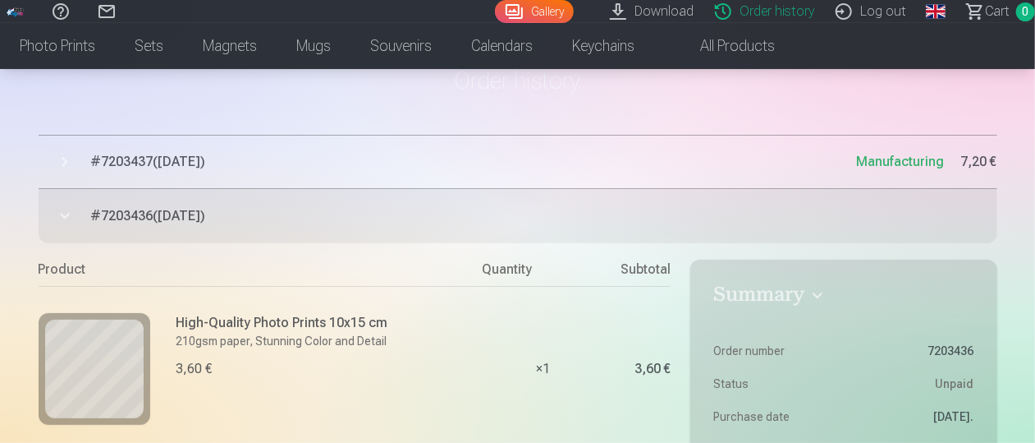
click at [61, 165] on button "# 7203437 ( 6.09.2025 ) Manufacturing 7,20 €" at bounding box center [518, 162] width 959 height 54
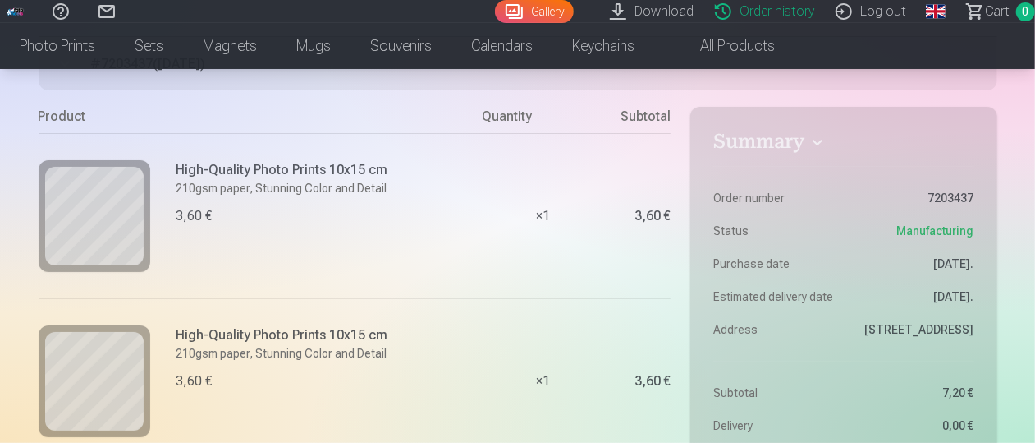
scroll to position [185, 0]
click at [957, 231] on span "Manufacturing" at bounding box center [935, 230] width 77 height 16
click at [818, 141] on h4 "Summary" at bounding box center [843, 144] width 260 height 30
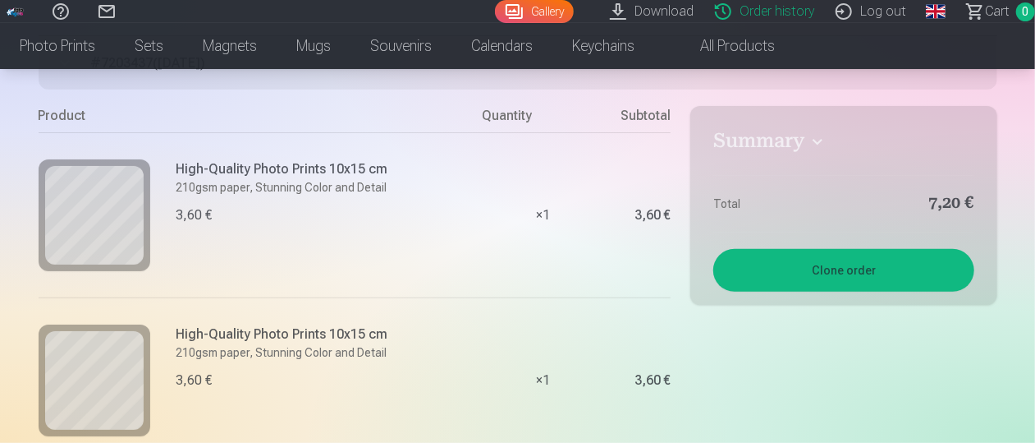
click at [823, 140] on h4 "Summary" at bounding box center [843, 144] width 260 height 30
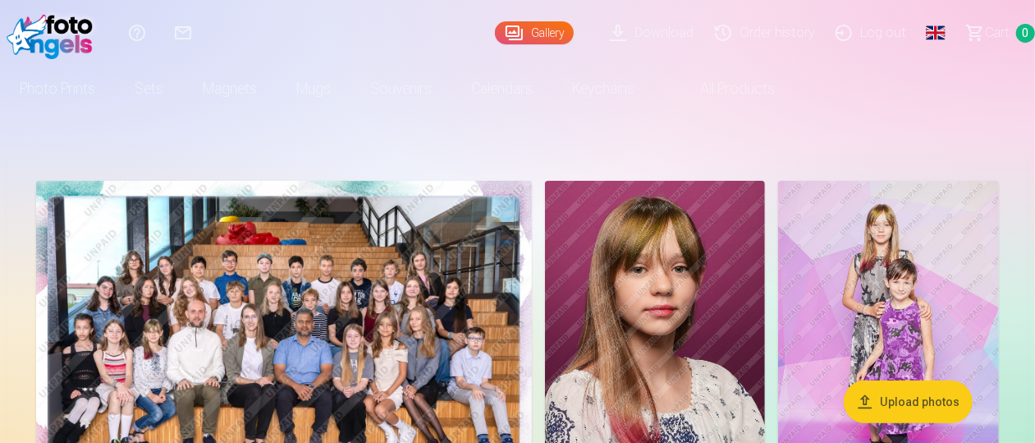
click at [891, 38] on link "Log out" at bounding box center [874, 33] width 92 height 66
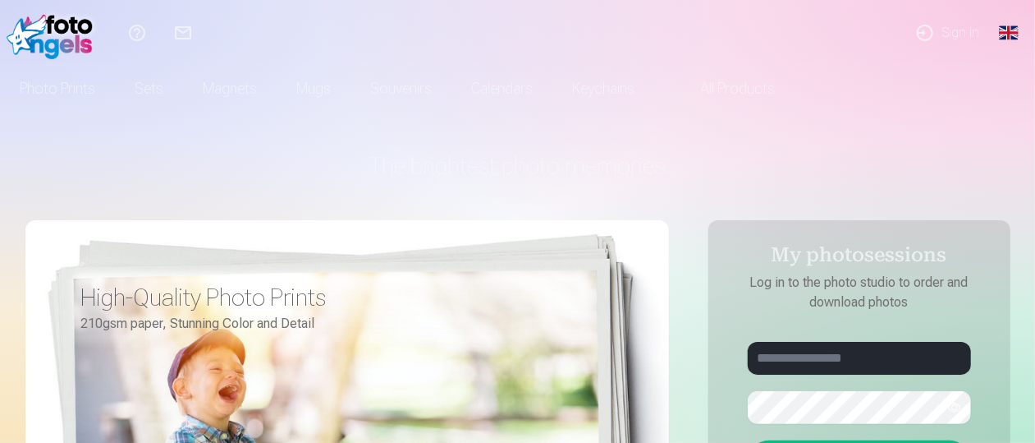
click at [946, 33] on link "Sign in" at bounding box center [947, 33] width 90 height 66
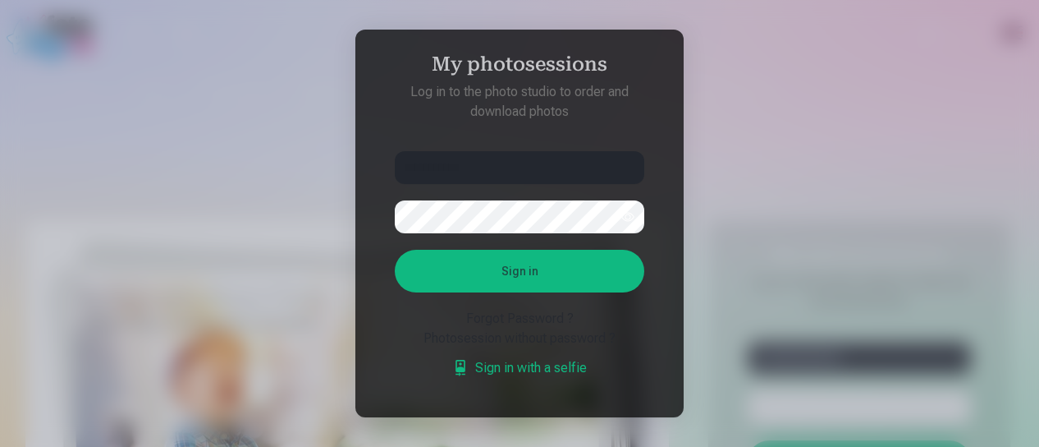
type input "**********"
click at [395, 250] on button "Sign in" at bounding box center [520, 271] width 250 height 43
